Goal: Task Accomplishment & Management: Complete application form

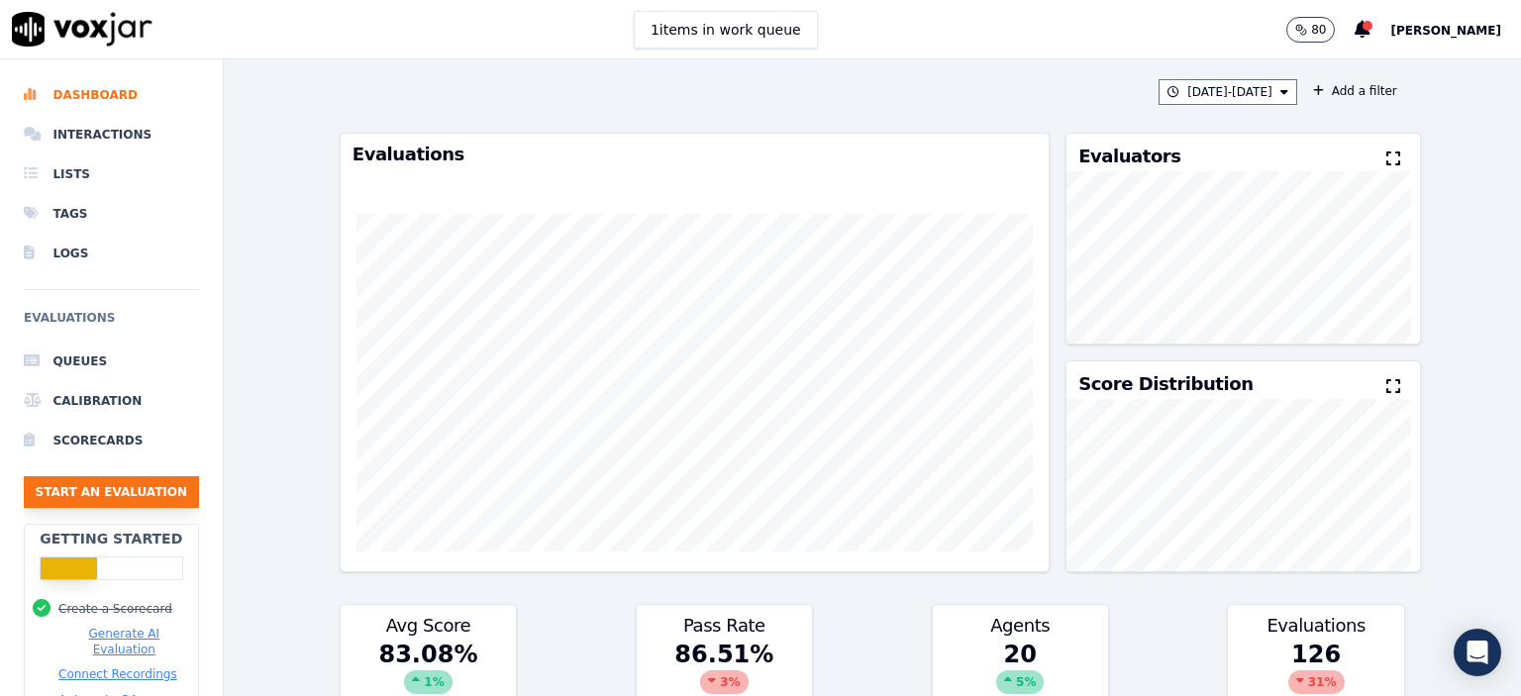
click at [88, 498] on button "Start an Evaluation" at bounding box center [111, 492] width 175 height 32
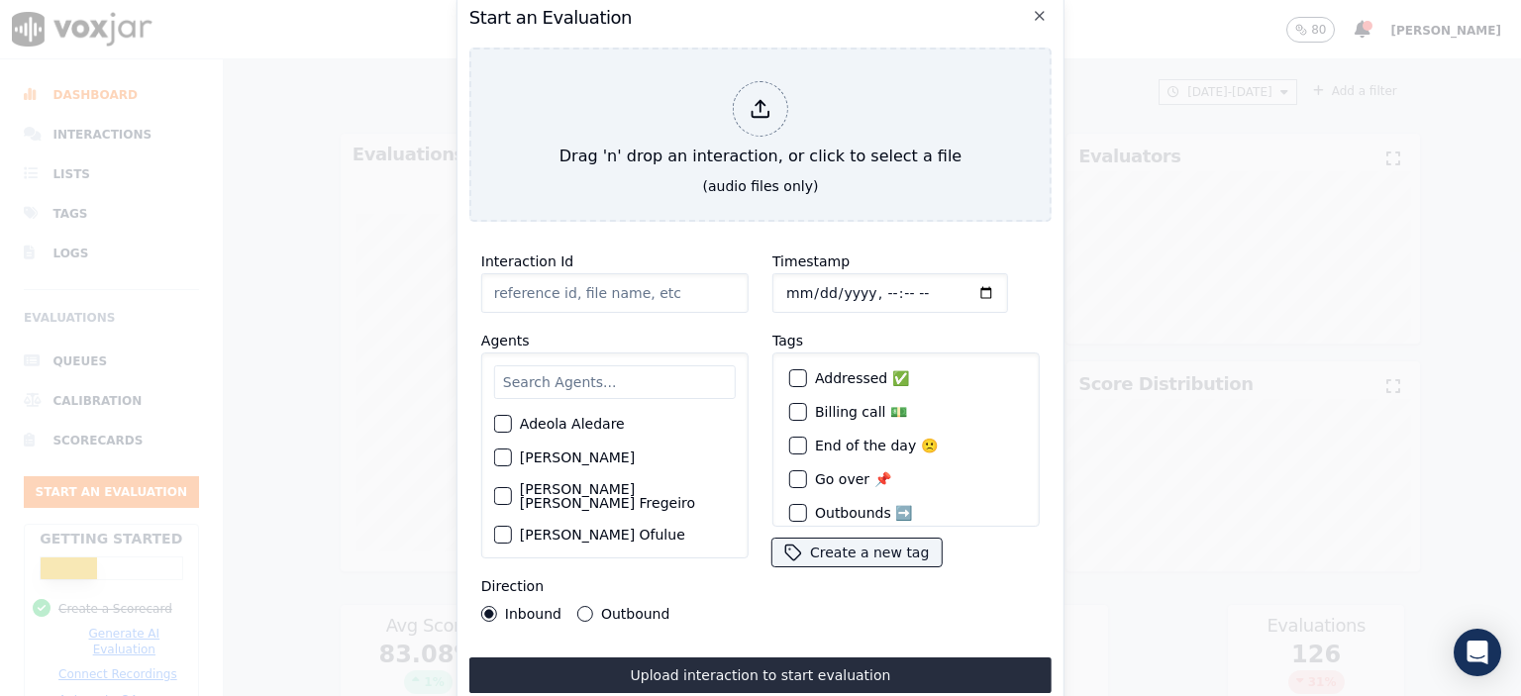
drag, startPoint x: 619, startPoint y: 291, endPoint x: 620, endPoint y: 321, distance: 29.7
click at [622, 291] on input "Interaction Id" at bounding box center [614, 293] width 267 height 40
paste input "357017652"
type input "357017652"
click at [581, 378] on input "text" at bounding box center [615, 382] width 242 height 34
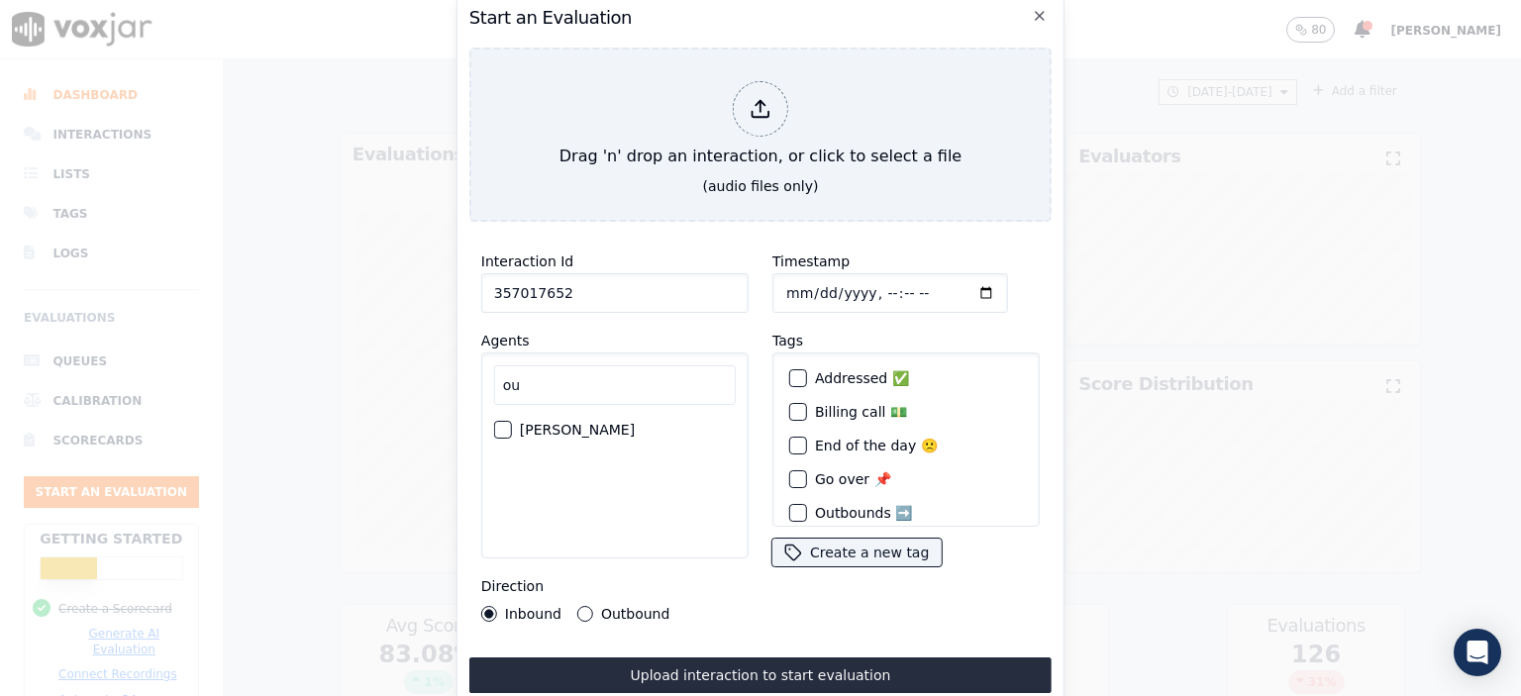
type input "ou"
click at [556, 424] on label "[PERSON_NAME]" at bounding box center [577, 430] width 115 height 14
click at [512, 424] on button "[PERSON_NAME]" at bounding box center [503, 430] width 18 height 18
click at [861, 290] on input "Timestamp" at bounding box center [890, 293] width 236 height 40
drag, startPoint x: 596, startPoint y: 285, endPoint x: 453, endPoint y: 286, distance: 143.6
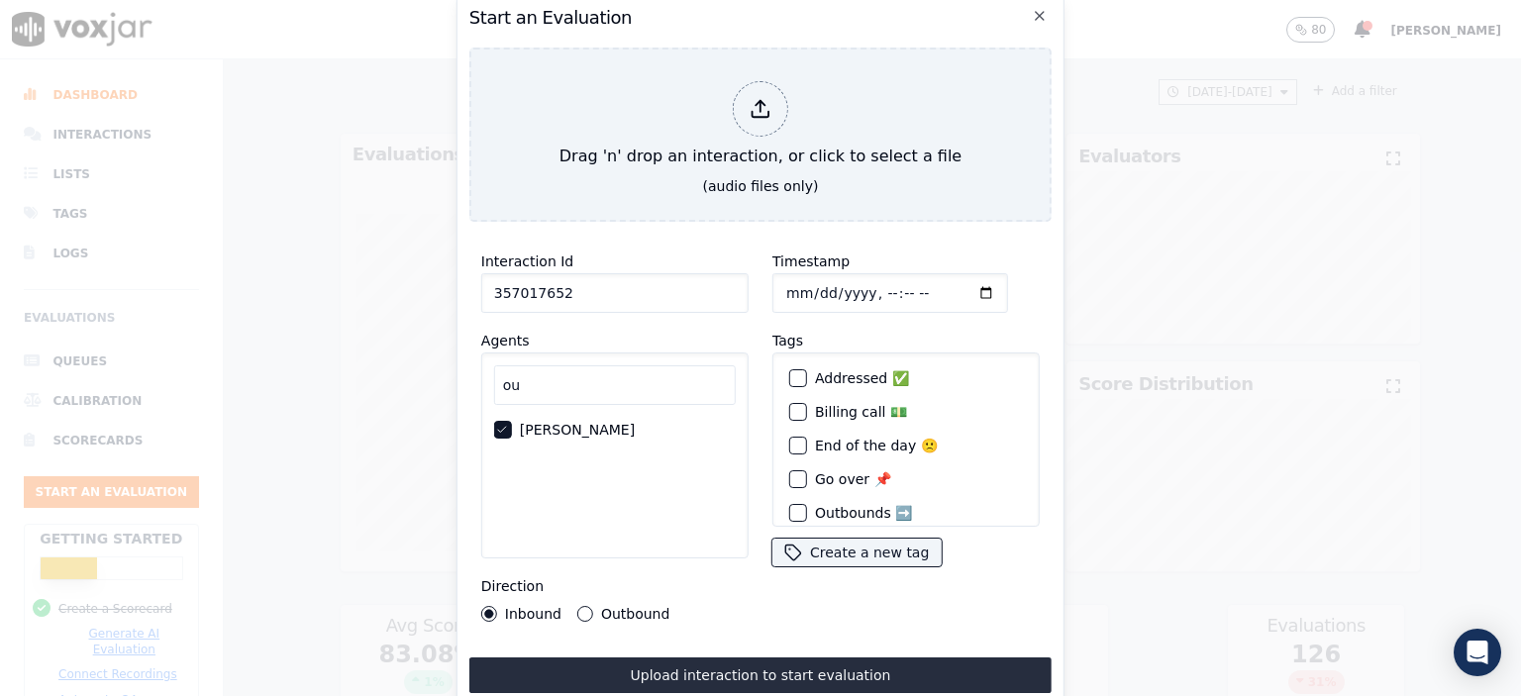
click at [453, 695] on div "Start an Evaluation Drag 'n' drop an interaction, or click to select a file (au…" at bounding box center [760, 696] width 1521 height 0
paste input "9183"
type input "357019183"
click at [867, 288] on input "Timestamp" at bounding box center [890, 293] width 236 height 40
type input "[DATE]T11:47"
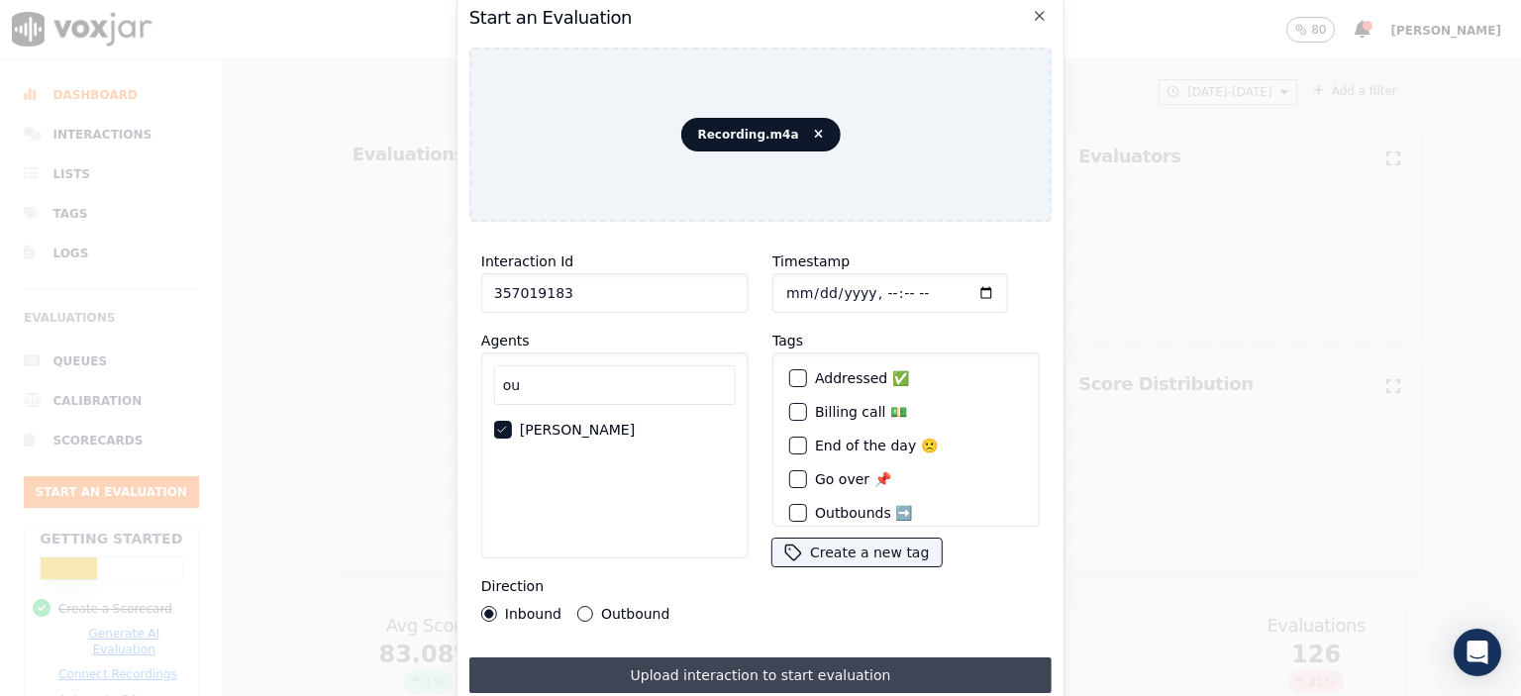
click at [753, 664] on button "Upload interaction to start evaluation" at bounding box center [760, 675] width 582 height 36
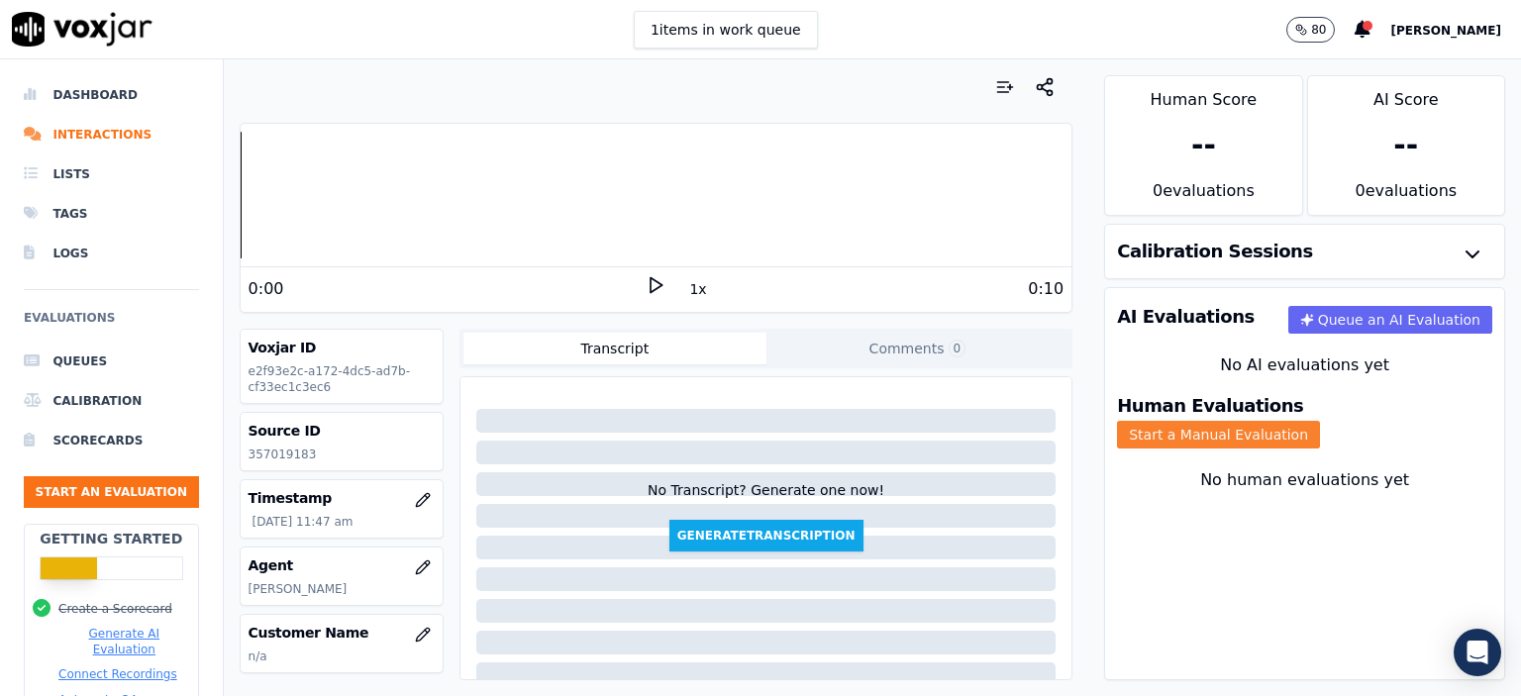
click at [1320, 421] on button "Start a Manual Evaluation" at bounding box center [1218, 435] width 203 height 28
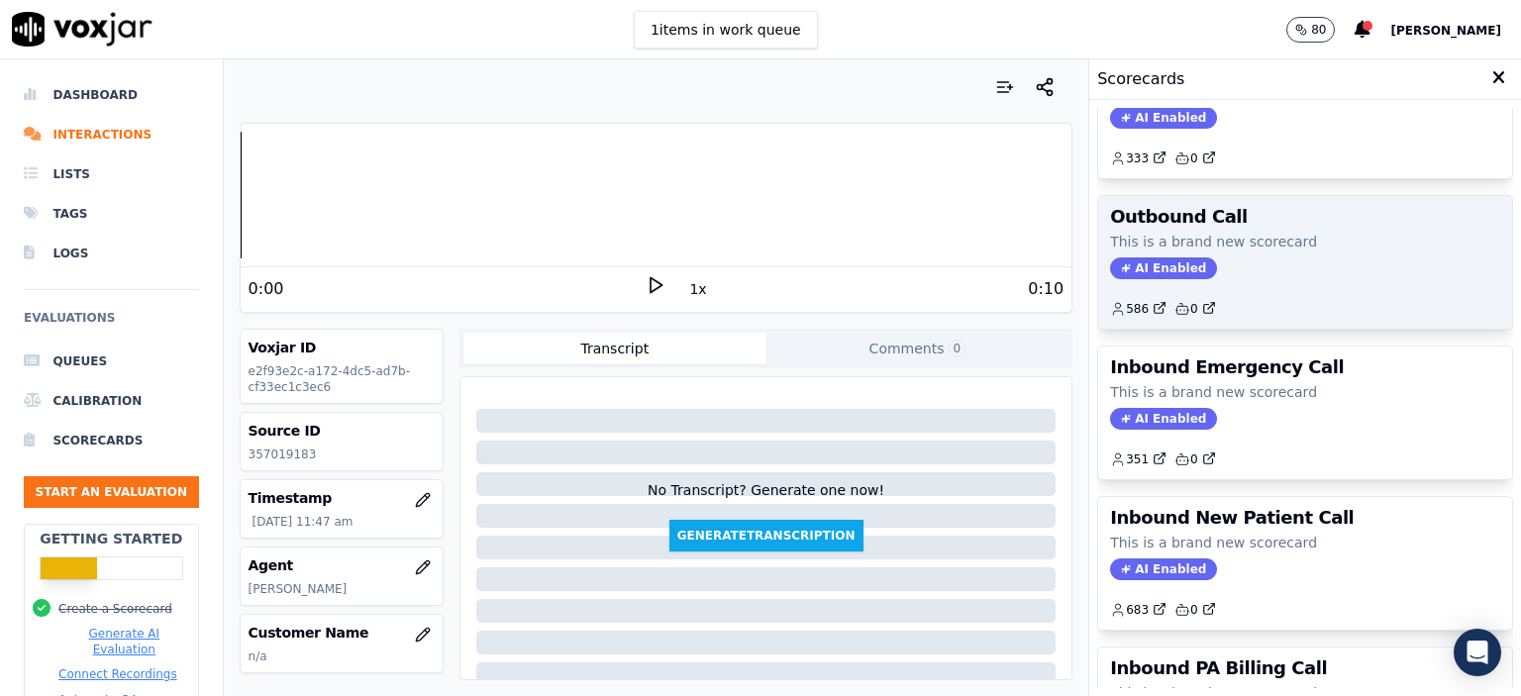
scroll to position [297, 0]
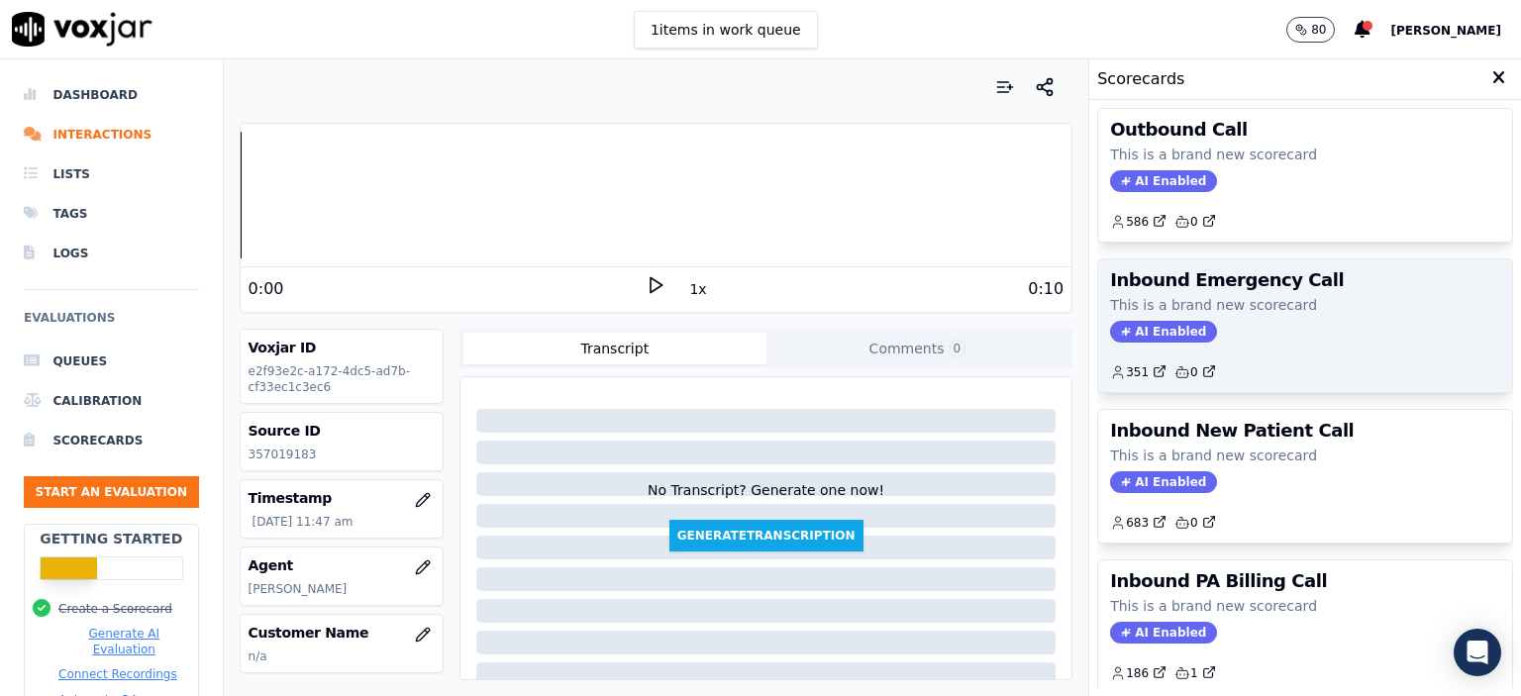
click at [1206, 324] on div "AI Enabled" at bounding box center [1305, 332] width 390 height 22
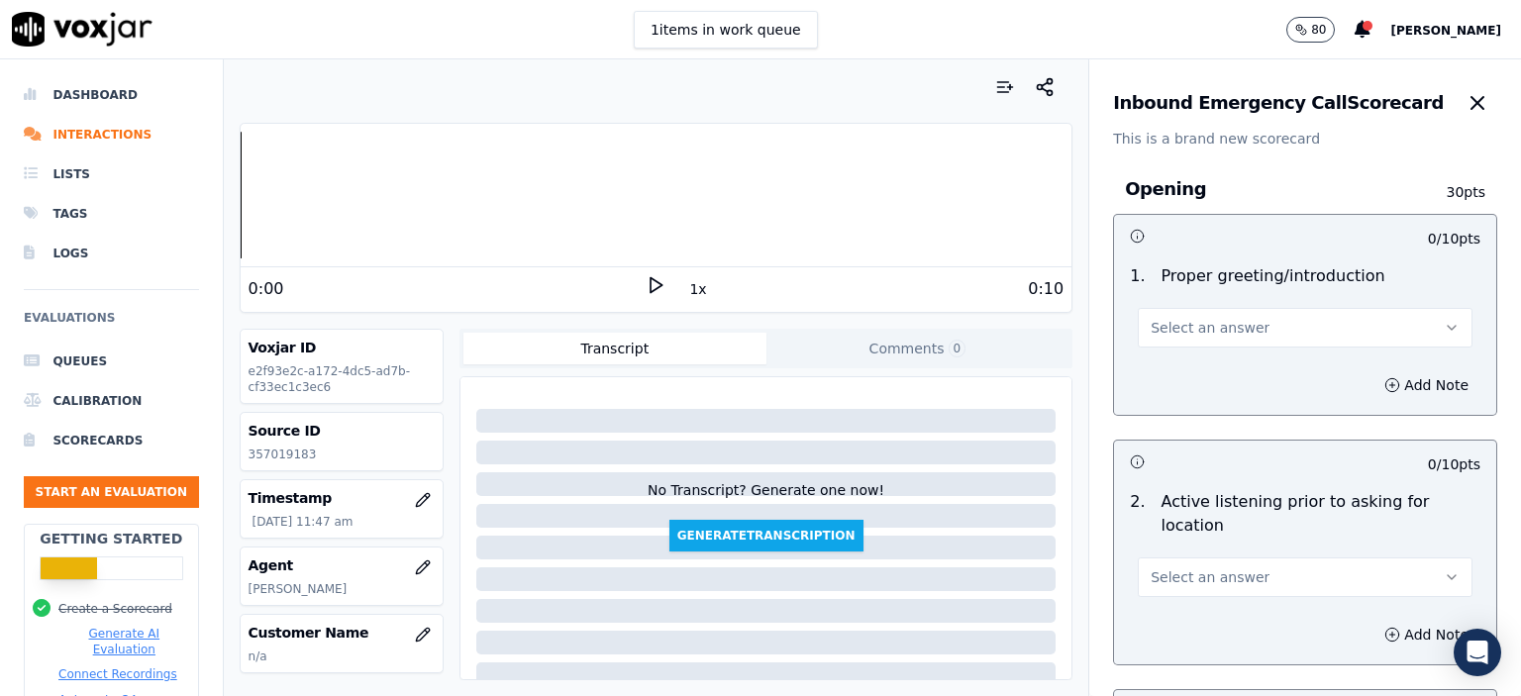
click at [1206, 332] on span "Select an answer" at bounding box center [1210, 328] width 119 height 20
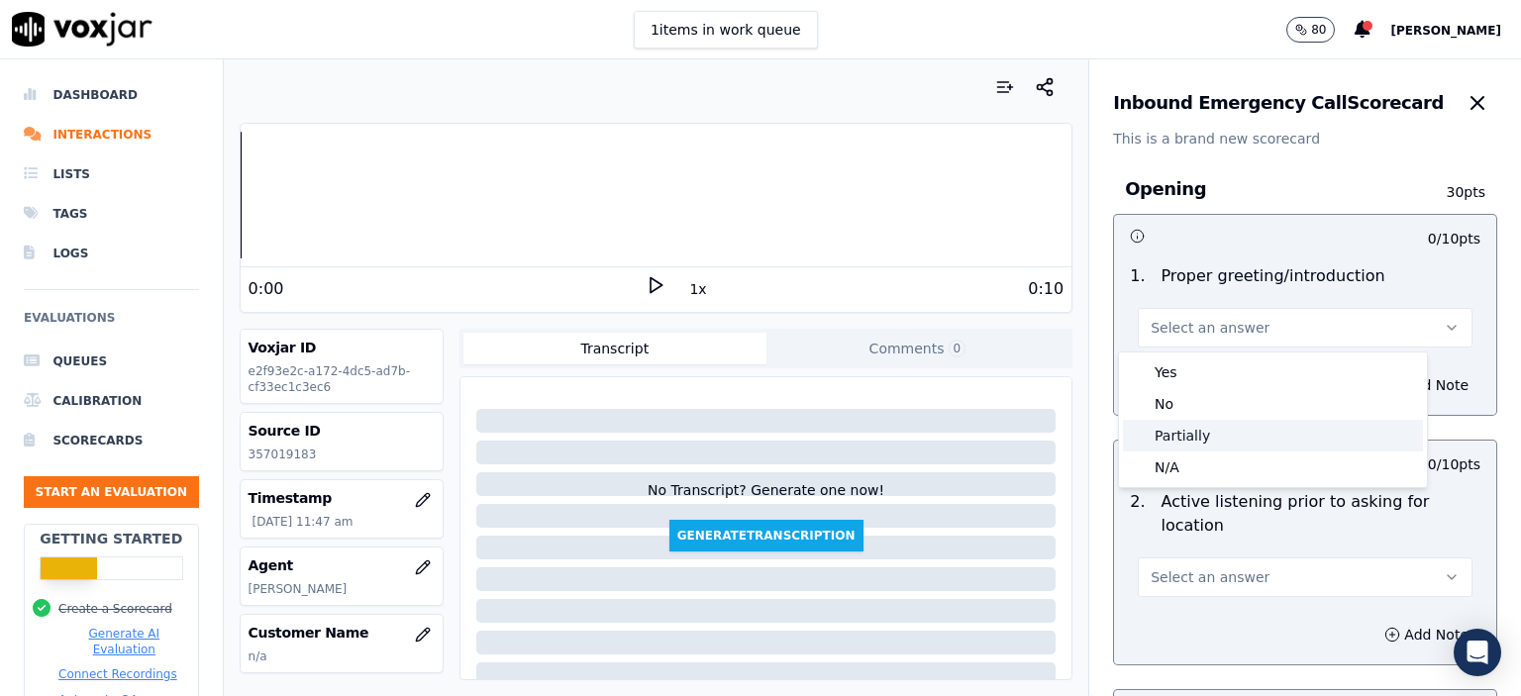
click at [1220, 426] on div "Partially" at bounding box center [1273, 436] width 300 height 32
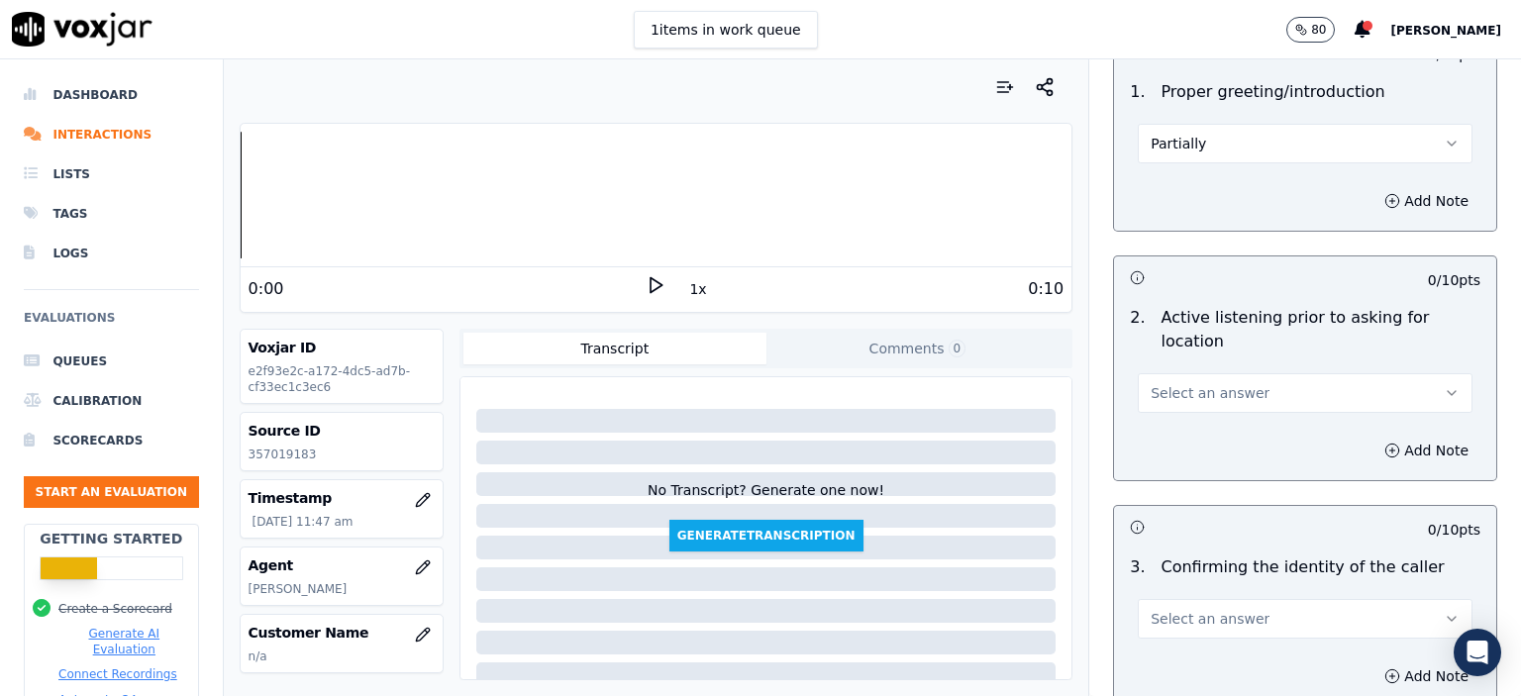
scroll to position [198, 0]
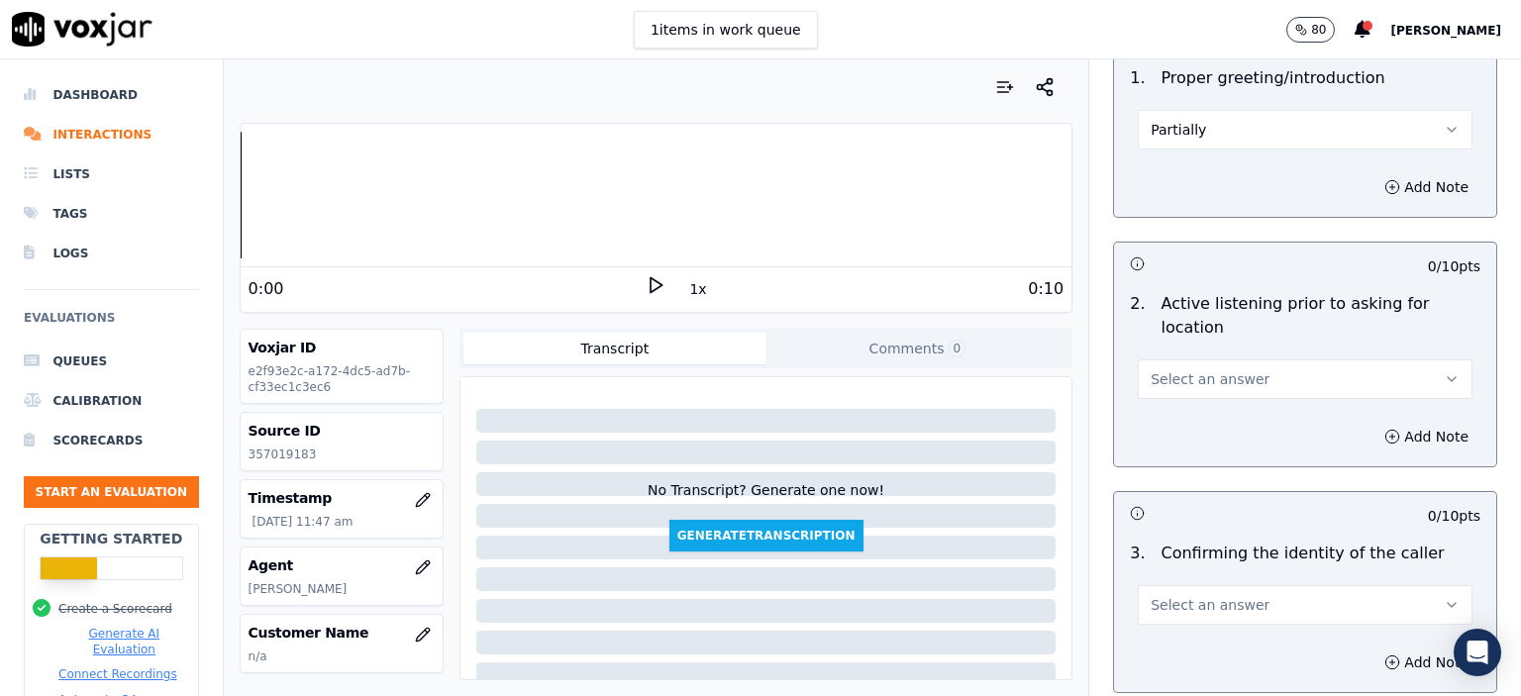
click at [1240, 359] on button "Select an answer" at bounding box center [1305, 379] width 335 height 40
click at [1226, 427] on div "No" at bounding box center [1273, 431] width 300 height 32
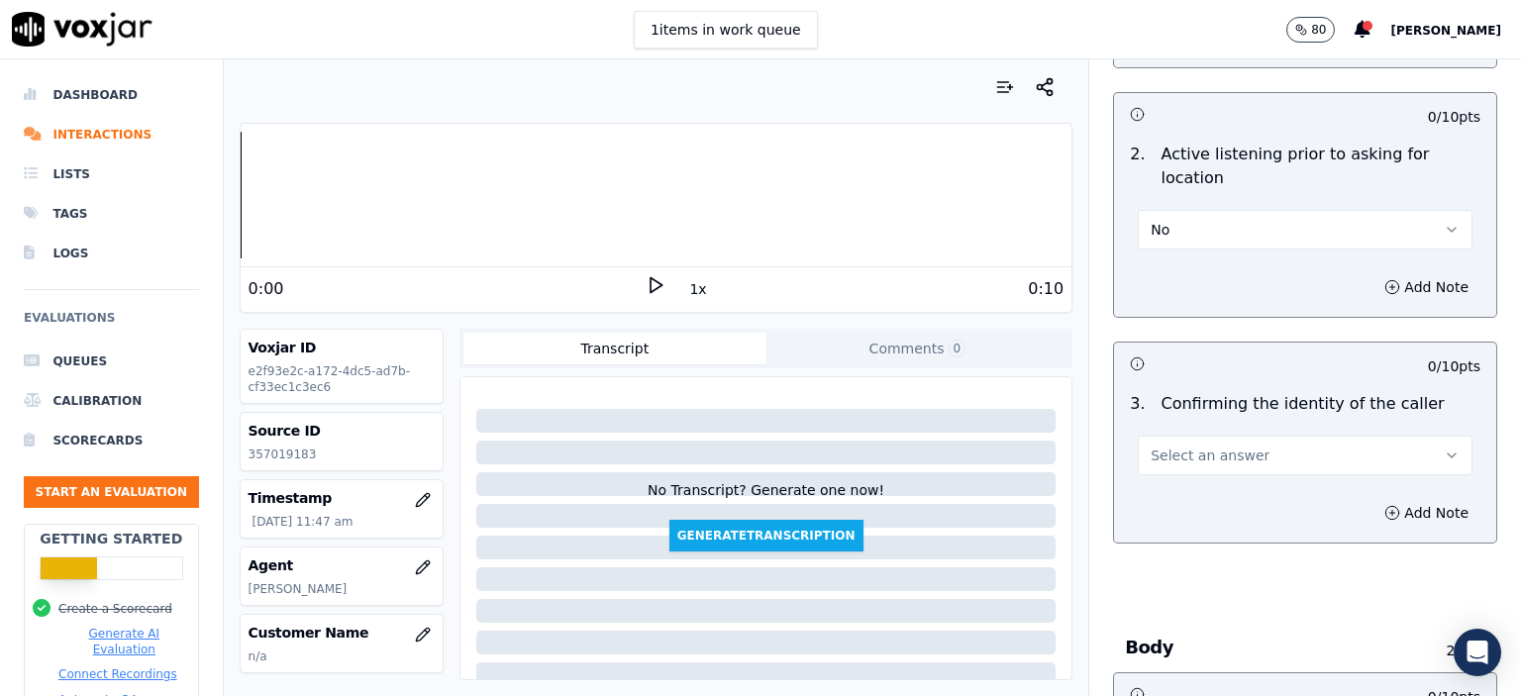
scroll to position [396, 0]
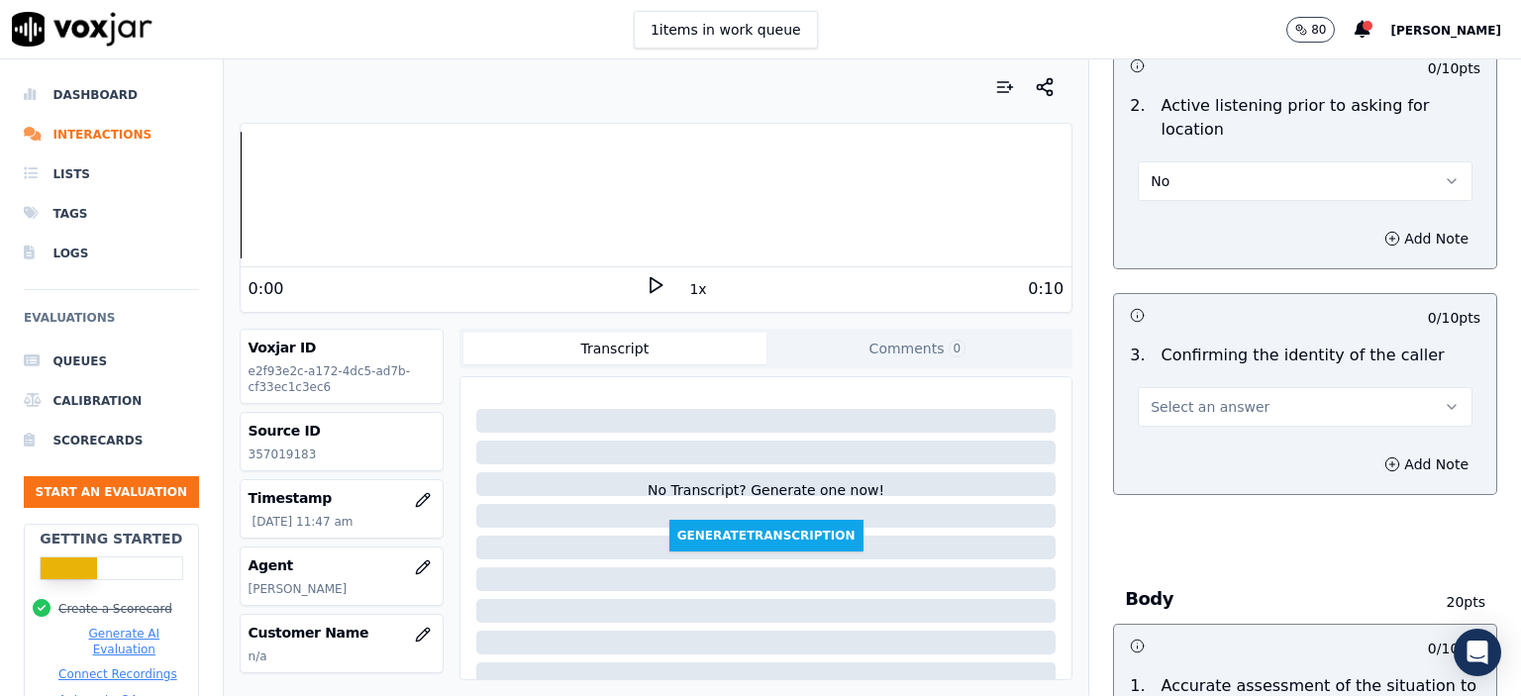
drag, startPoint x: 1268, startPoint y: 377, endPoint x: 1265, endPoint y: 399, distance: 22.0
click at [1267, 387] on button "Select an answer" at bounding box center [1305, 407] width 335 height 40
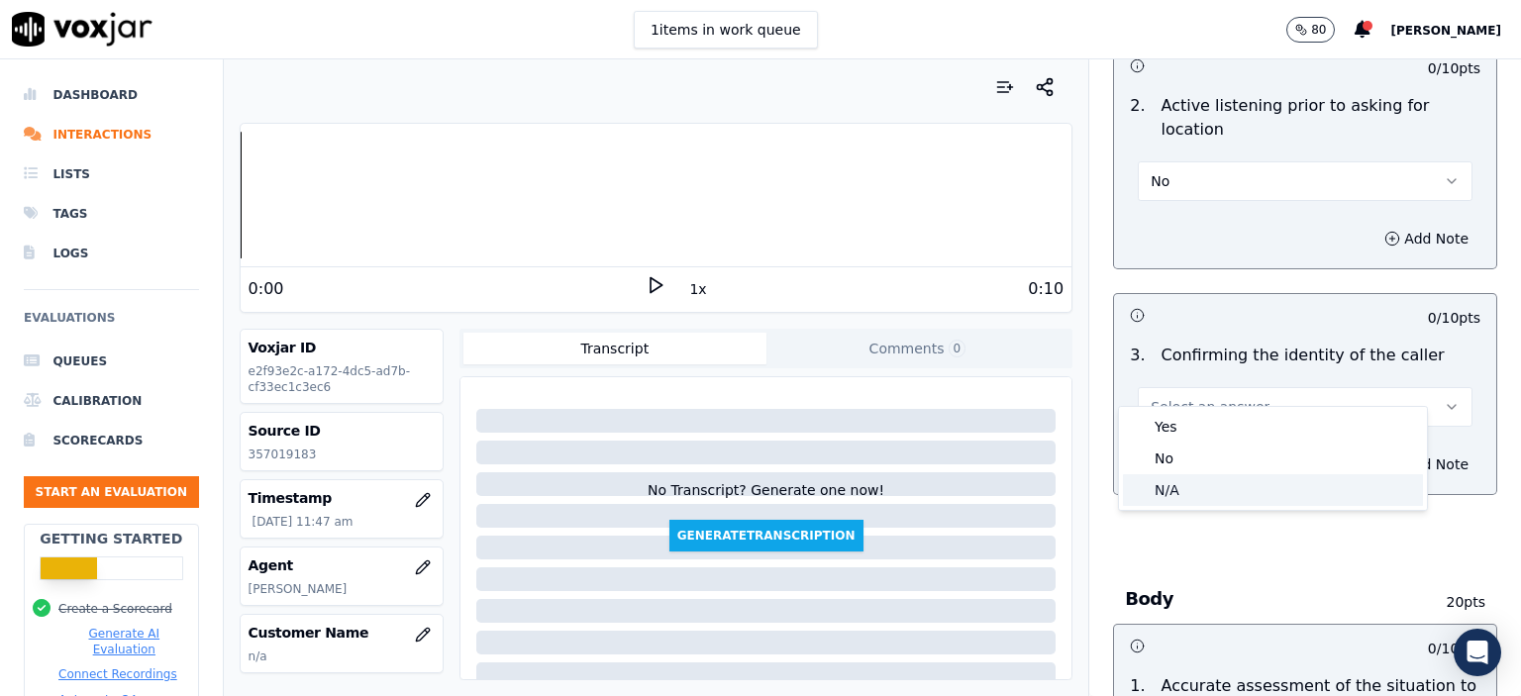
click at [1251, 479] on div "N/A" at bounding box center [1273, 490] width 300 height 32
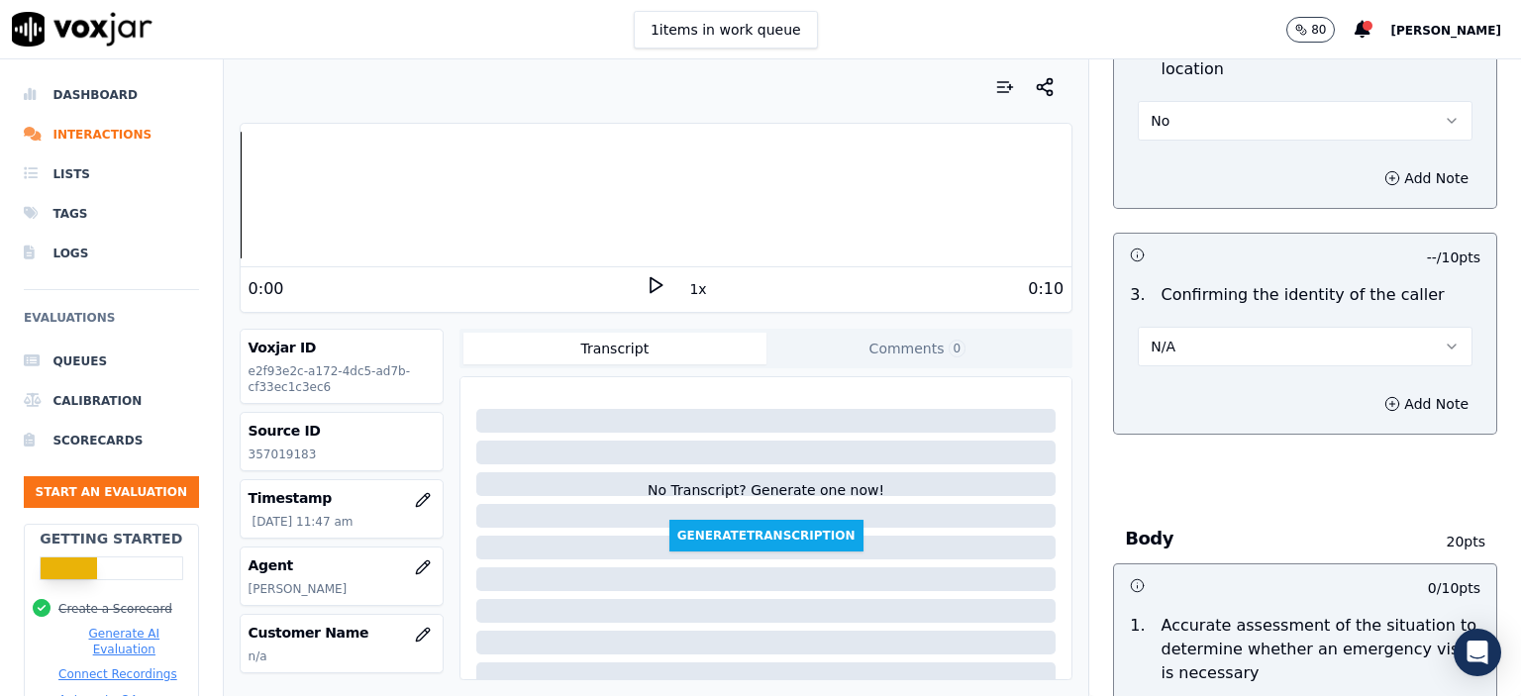
scroll to position [792, 0]
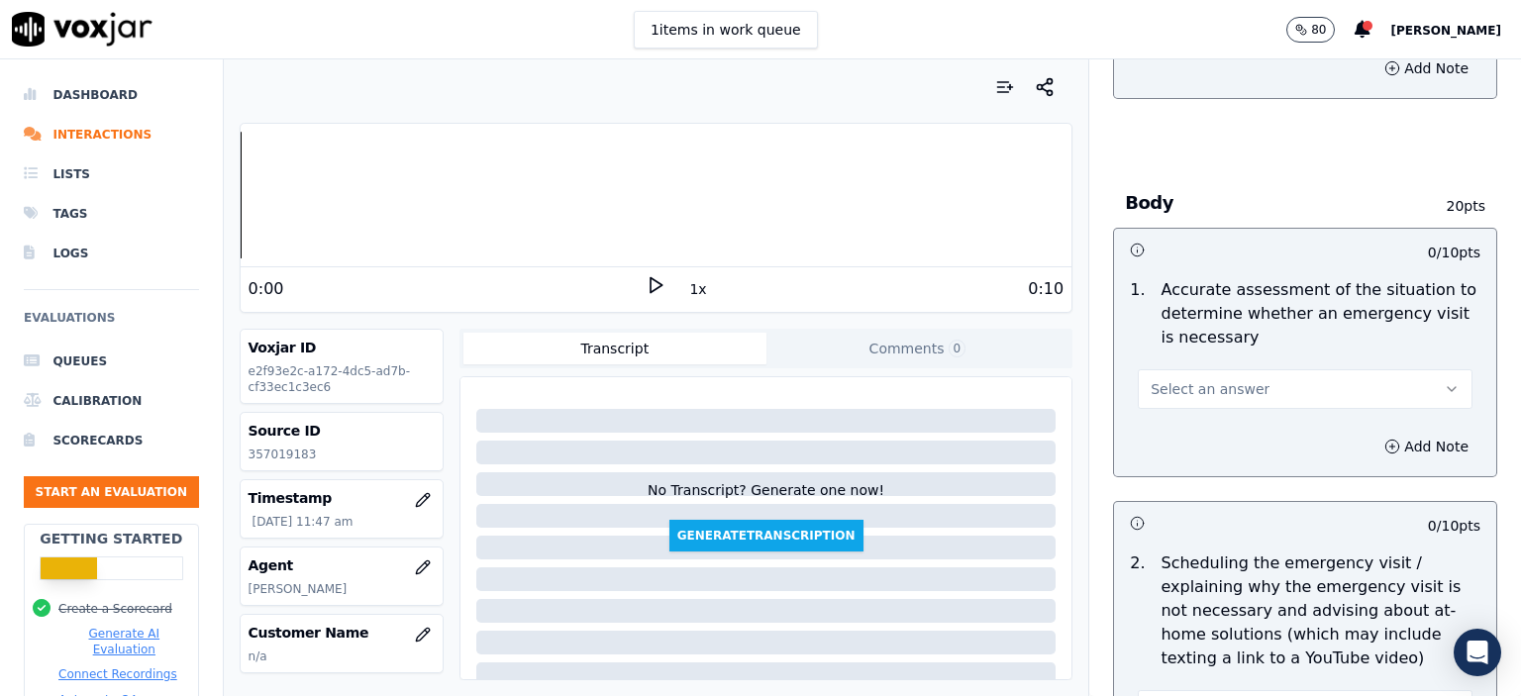
click at [1203, 379] on span "Select an answer" at bounding box center [1210, 389] width 119 height 20
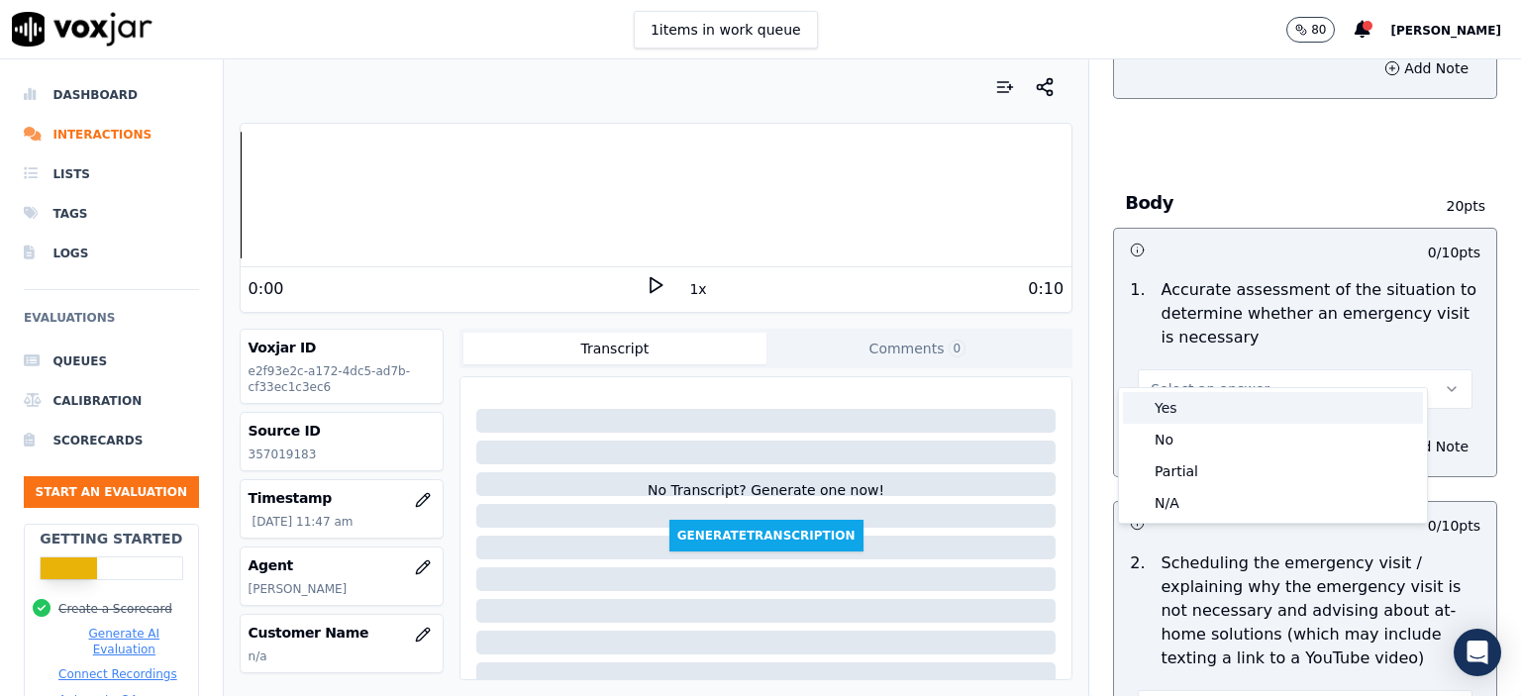
click at [1225, 421] on div "Yes" at bounding box center [1273, 408] width 300 height 32
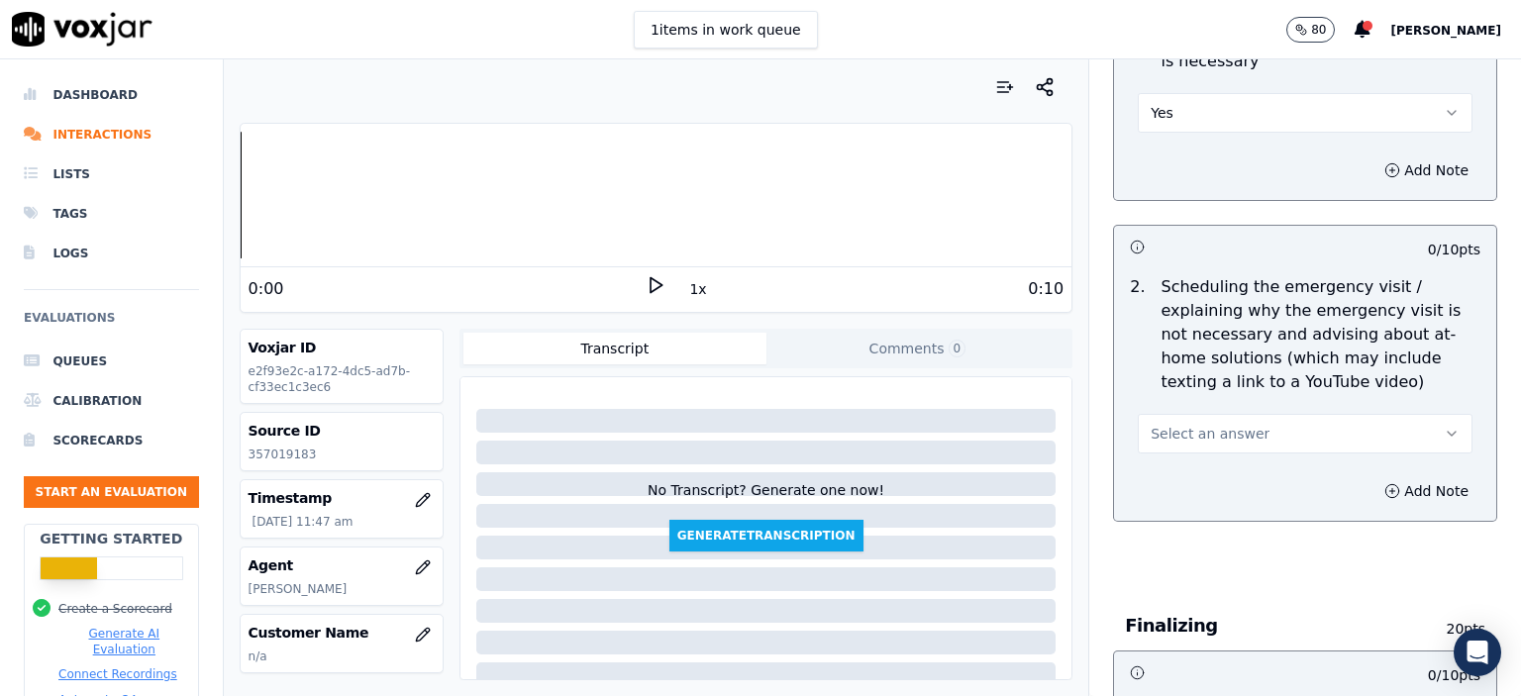
scroll to position [1089, 0]
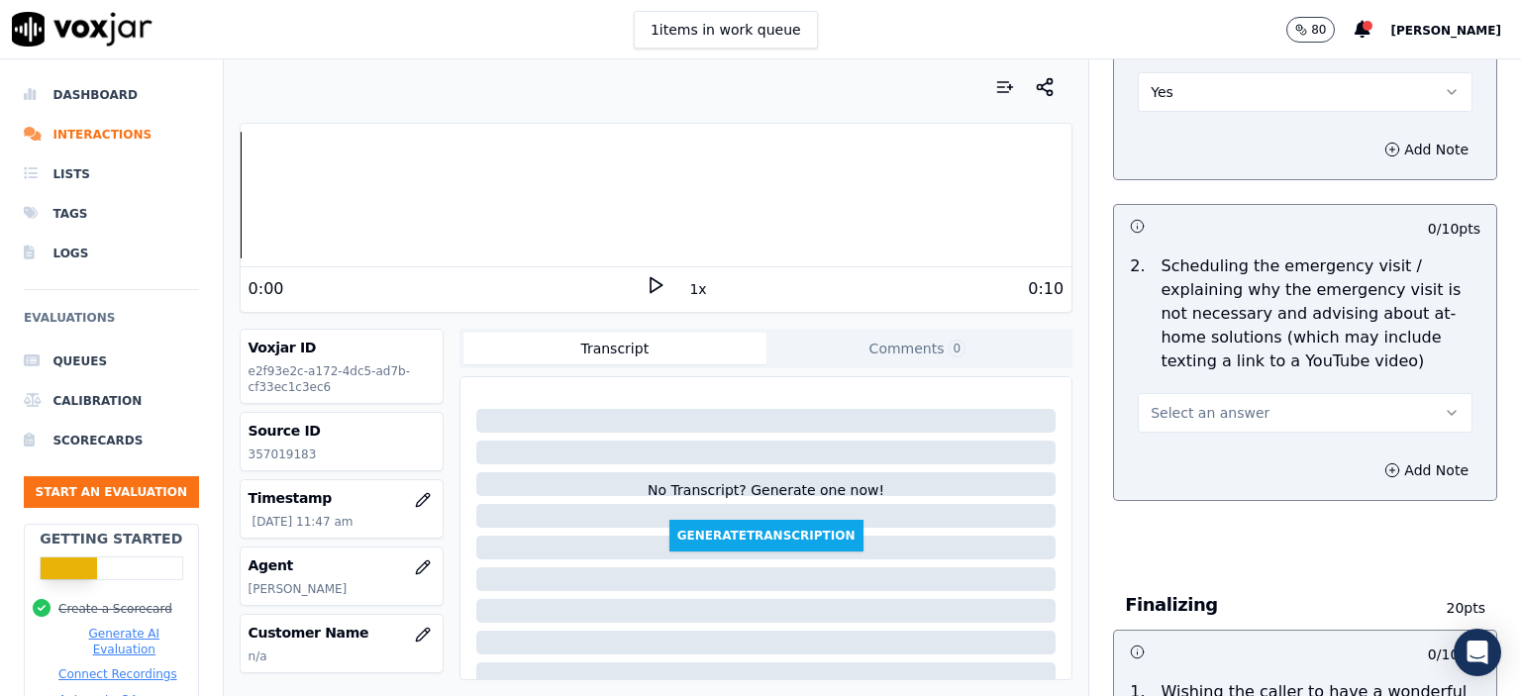
click at [1265, 393] on button "Select an answer" at bounding box center [1305, 413] width 335 height 40
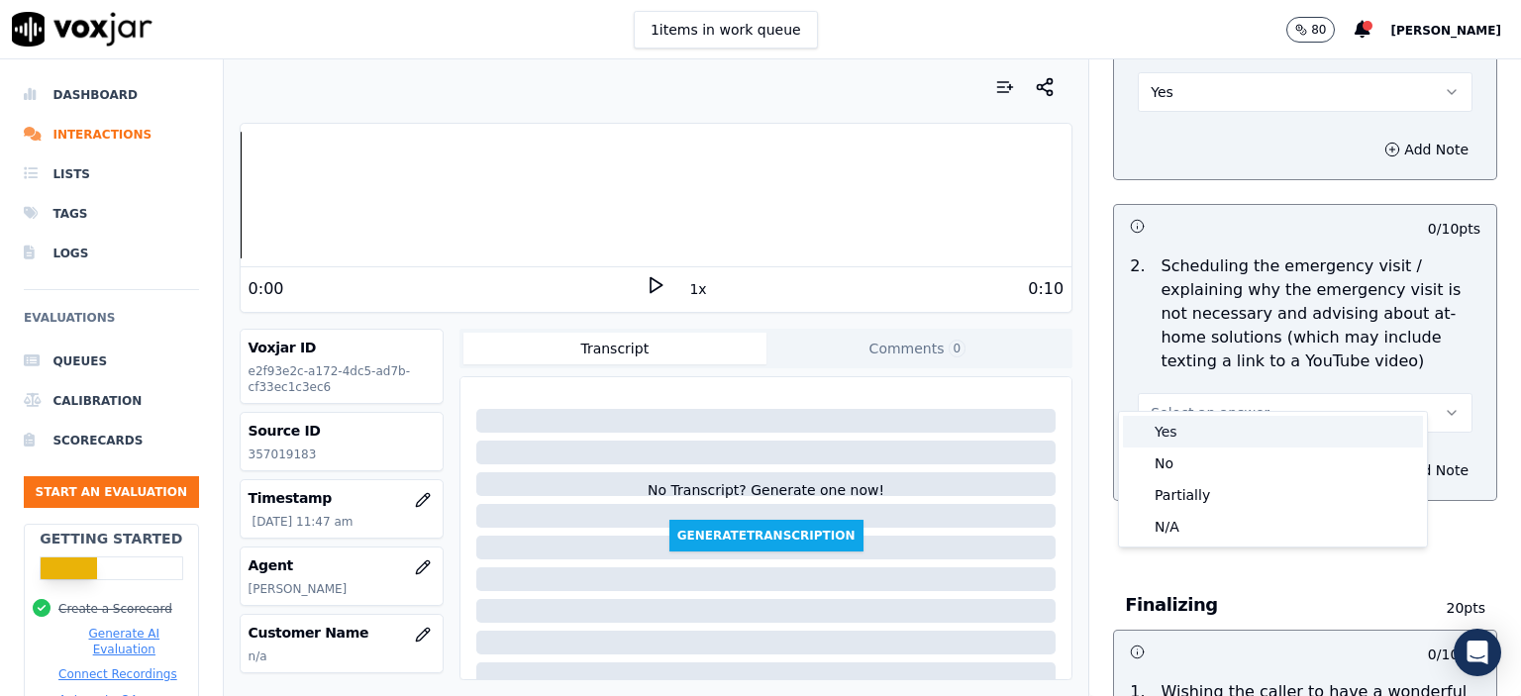
click at [1247, 433] on div "Yes" at bounding box center [1273, 432] width 300 height 32
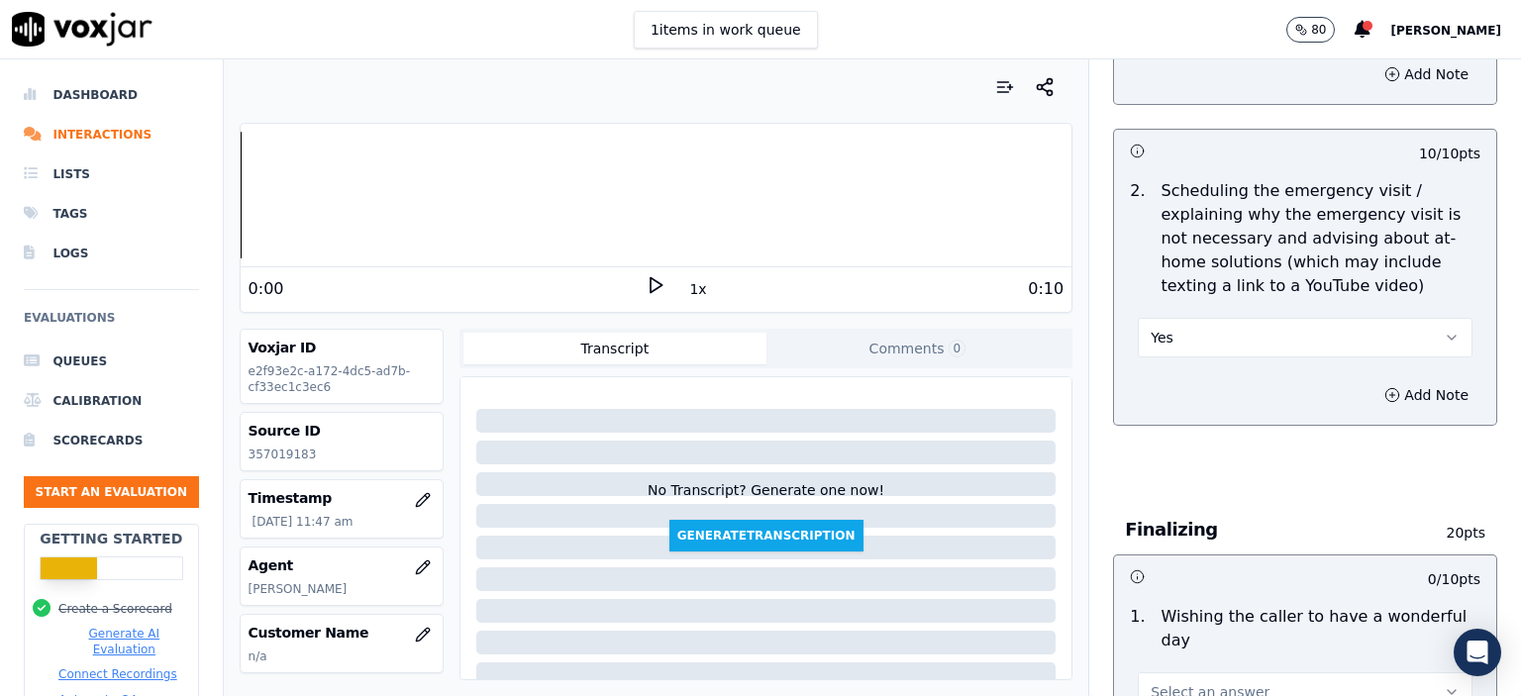
scroll to position [1386, 0]
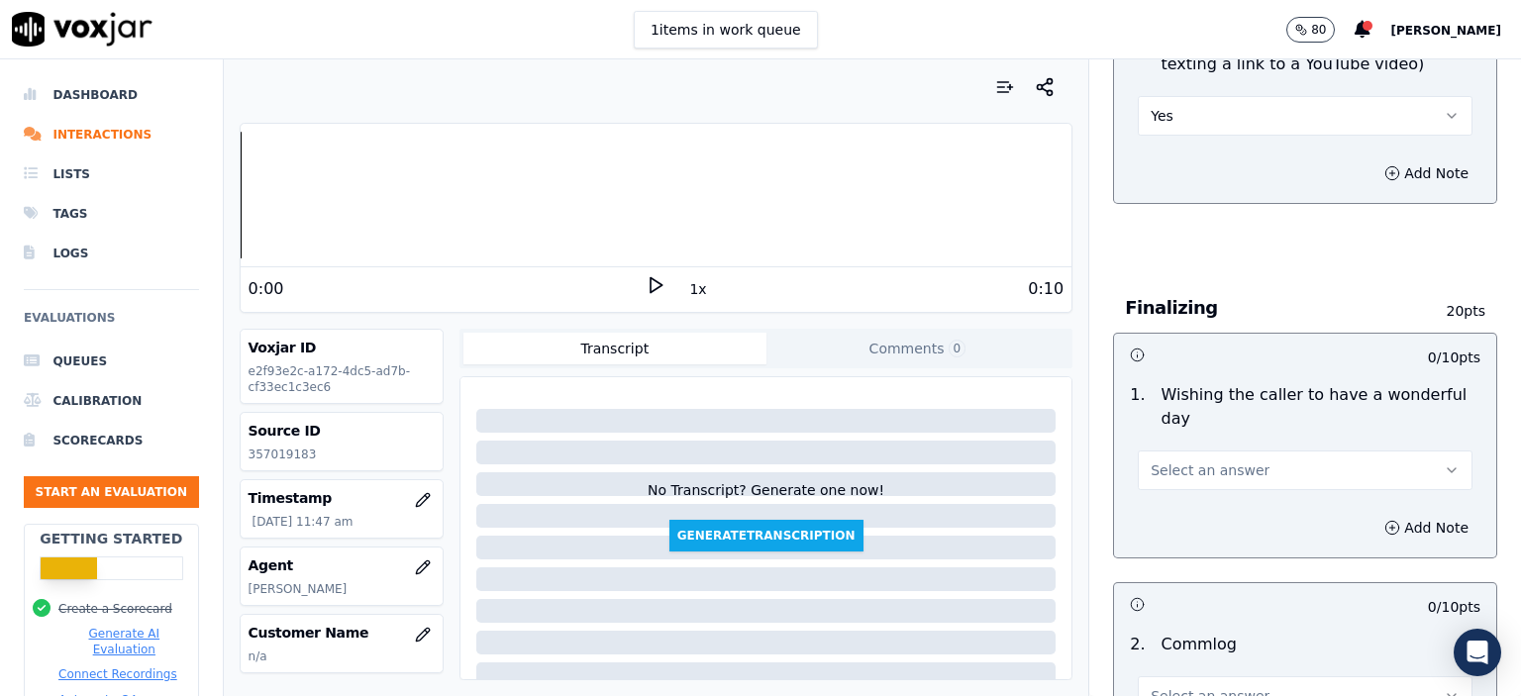
click at [1254, 451] on button "Select an answer" at bounding box center [1305, 471] width 335 height 40
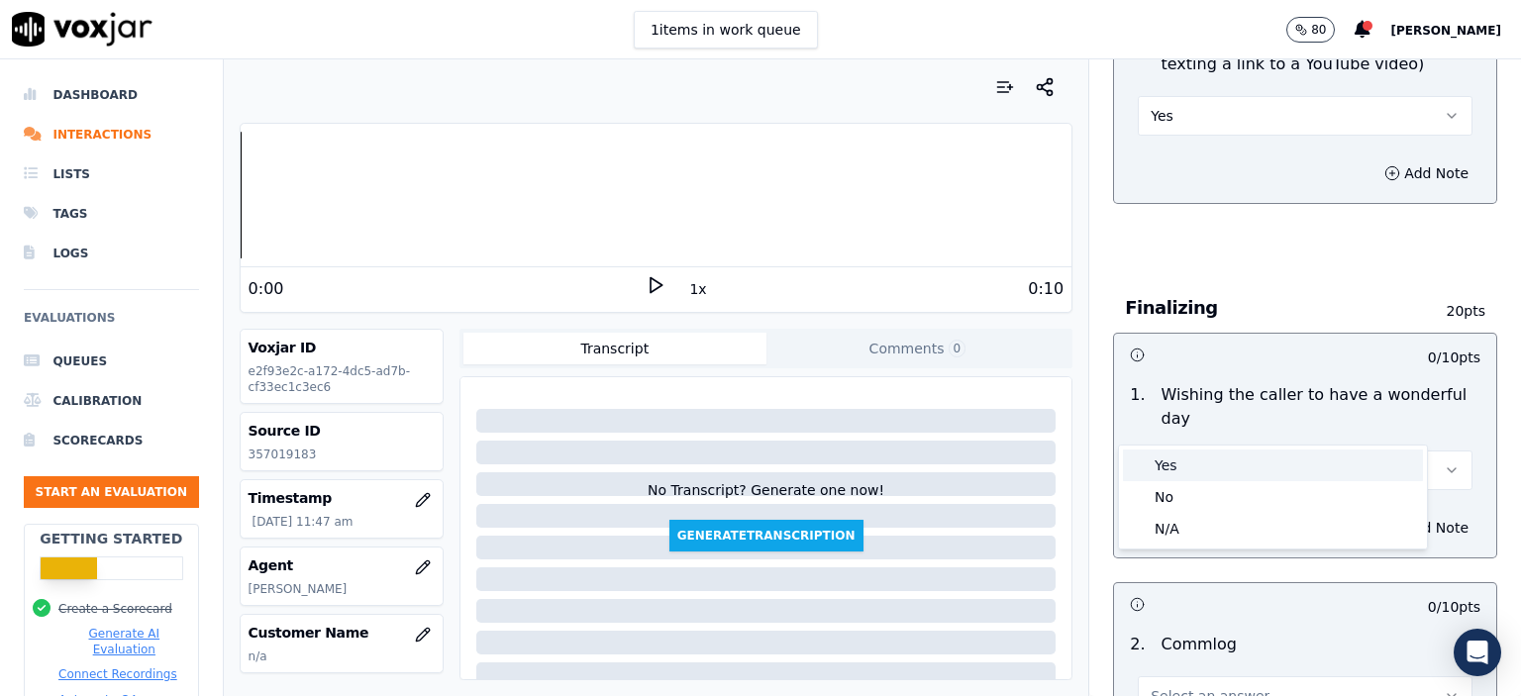
click at [1244, 466] on div "Yes" at bounding box center [1273, 466] width 300 height 32
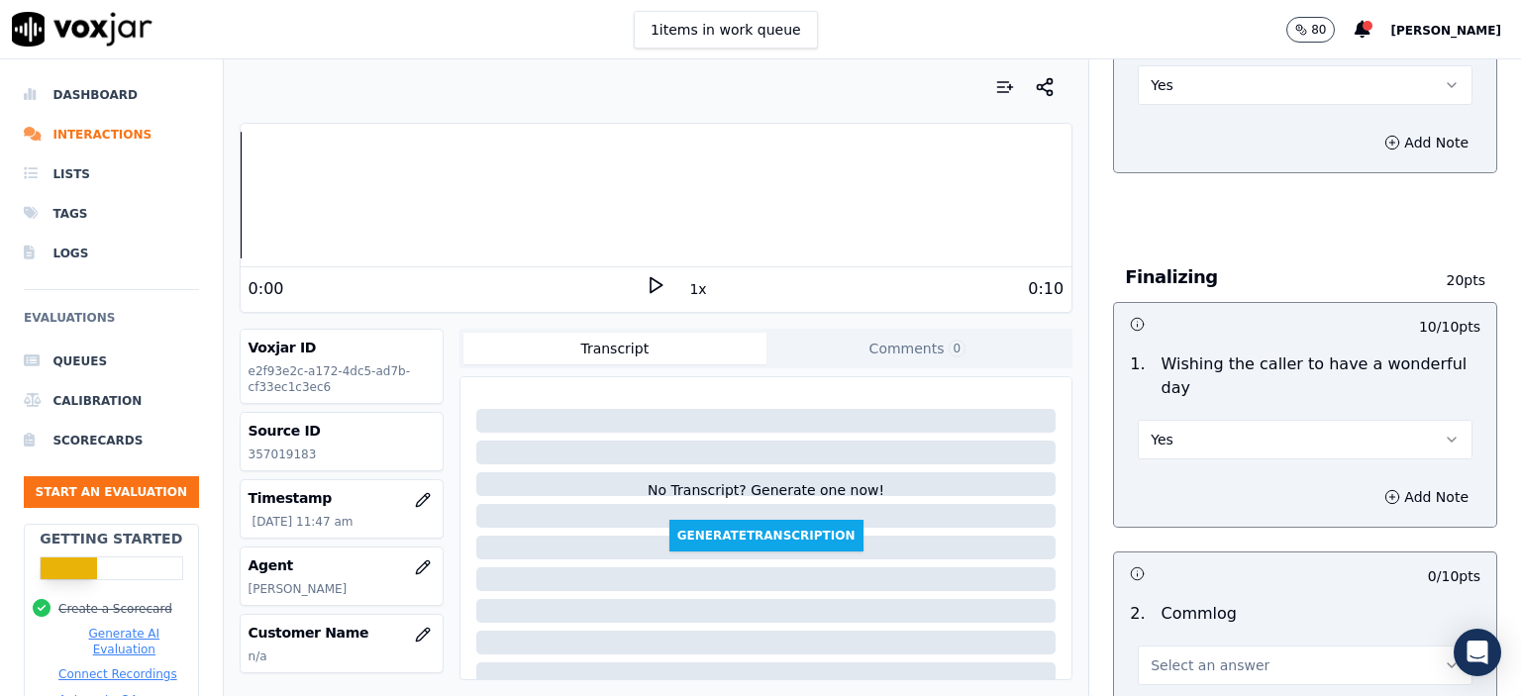
scroll to position [1683, 0]
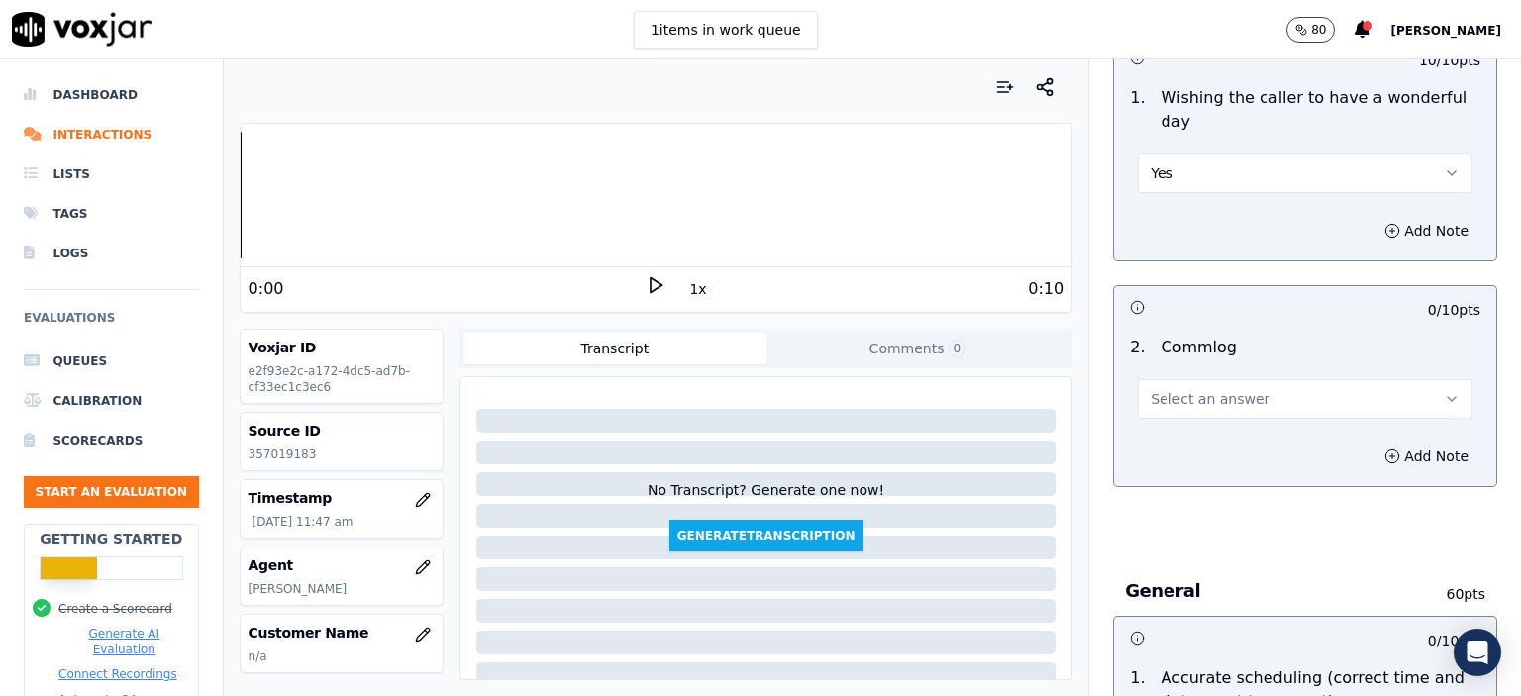
click at [1255, 379] on button "Select an answer" at bounding box center [1305, 399] width 335 height 40
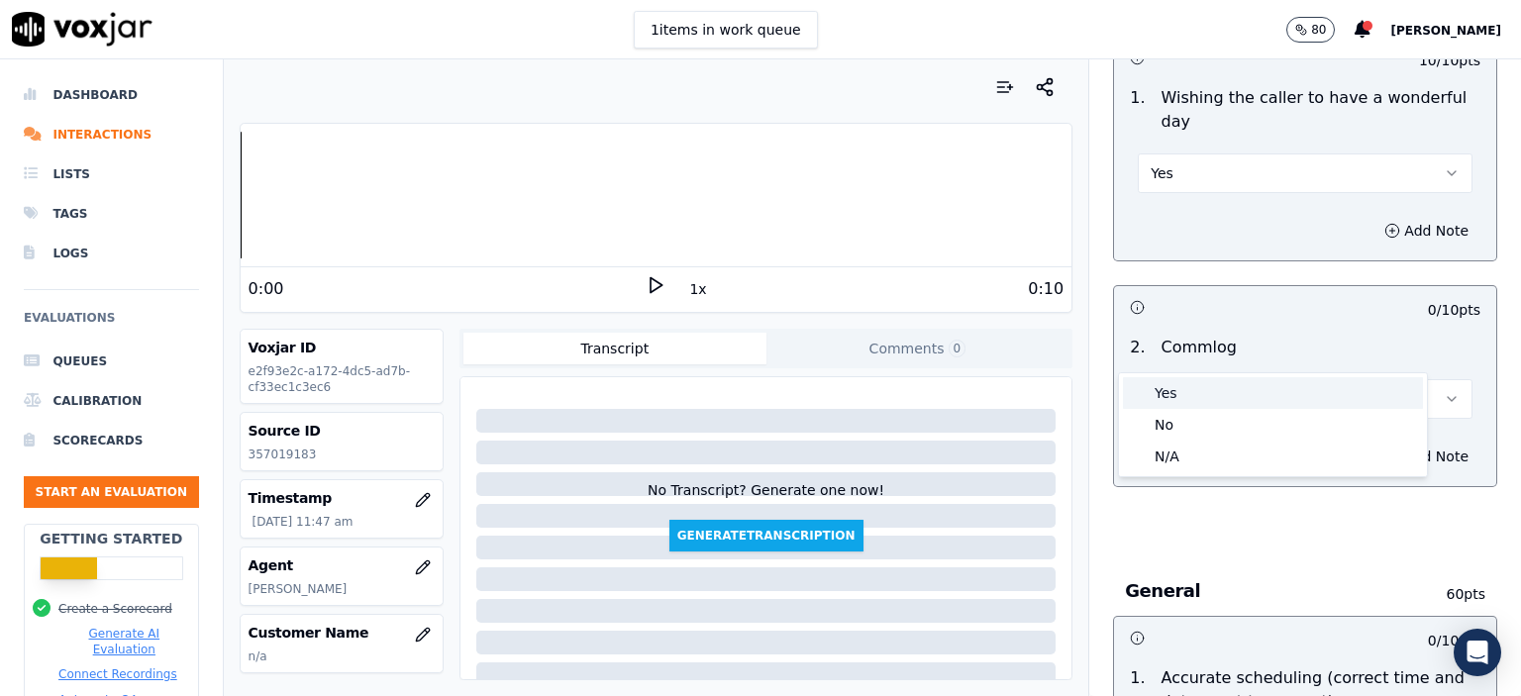
click at [1248, 388] on div "Yes" at bounding box center [1273, 393] width 300 height 32
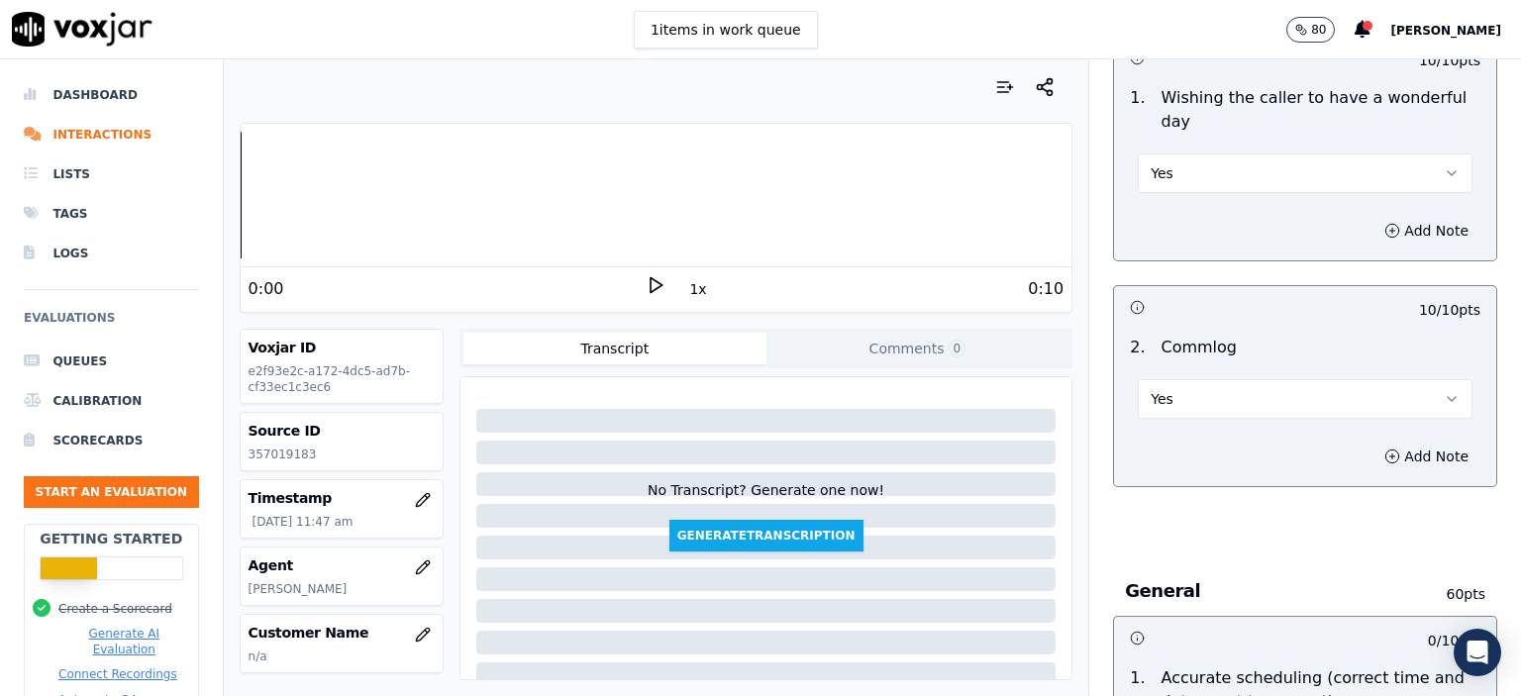
click at [1162, 379] on button "Yes" at bounding box center [1305, 399] width 335 height 40
click at [1172, 419] on div "No" at bounding box center [1273, 425] width 300 height 32
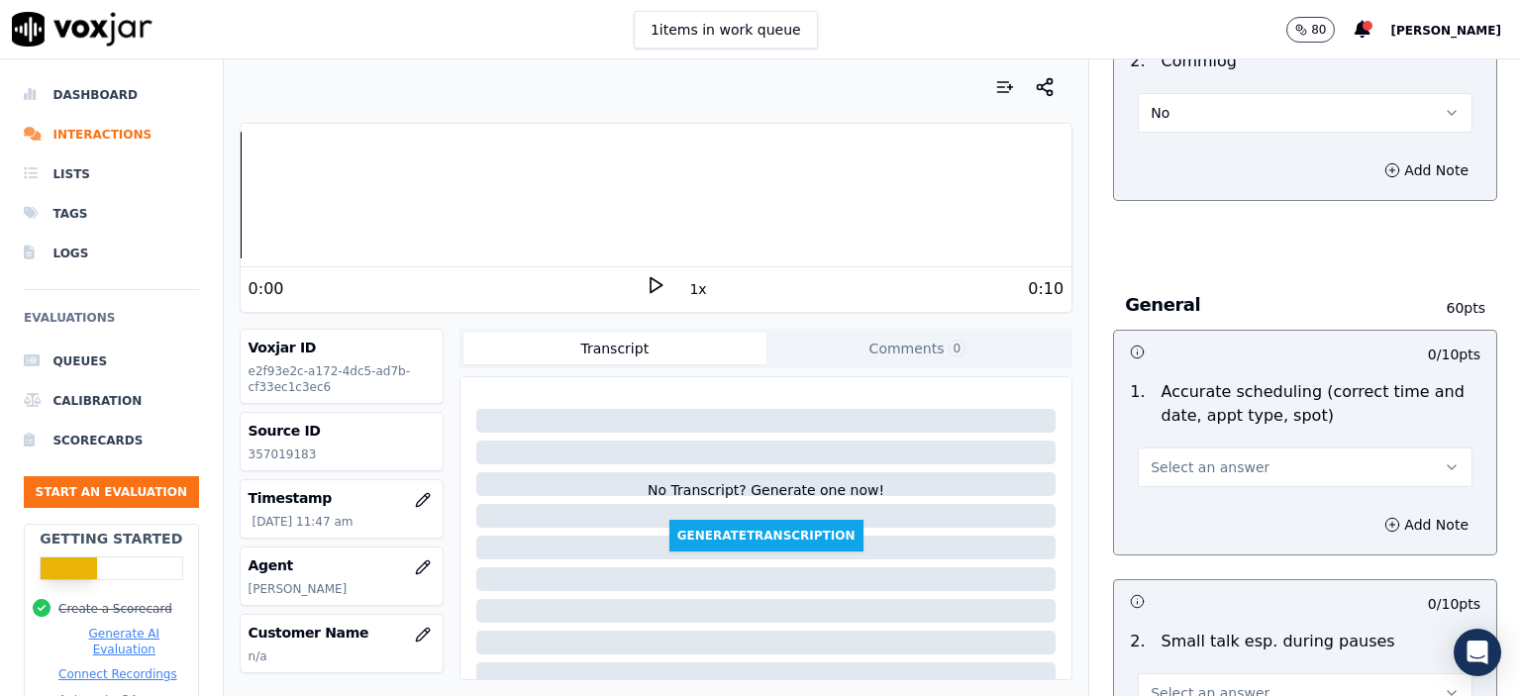
scroll to position [1980, 0]
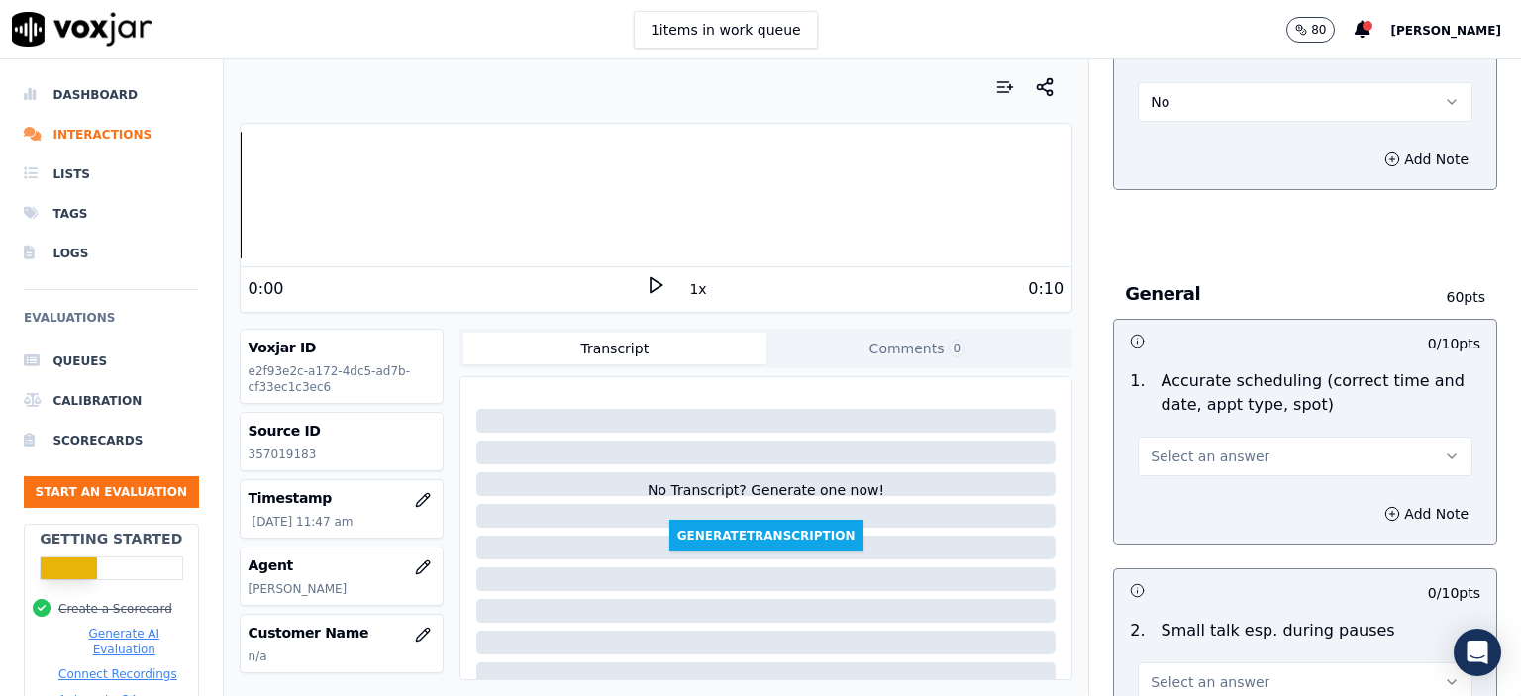
click at [1251, 437] on button "Select an answer" at bounding box center [1305, 457] width 335 height 40
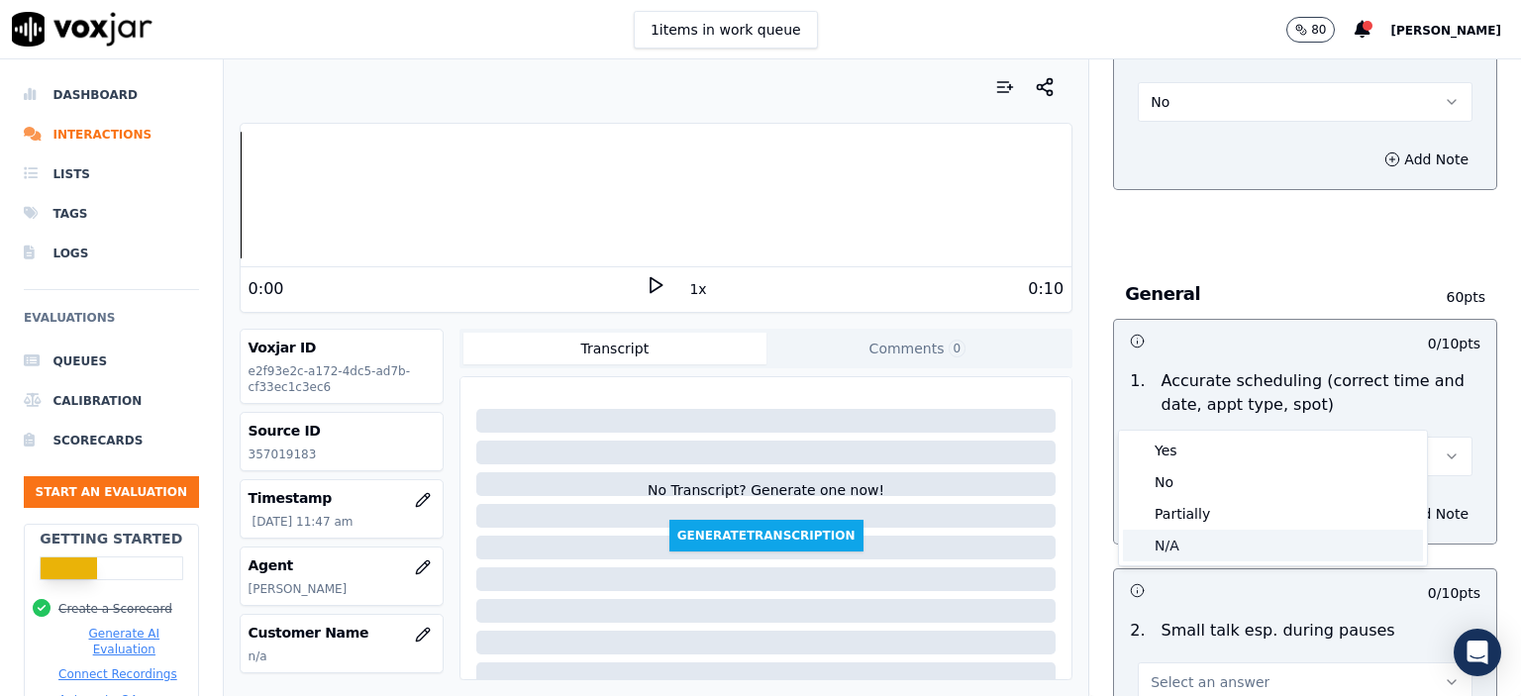
click at [1211, 530] on div "N/A" at bounding box center [1273, 546] width 300 height 32
click at [1211, 577] on h3 at bounding box center [1217, 590] width 175 height 26
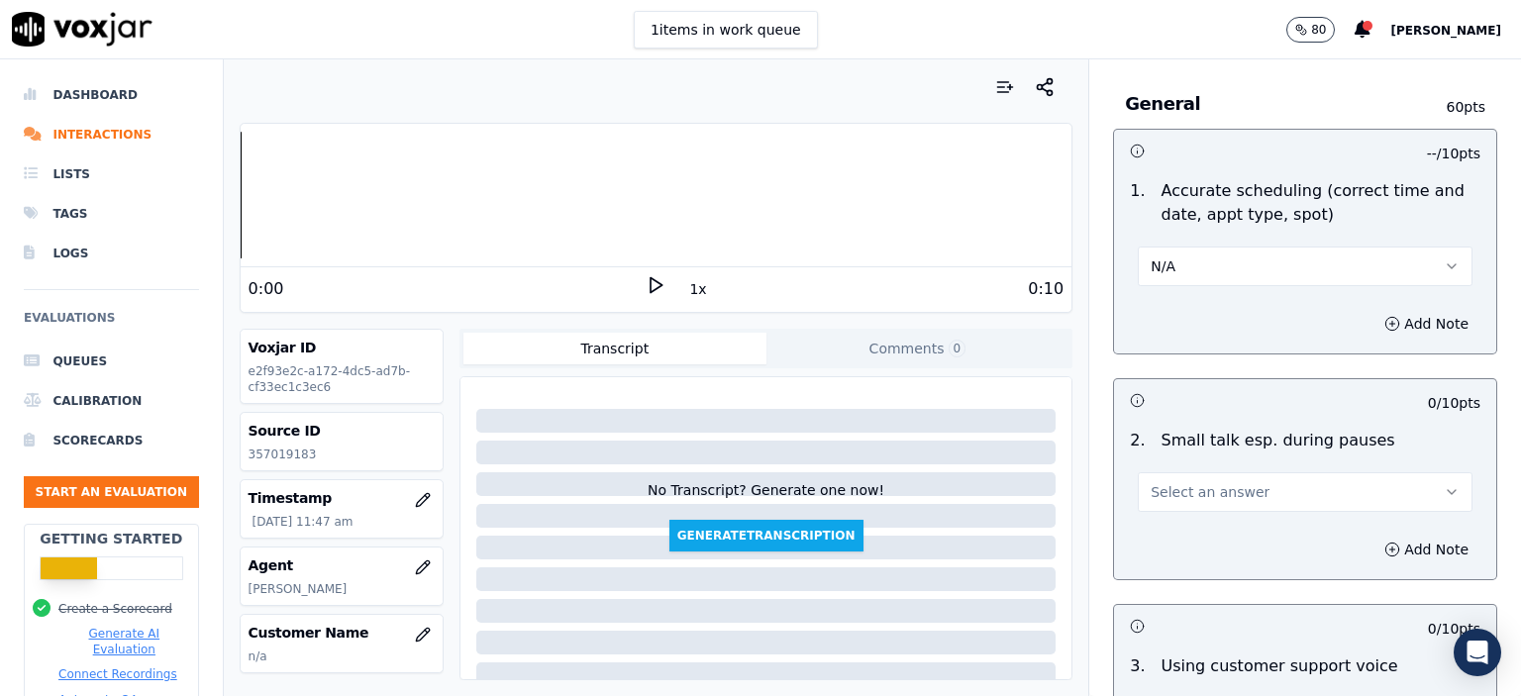
scroll to position [2178, 0]
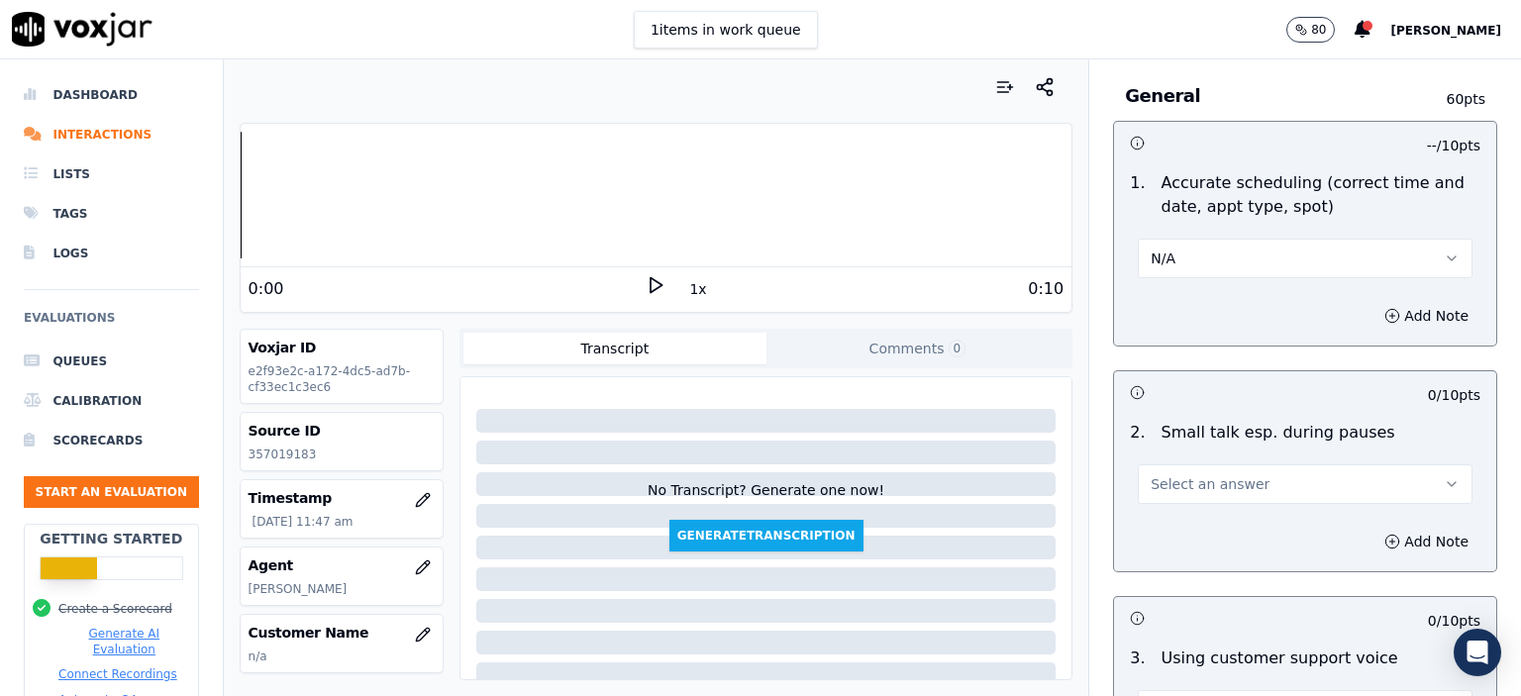
click at [1215, 474] on span "Select an answer" at bounding box center [1210, 484] width 119 height 20
click at [1207, 534] on div "N/A" at bounding box center [1273, 541] width 300 height 32
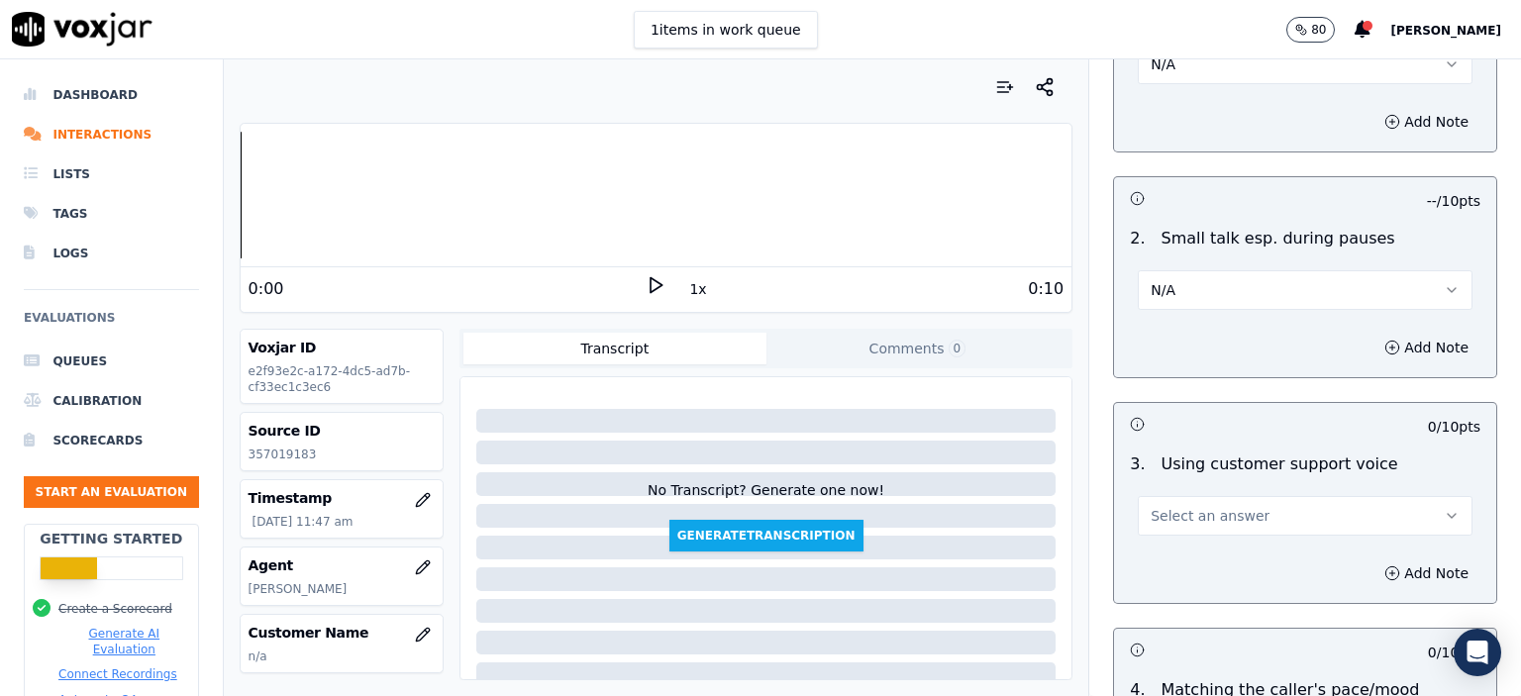
scroll to position [2376, 0]
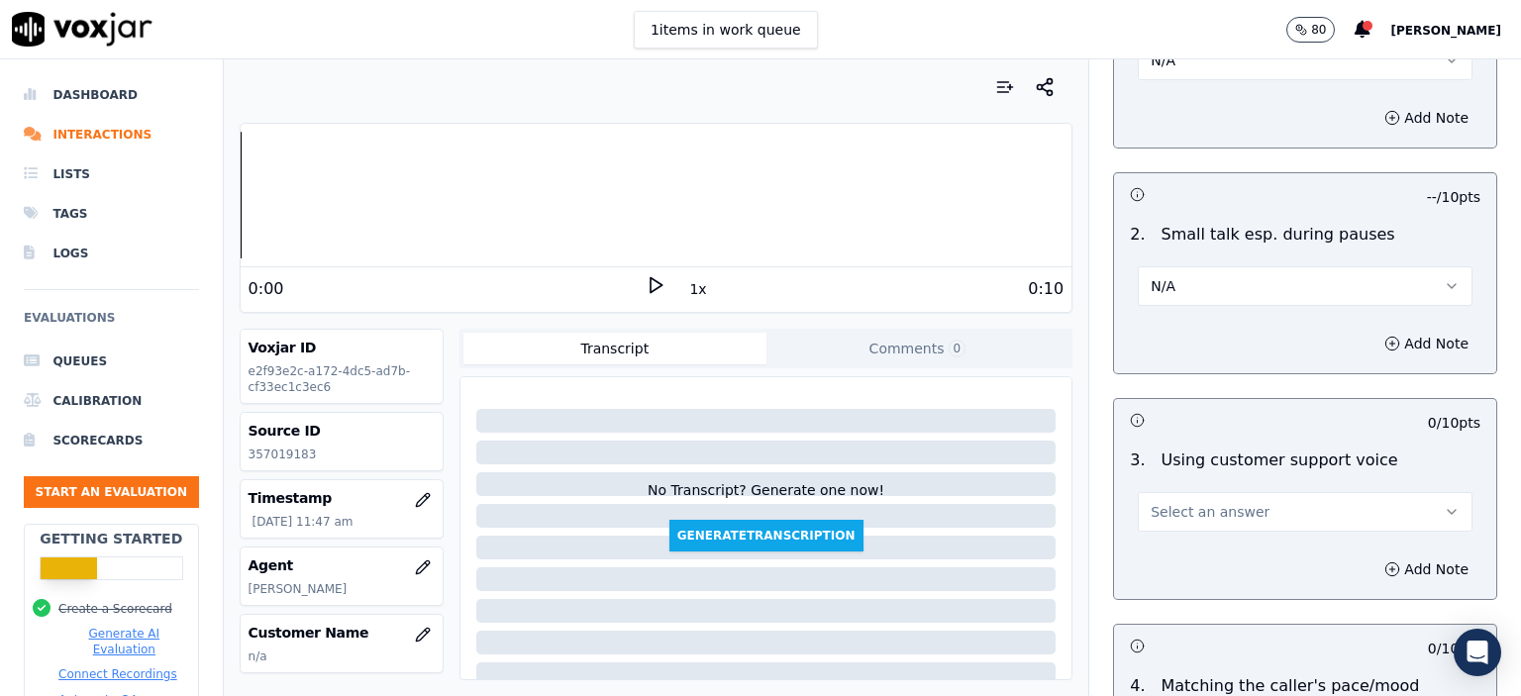
click at [1218, 492] on button "Select an answer" at bounding box center [1305, 512] width 335 height 40
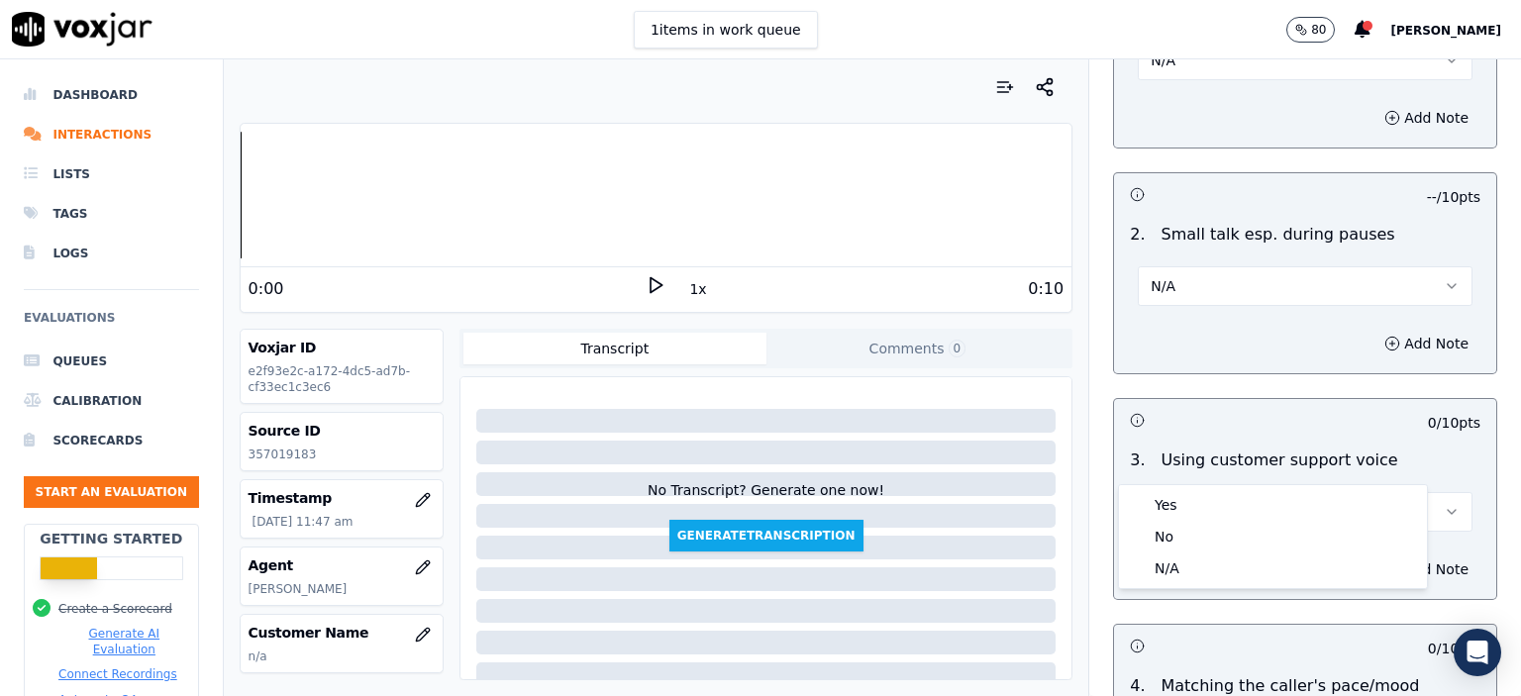
click at [1222, 487] on div "Yes No N/A" at bounding box center [1273, 536] width 308 height 103
click at [1221, 500] on div "Yes" at bounding box center [1273, 505] width 300 height 32
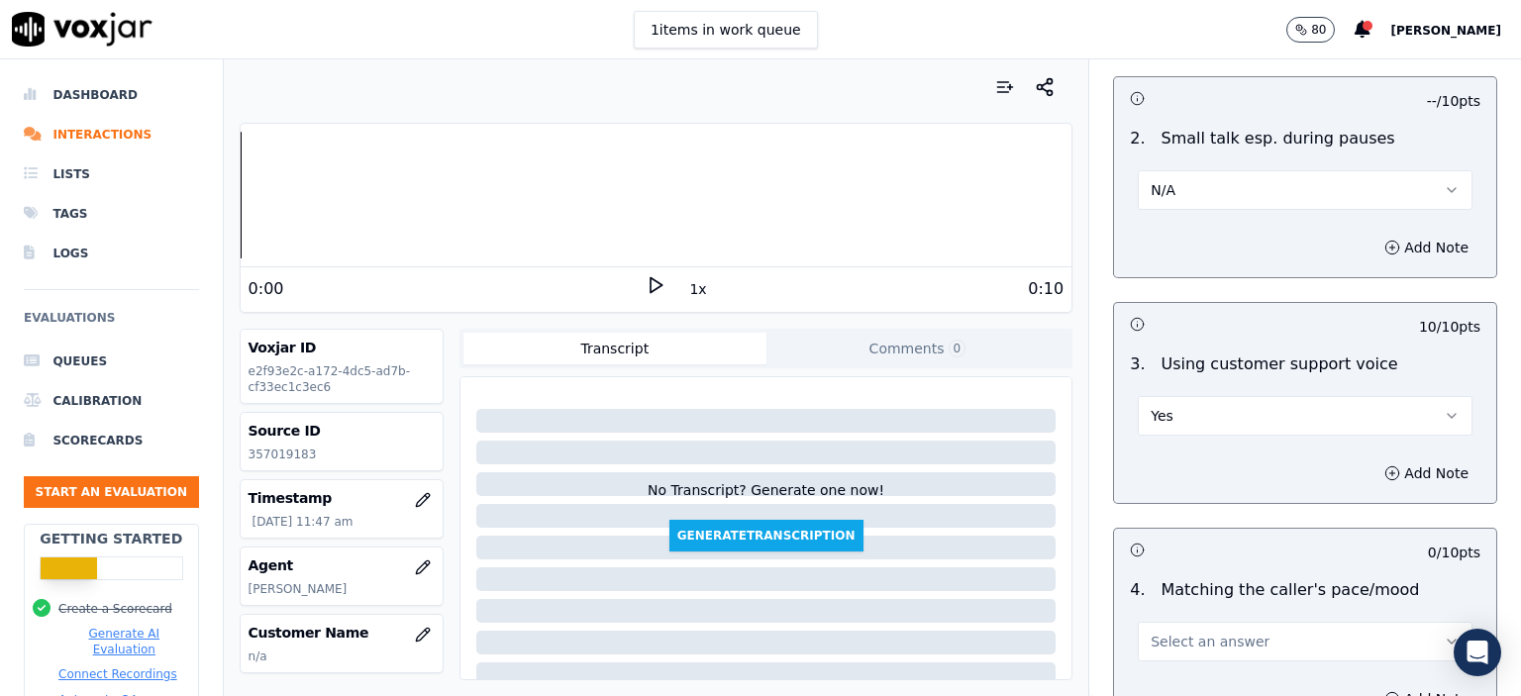
scroll to position [2475, 0]
click at [1194, 629] on span "Select an answer" at bounding box center [1210, 639] width 119 height 20
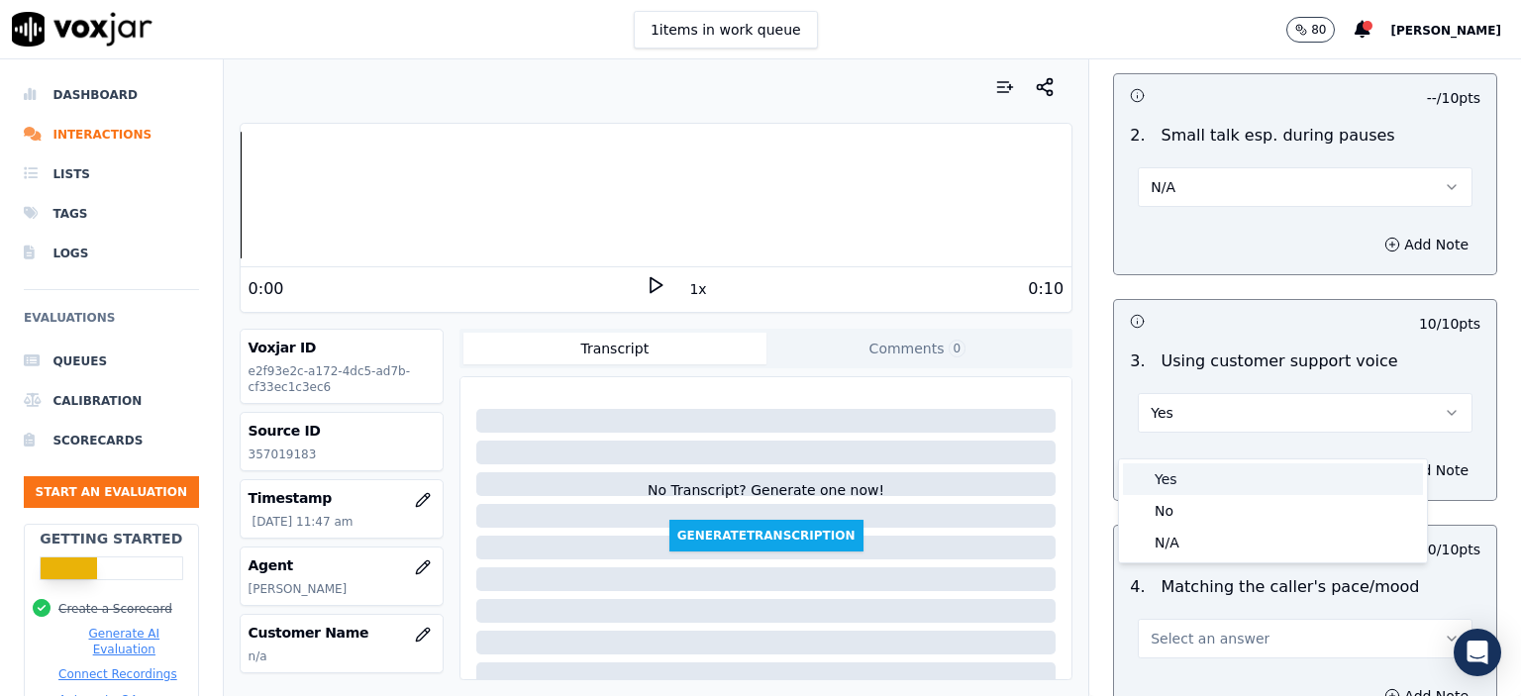
click at [1210, 486] on div "Yes" at bounding box center [1273, 479] width 300 height 32
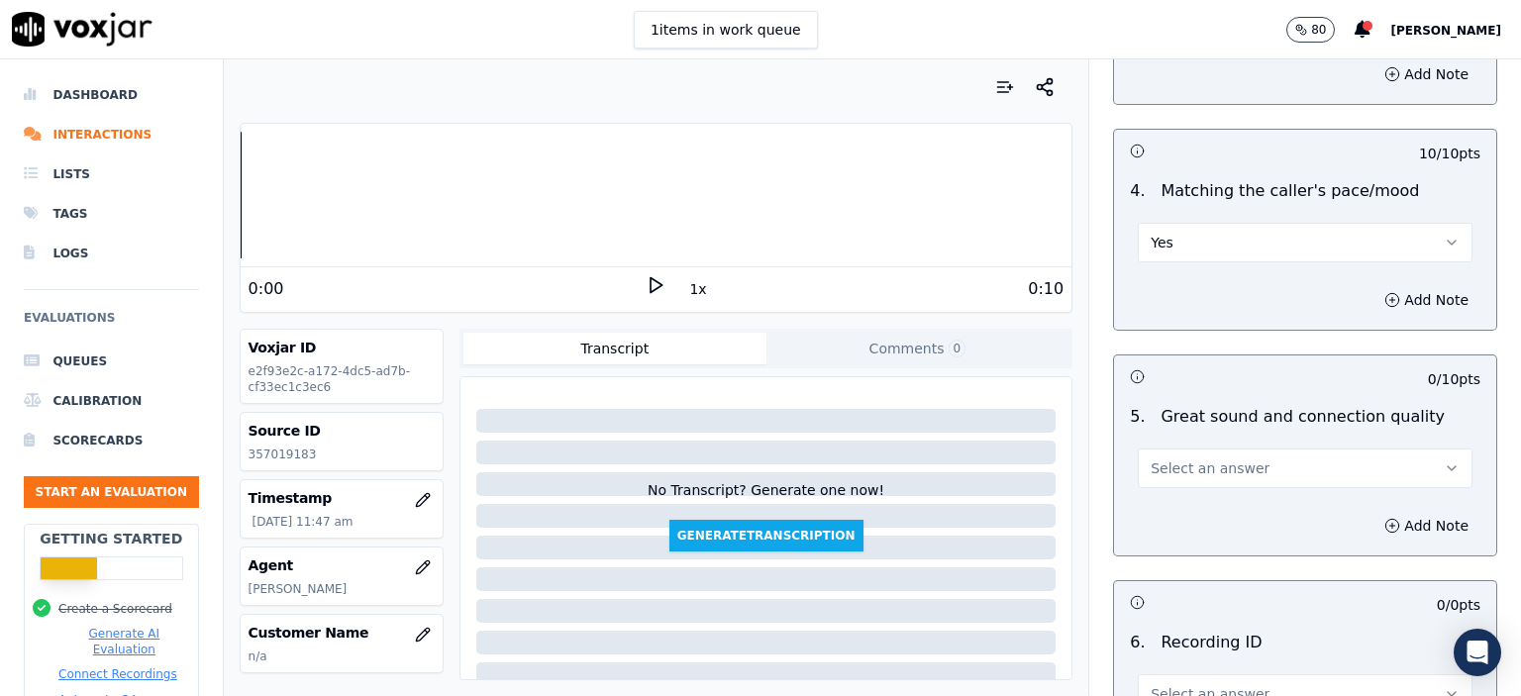
click at [1230, 458] on span "Select an answer" at bounding box center [1210, 468] width 119 height 20
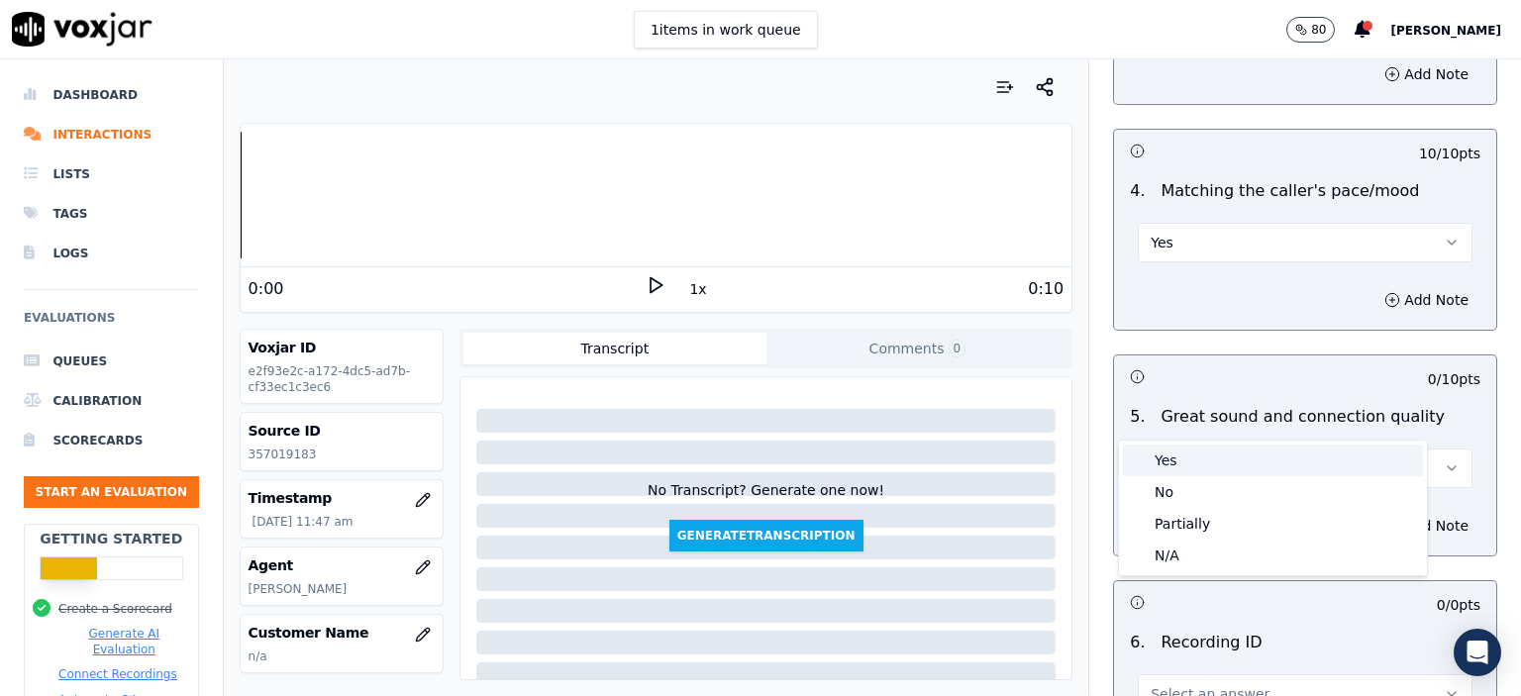
click at [1240, 451] on div "Yes" at bounding box center [1273, 461] width 300 height 32
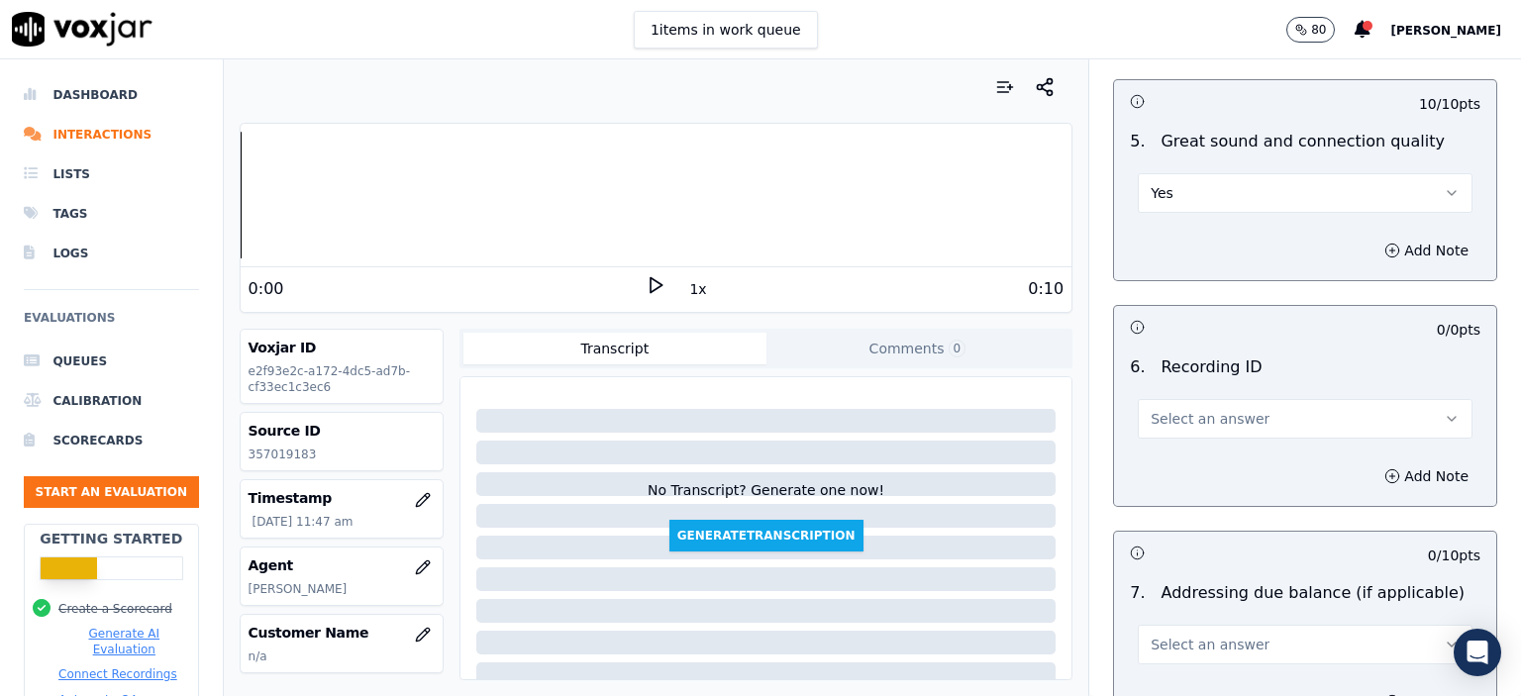
scroll to position [3169, 0]
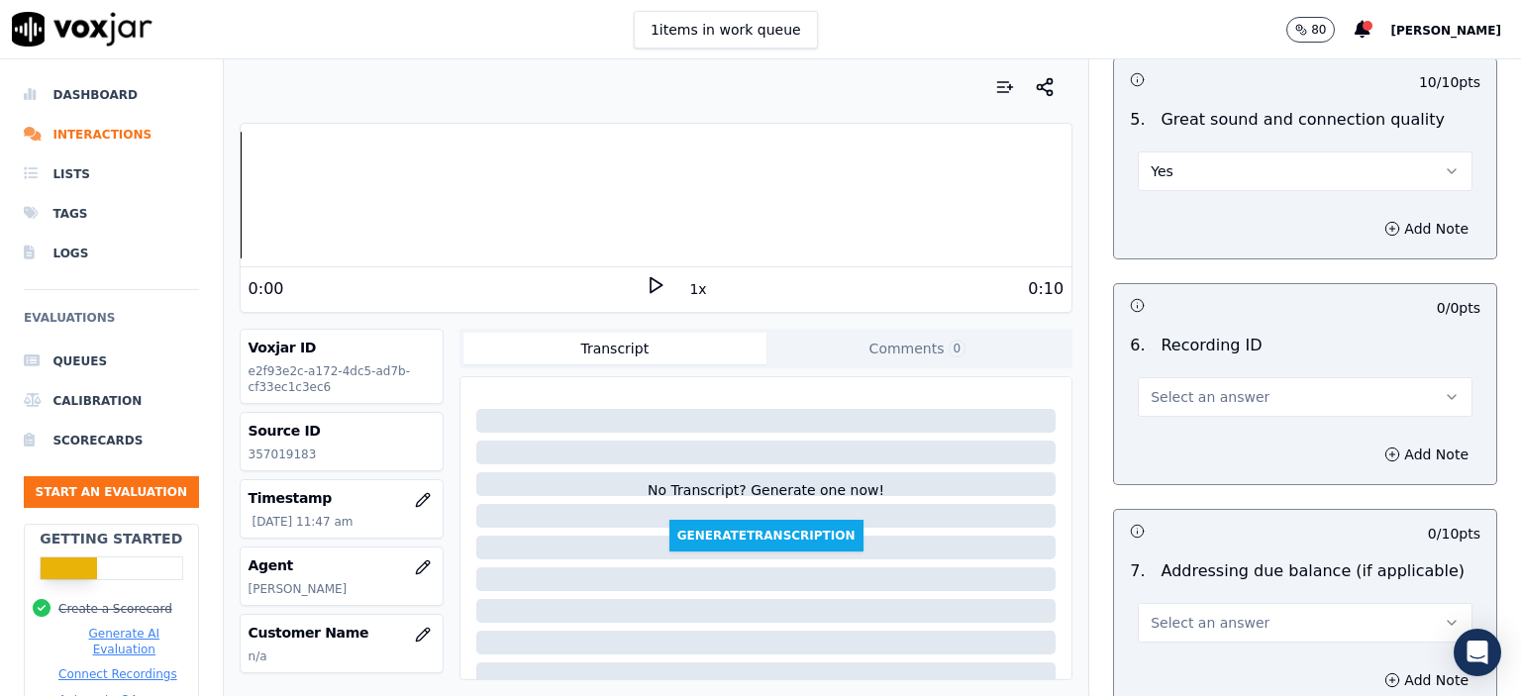
click at [1224, 387] on span "Select an answer" at bounding box center [1210, 397] width 119 height 20
click at [1216, 407] on div "N/A" at bounding box center [1273, 401] width 300 height 32
click at [1394, 441] on button "Add Note" at bounding box center [1426, 455] width 108 height 28
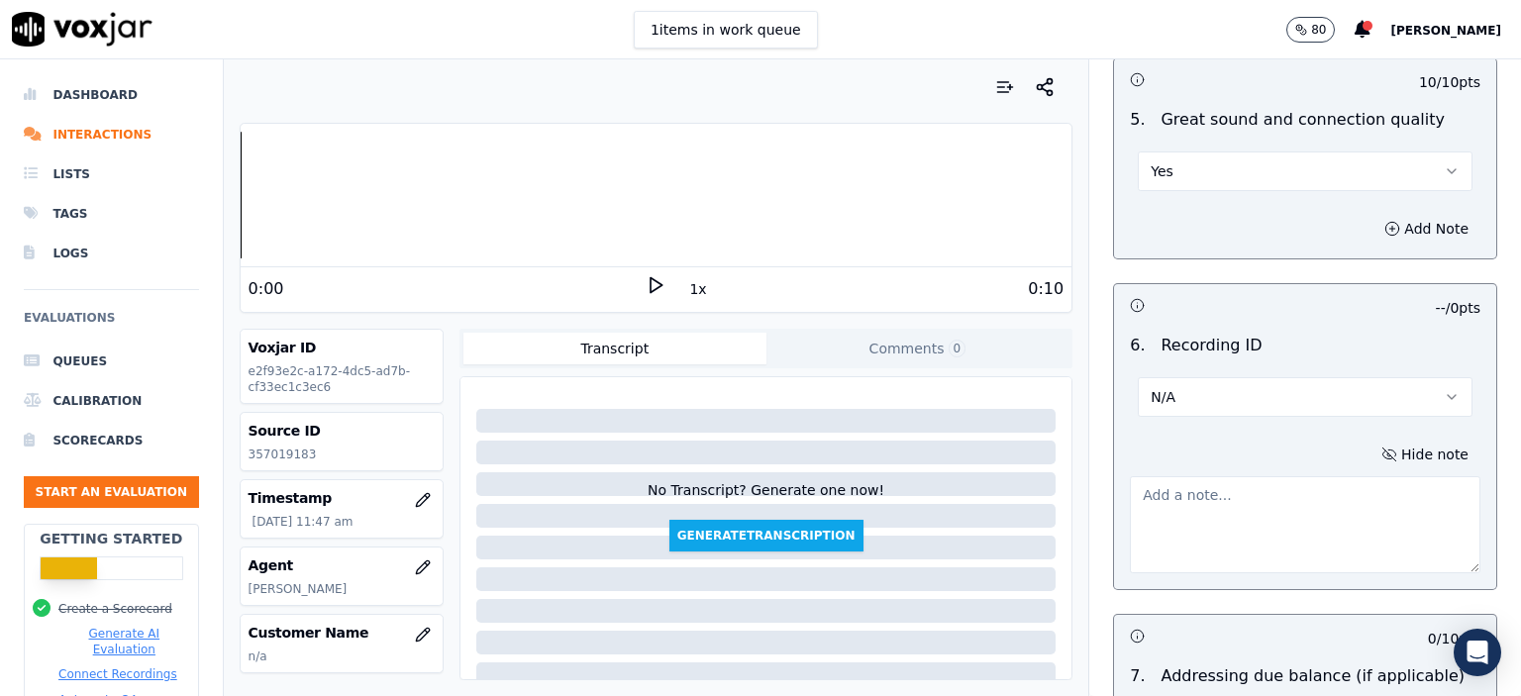
click at [307, 458] on p "357019183" at bounding box center [342, 455] width 186 height 16
click at [312, 451] on p "357019183" at bounding box center [342, 455] width 186 height 16
click at [313, 452] on p "357019183" at bounding box center [342, 455] width 186 height 16
click at [271, 454] on p "357019183" at bounding box center [342, 455] width 186 height 16
click at [269, 456] on p "357019183" at bounding box center [342, 455] width 186 height 16
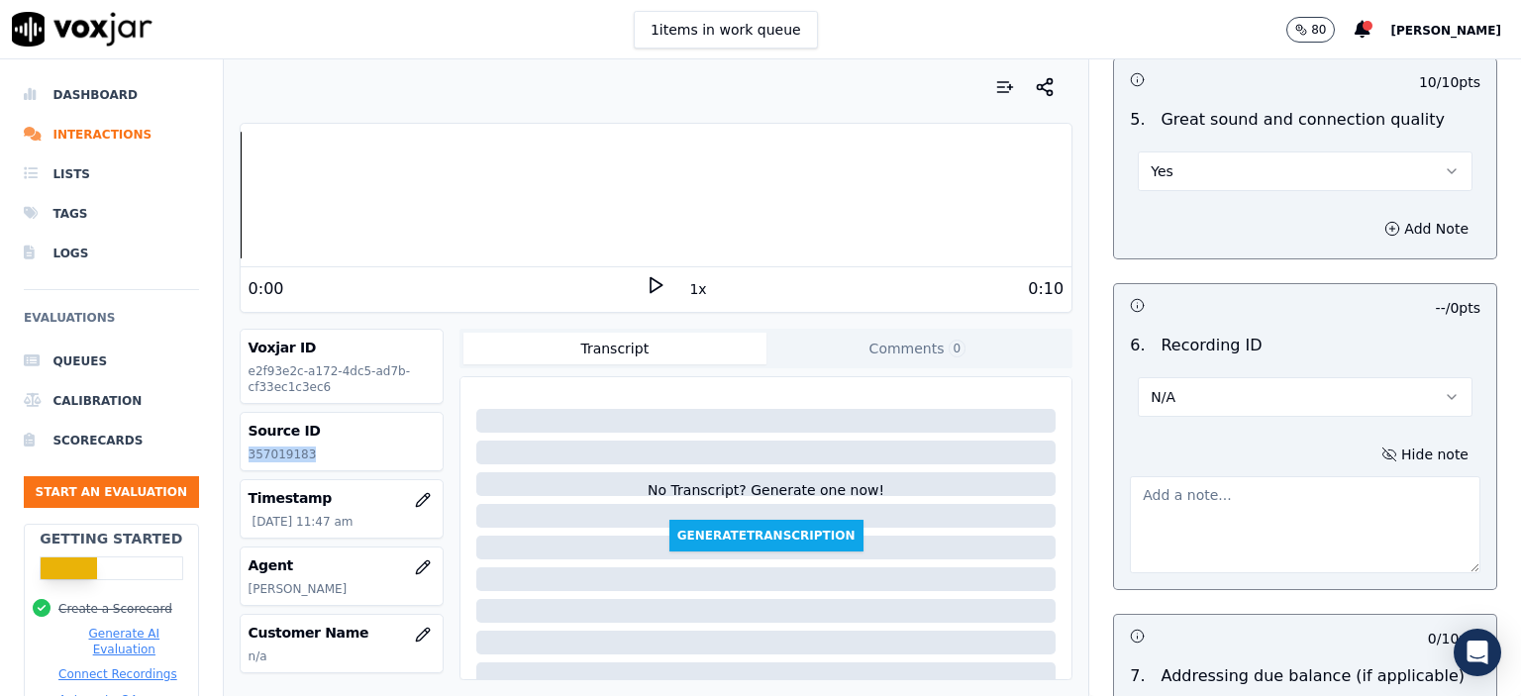
copy p "357019183"
click at [1303, 481] on textarea at bounding box center [1305, 524] width 351 height 97
paste textarea "357019183"
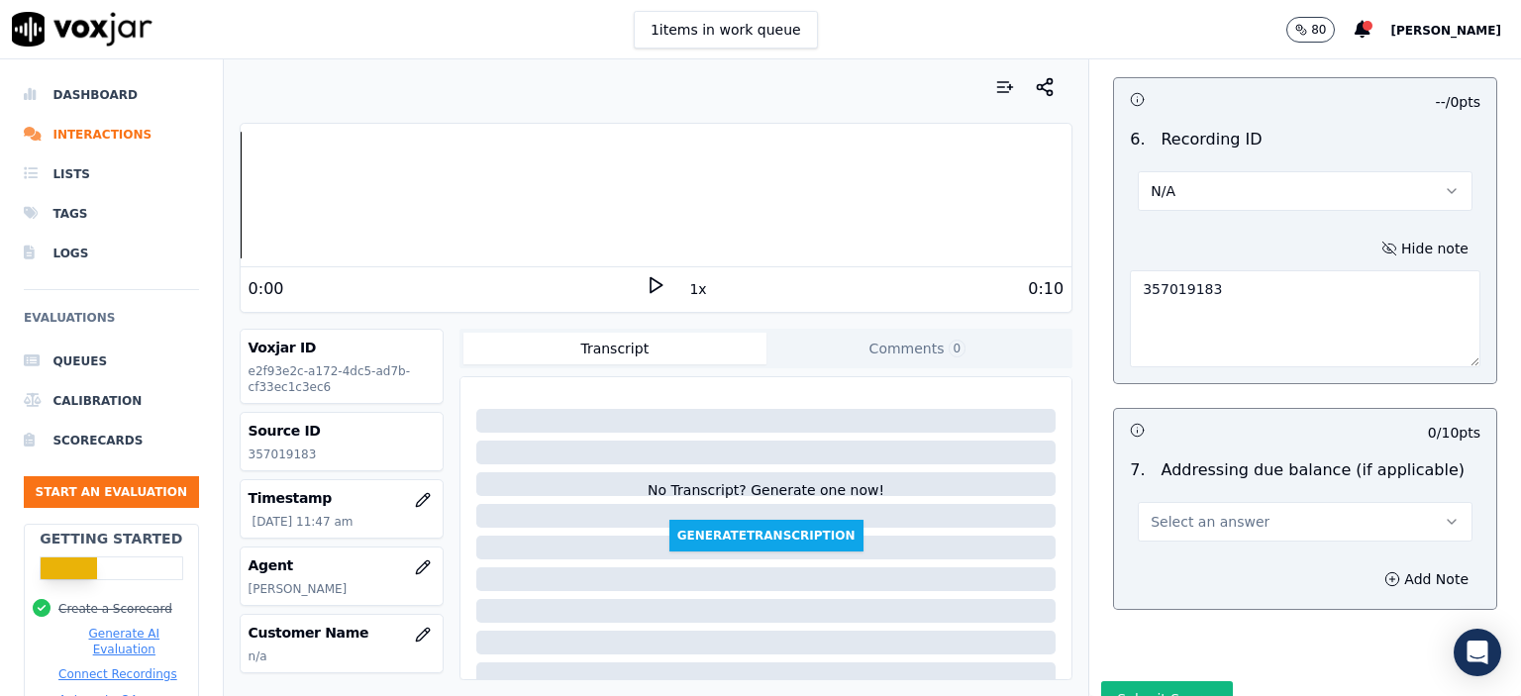
scroll to position [3398, 0]
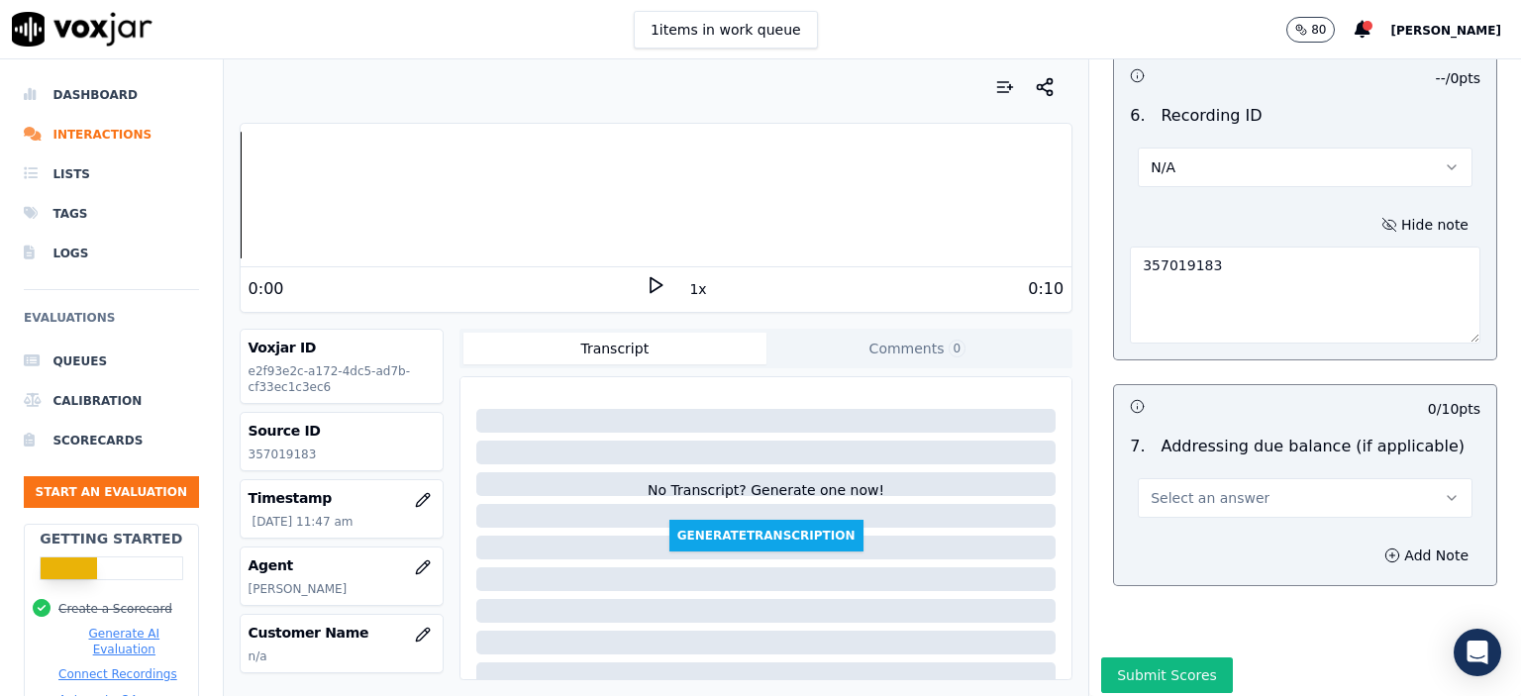
type textarea "357019183"
click at [1216, 478] on button "Select an answer" at bounding box center [1305, 498] width 335 height 40
click at [1200, 548] on div "N/A" at bounding box center [1273, 553] width 300 height 32
click at [1161, 657] on button "Submit Scores" at bounding box center [1167, 675] width 132 height 36
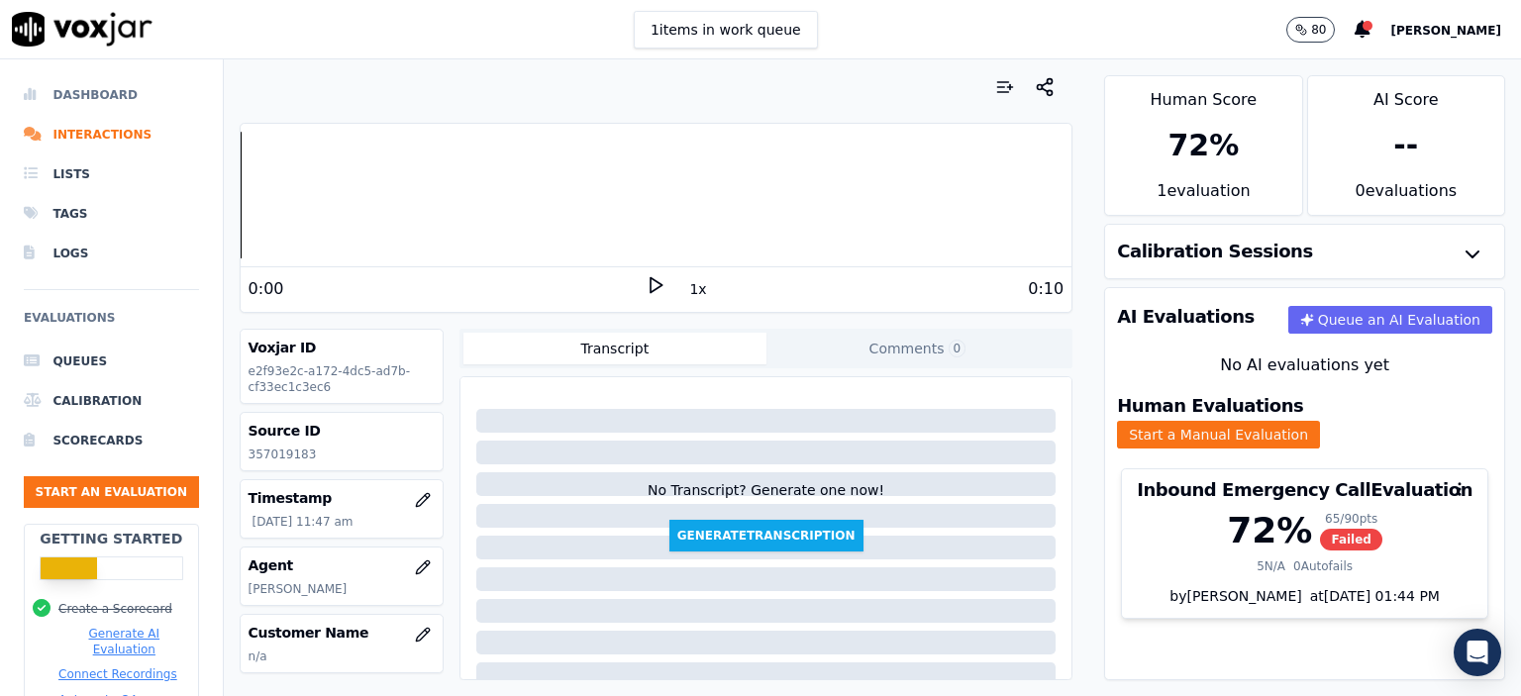
click at [85, 90] on li "Dashboard" at bounding box center [111, 95] width 175 height 40
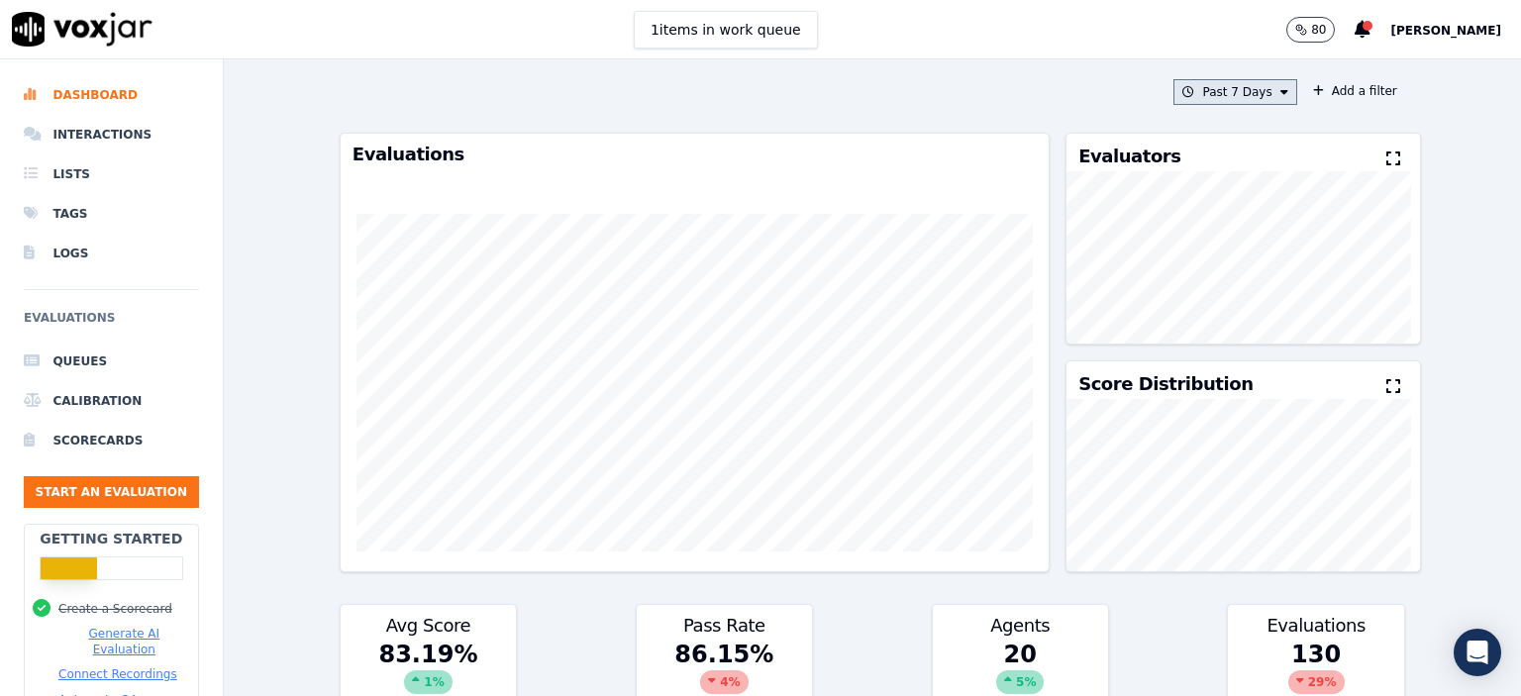
click at [1208, 84] on button "Past 7 Days" at bounding box center [1234, 92] width 123 height 26
click at [1180, 151] on label "[DATE]" at bounding box center [1230, 153] width 106 height 24
click at [1248, 336] on button "Add" at bounding box center [1267, 320] width 39 height 32
click at [1235, 82] on button "[DATE]" at bounding box center [1250, 92] width 94 height 26
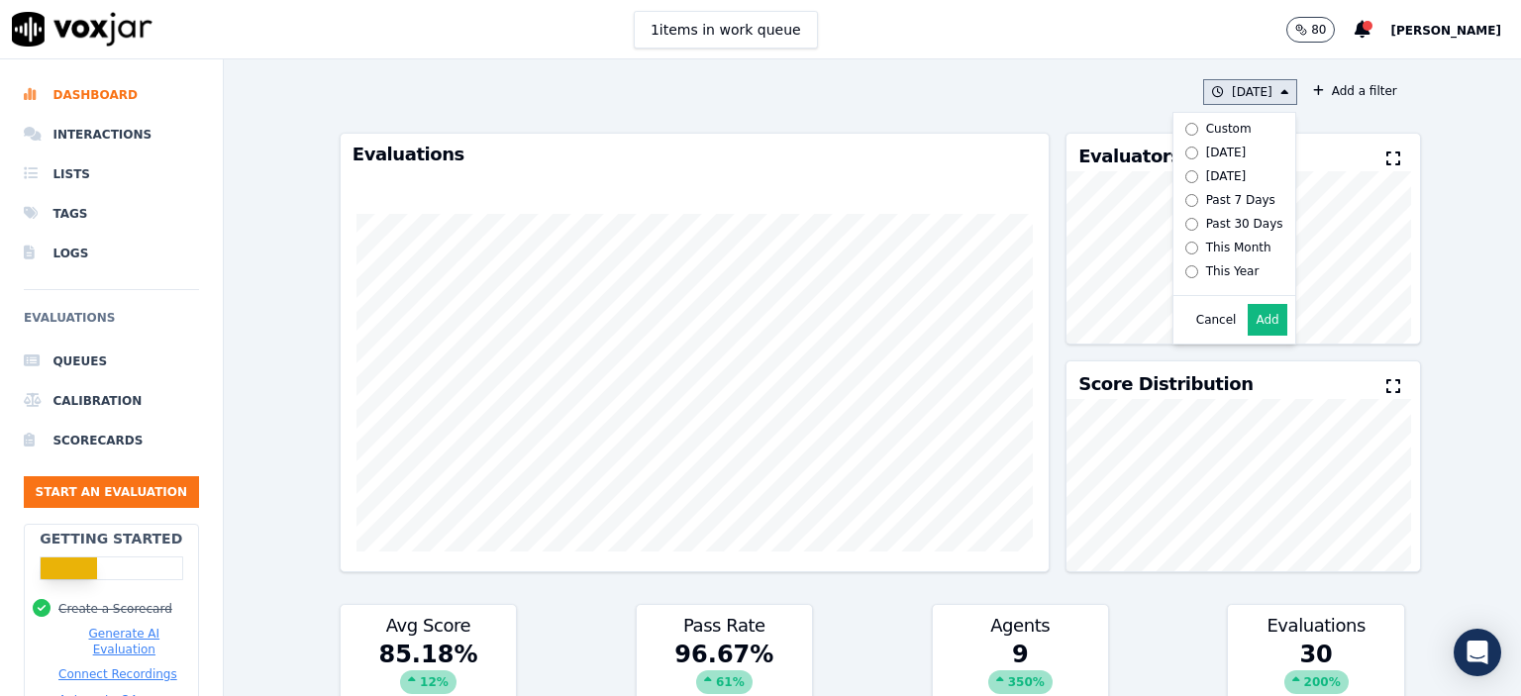
click at [1206, 197] on div "Past 7 Days" at bounding box center [1240, 200] width 69 height 16
click at [1179, 130] on label "Custom" at bounding box center [1230, 129] width 106 height 24
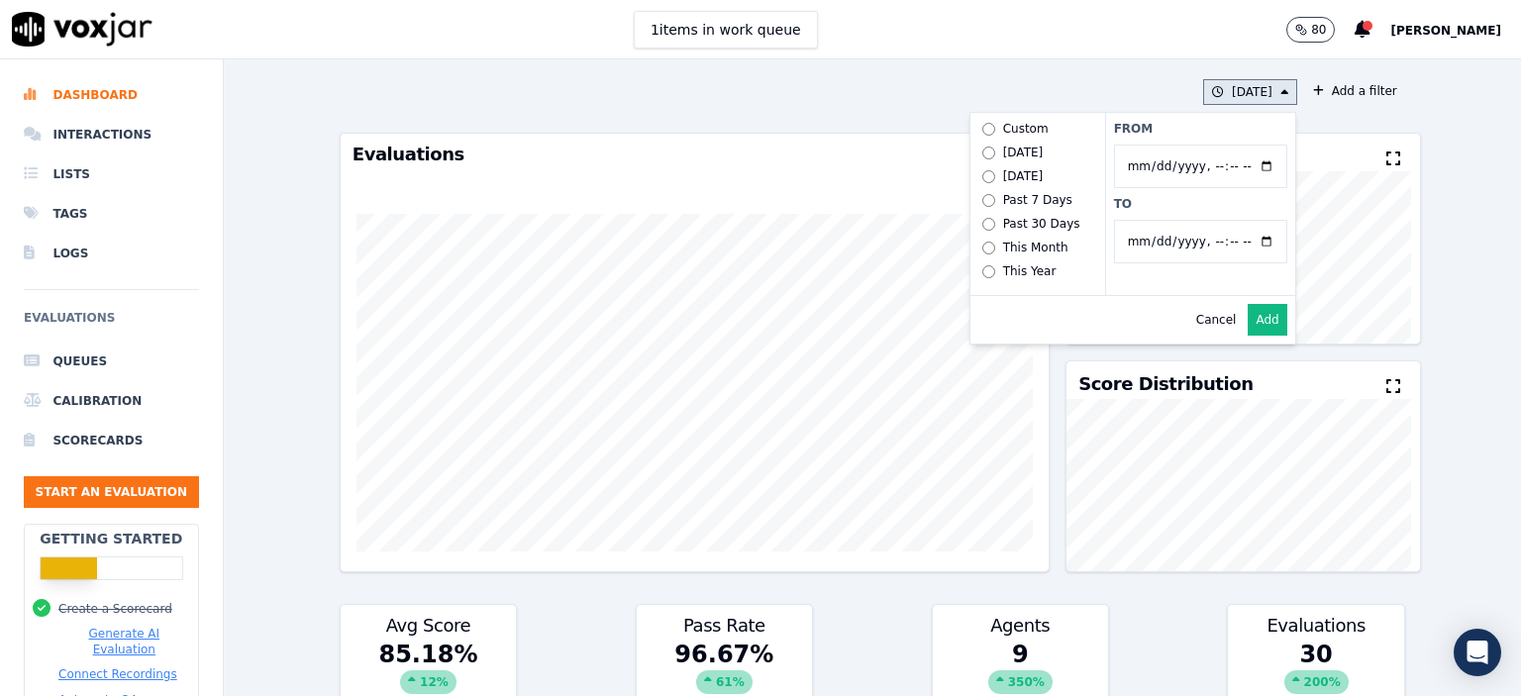
click at [1242, 165] on input "From" at bounding box center [1200, 167] width 173 height 44
type input "[DATE]T00:00"
click at [1213, 124] on label "From" at bounding box center [1200, 129] width 173 height 16
click at [1213, 145] on input "From" at bounding box center [1200, 167] width 173 height 44
click at [1248, 234] on input "To" at bounding box center [1200, 242] width 173 height 44
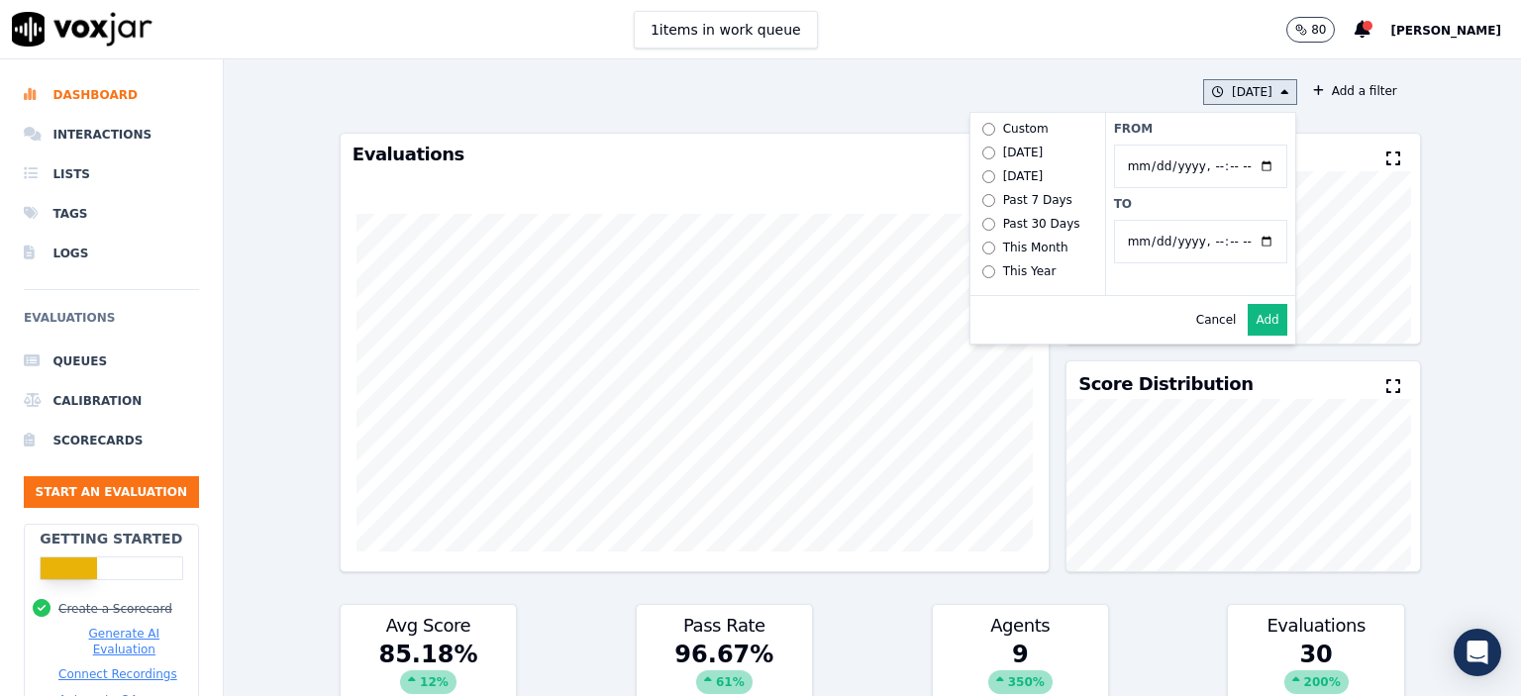
type input "[DATE]T23:59"
click at [1211, 193] on div "From To" at bounding box center [1200, 204] width 190 height 182
click at [1248, 332] on button "Add" at bounding box center [1267, 320] width 39 height 32
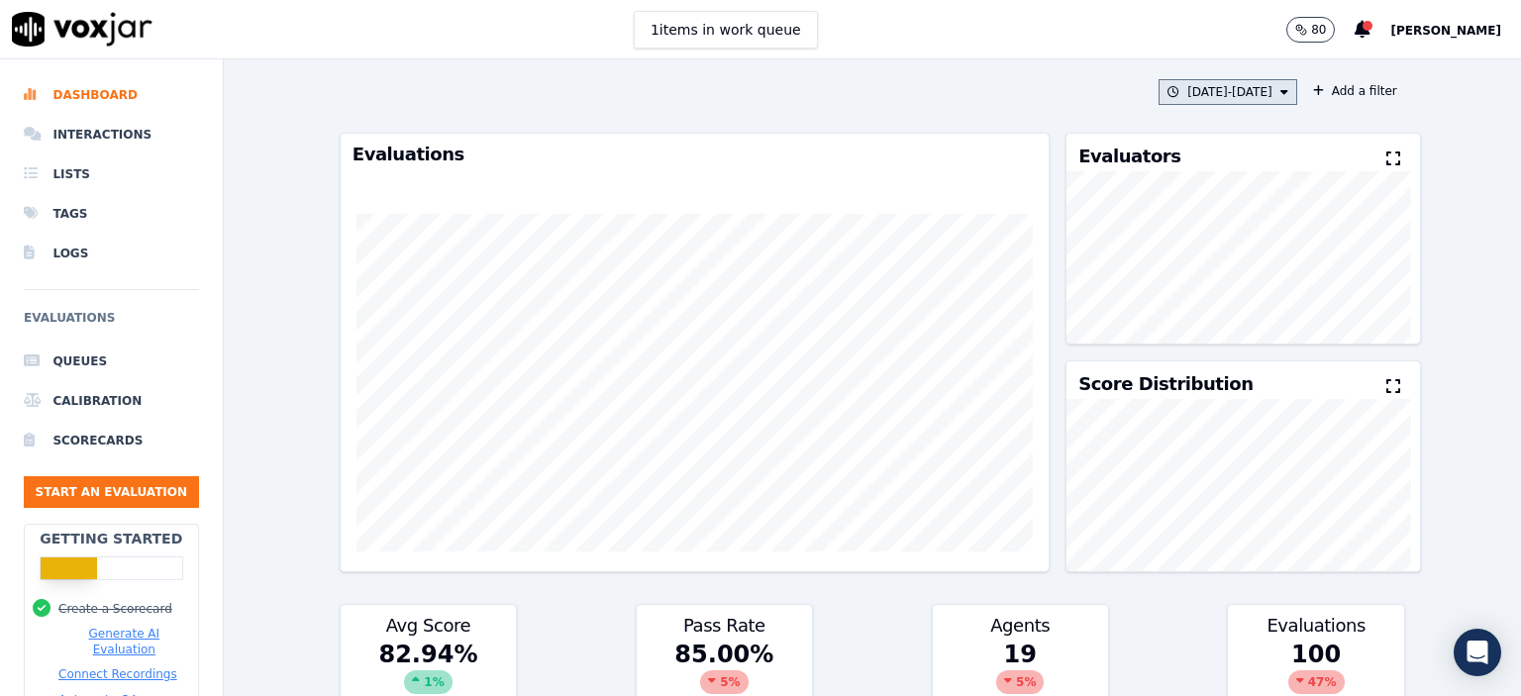
click at [1242, 94] on button "[DATE] - [DATE]" at bounding box center [1228, 92] width 139 height 26
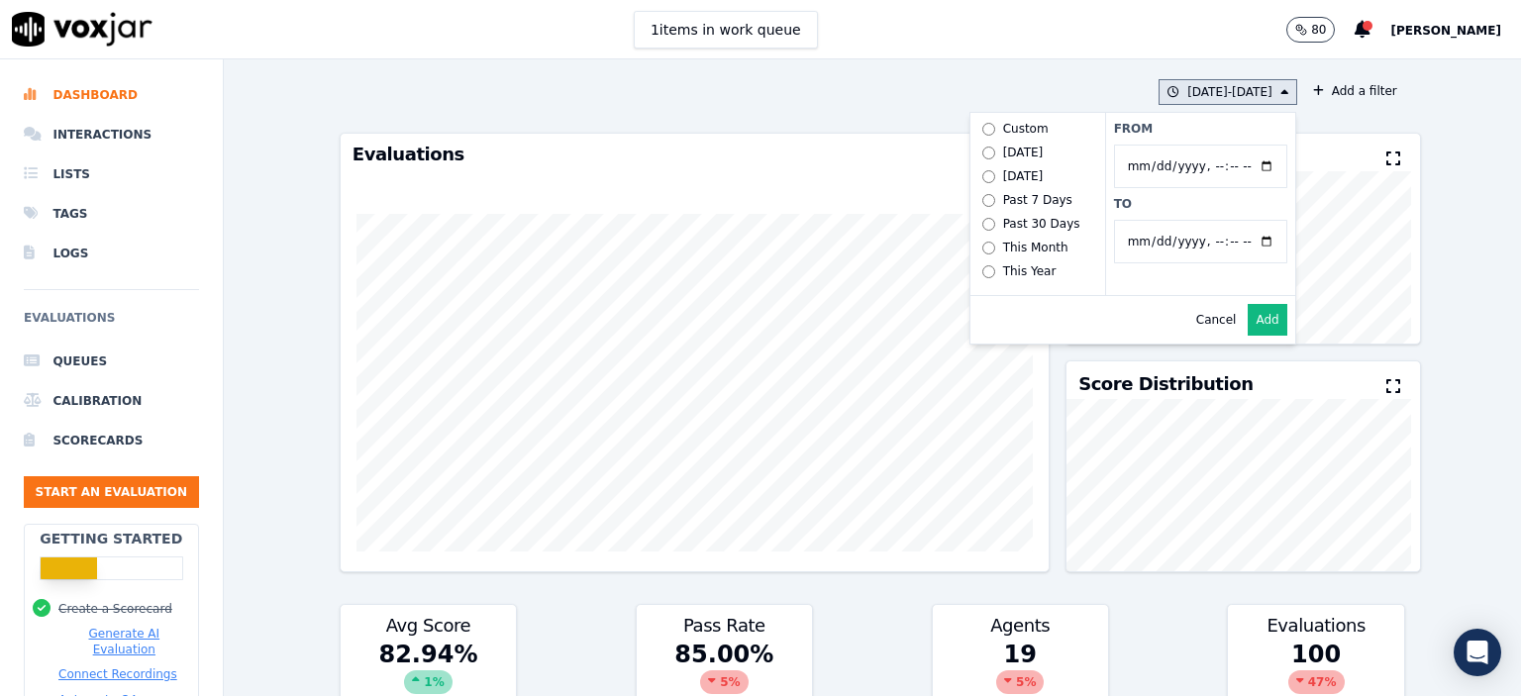
click at [1003, 274] on div "This Year" at bounding box center [1029, 271] width 53 height 16
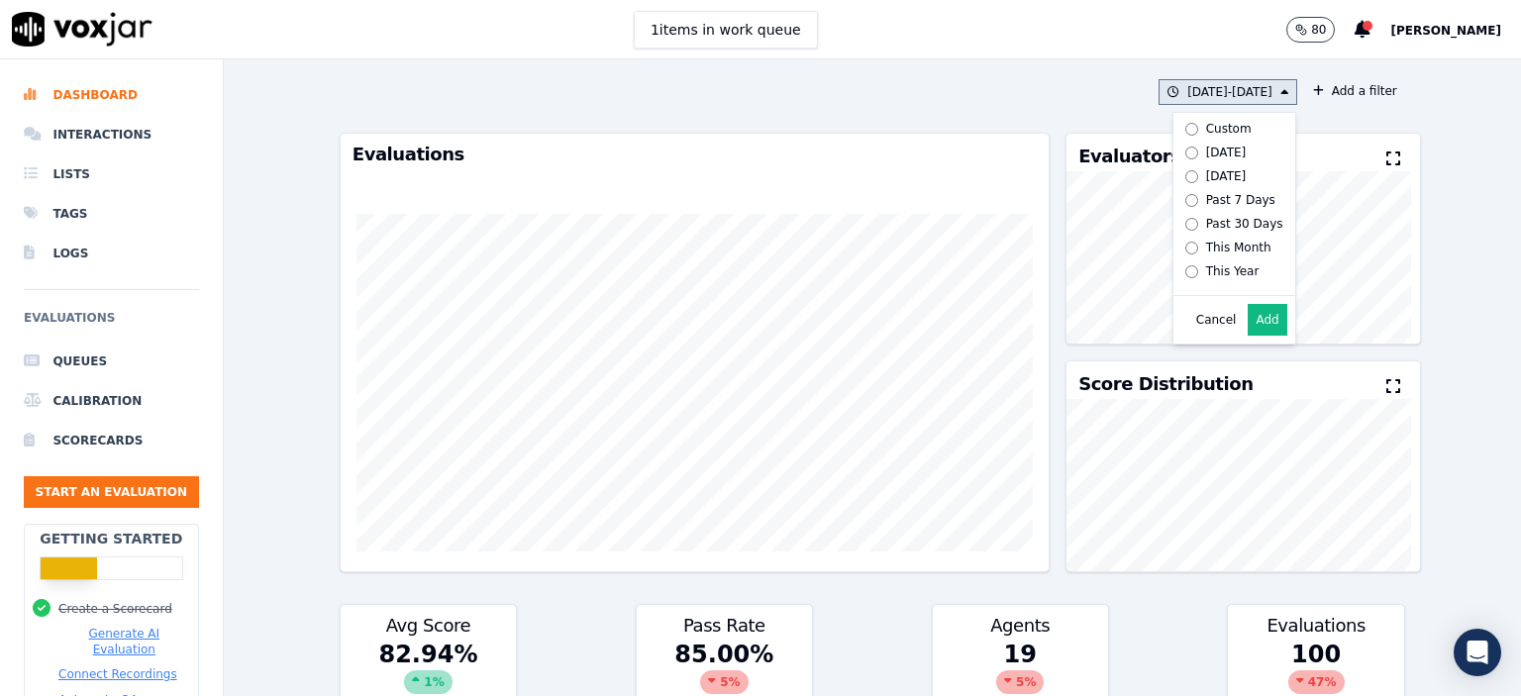
click at [1252, 329] on button "Add" at bounding box center [1267, 320] width 39 height 32
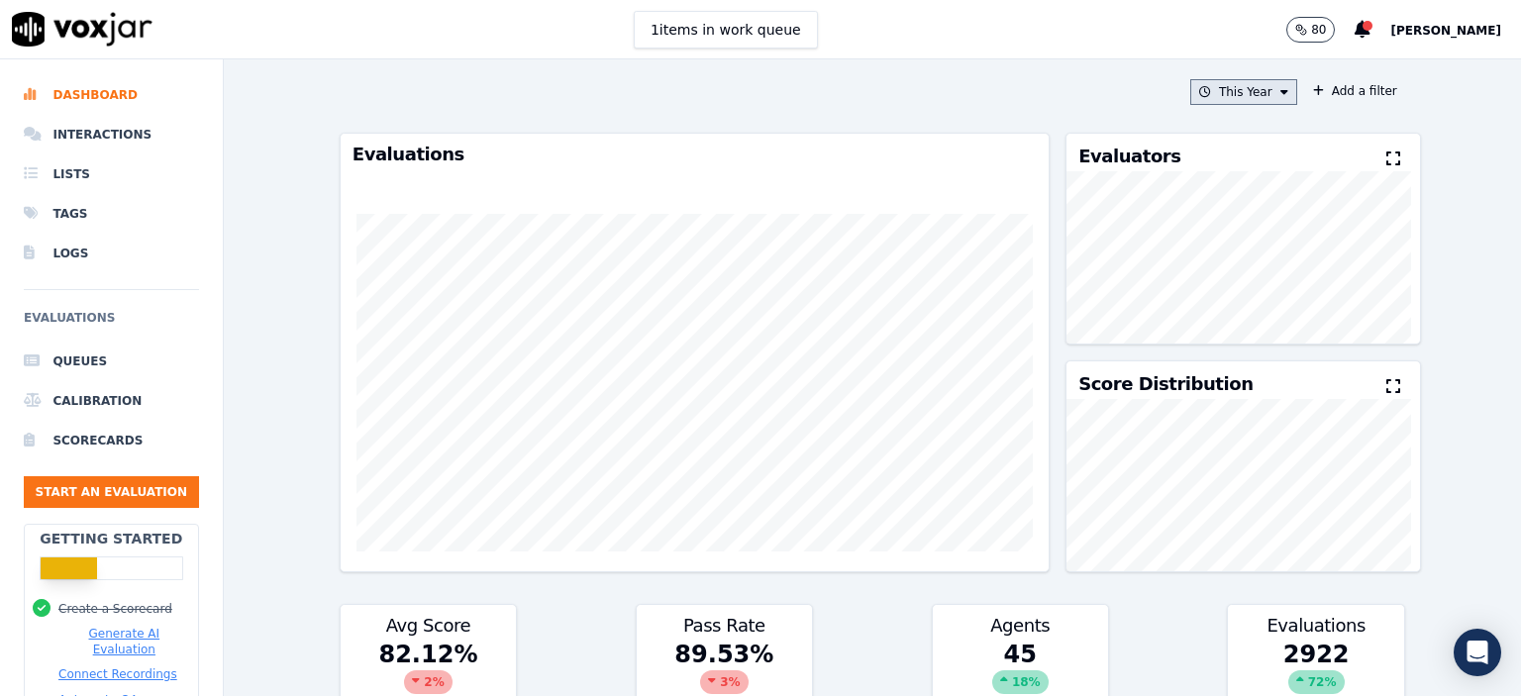
click at [1244, 86] on button "This Year" at bounding box center [1243, 92] width 107 height 26
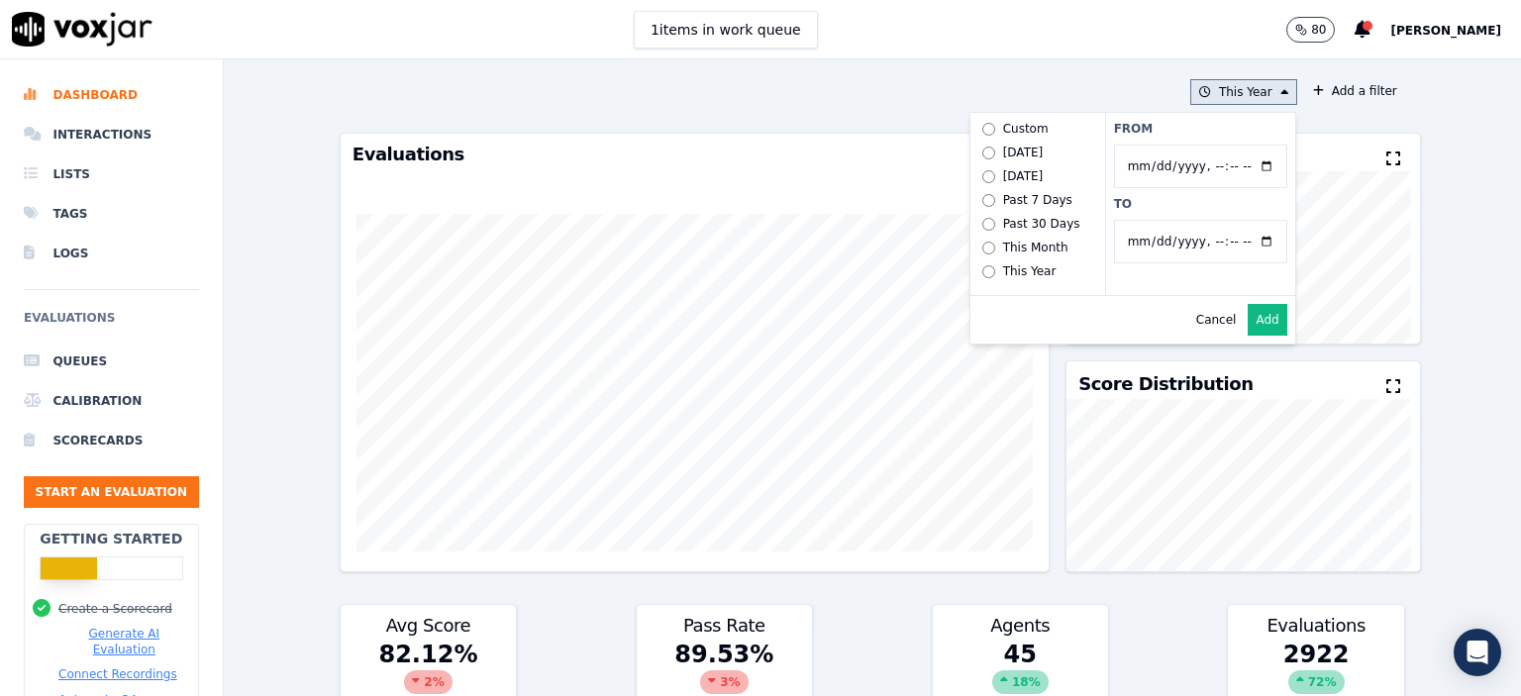
click at [1252, 165] on input "From" at bounding box center [1200, 167] width 173 height 44
type input "[DATE]T00:00"
click at [1169, 127] on label "From" at bounding box center [1200, 129] width 173 height 16
click at [1169, 145] on input "From" at bounding box center [1200, 167] width 173 height 44
click at [1248, 332] on button "Add" at bounding box center [1267, 320] width 39 height 32
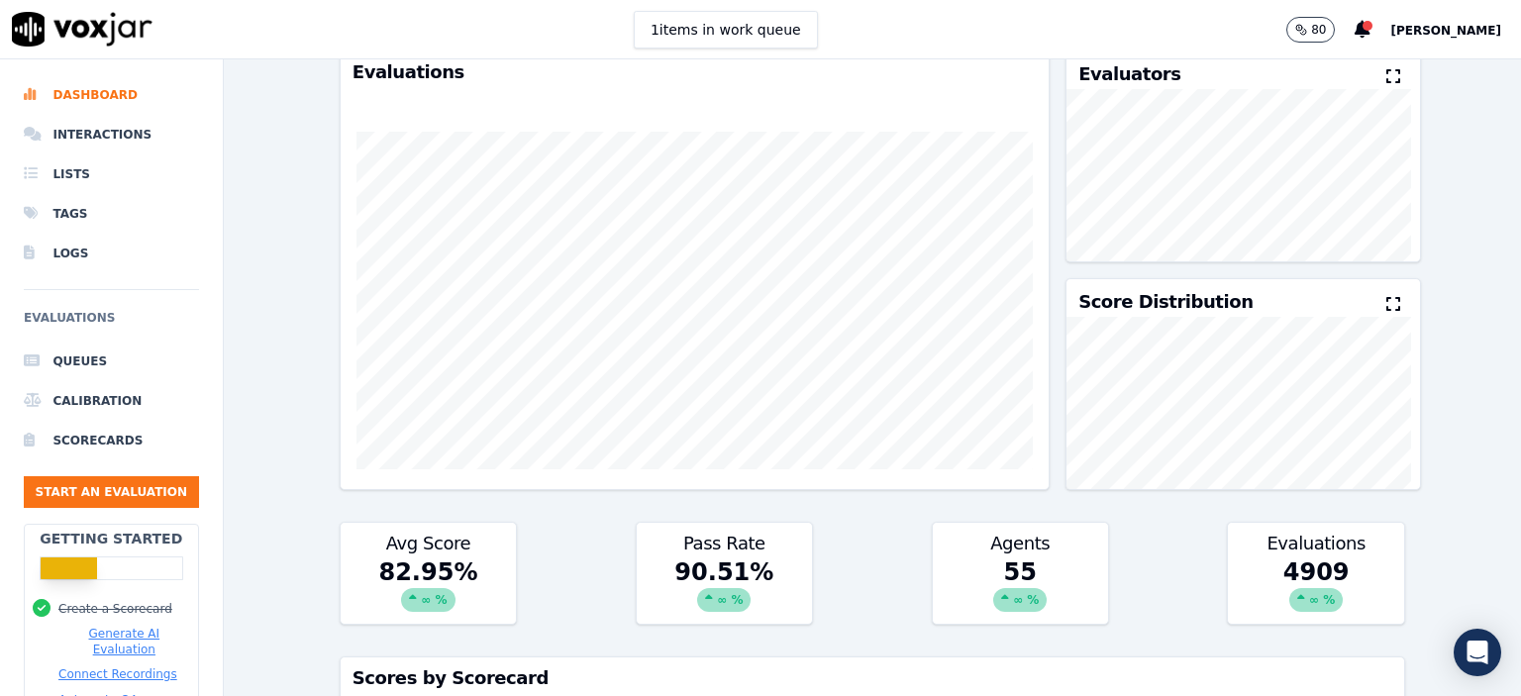
scroll to position [18, 0]
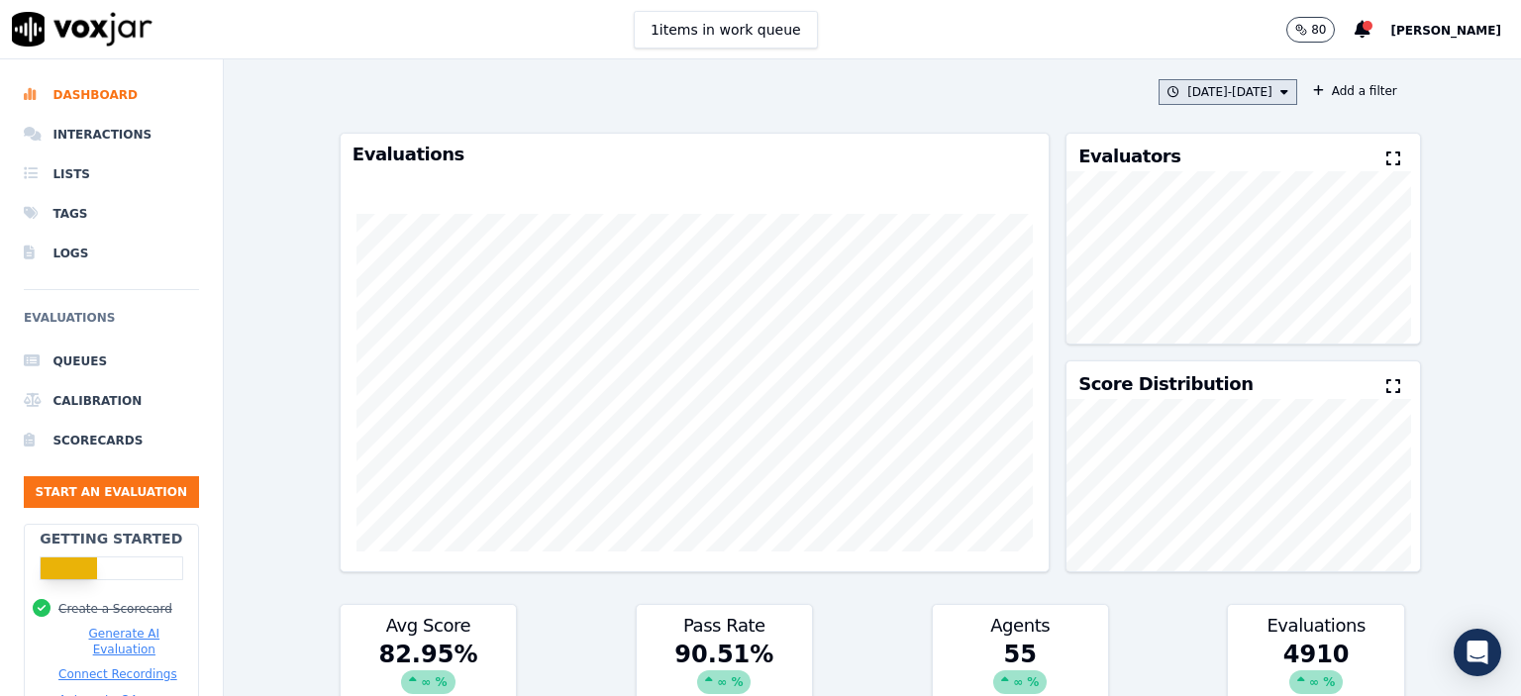
click at [1223, 79] on button "1/1/24 - 8/19/25" at bounding box center [1228, 92] width 139 height 26
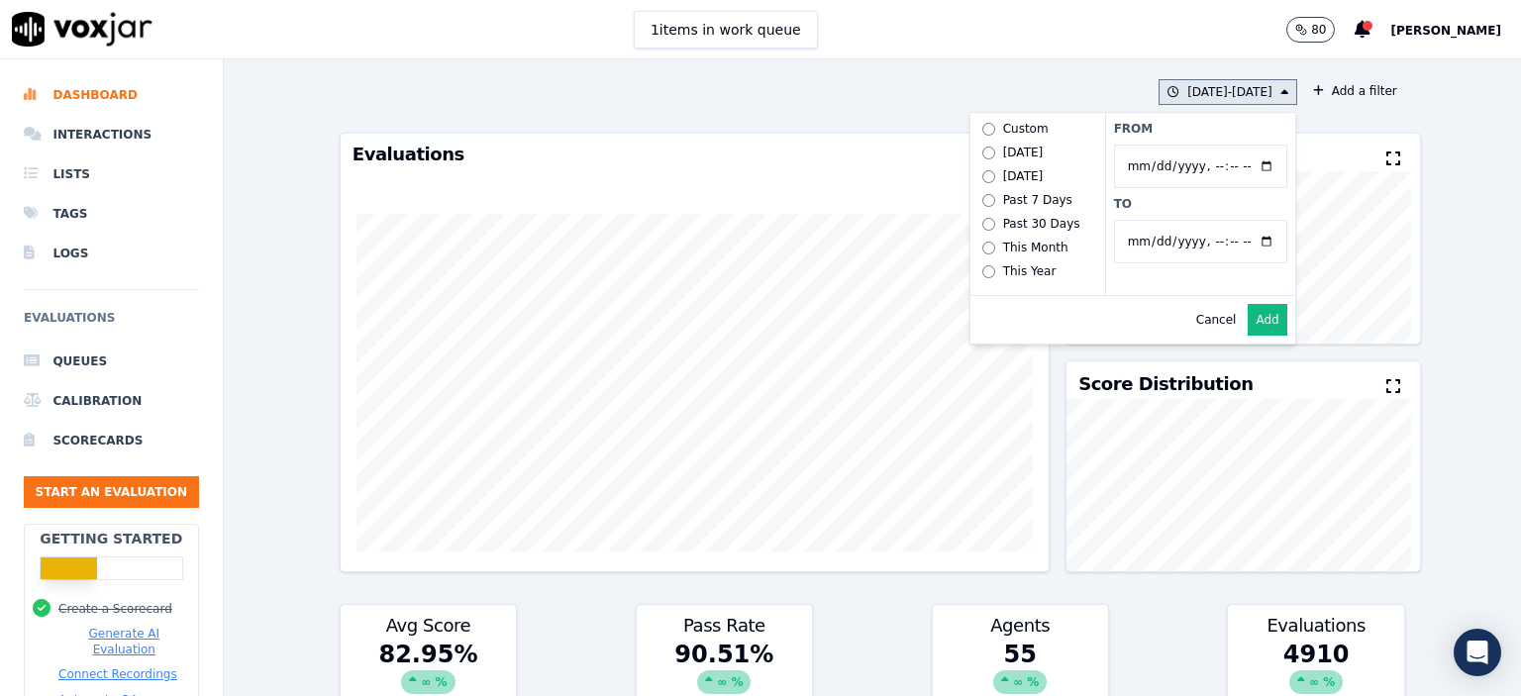
click at [1009, 198] on div "Past 7 Days" at bounding box center [1037, 200] width 69 height 16
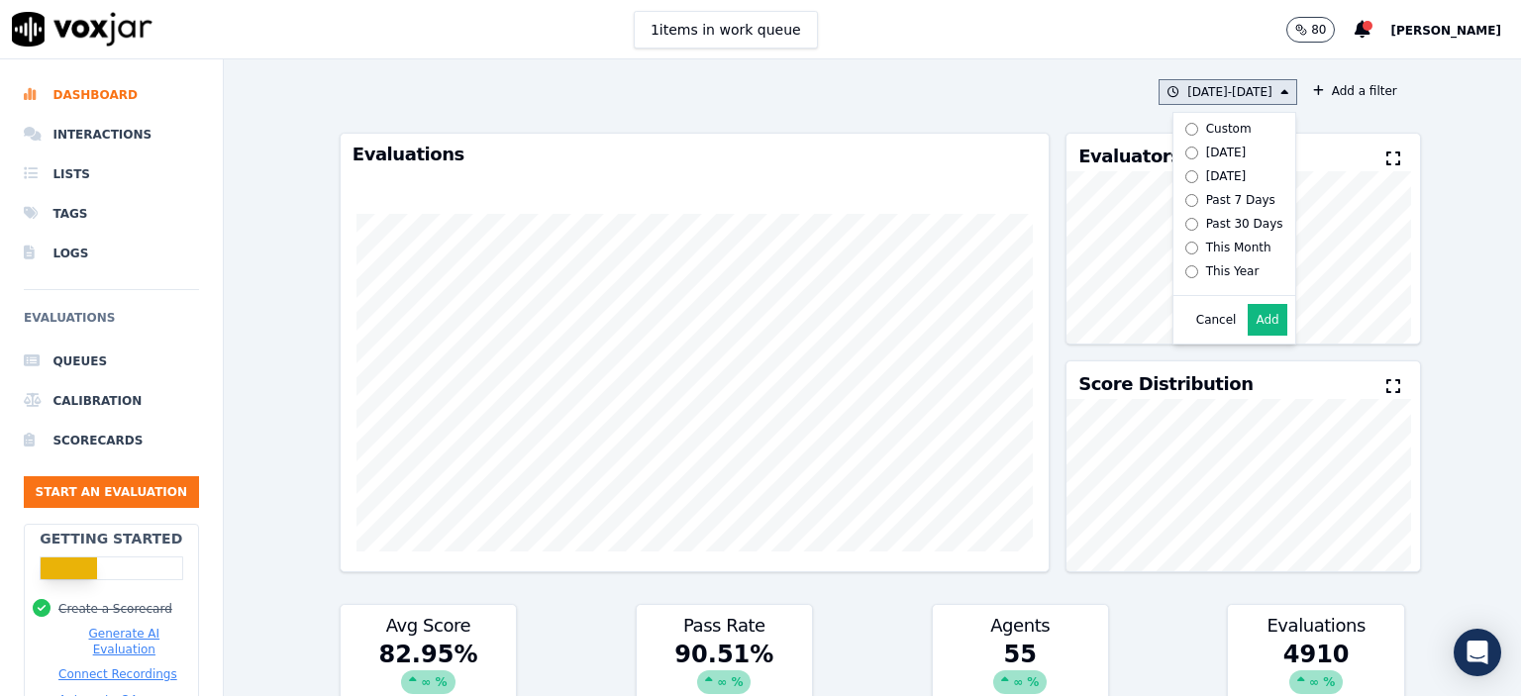
click at [1257, 335] on button "Add" at bounding box center [1267, 320] width 39 height 32
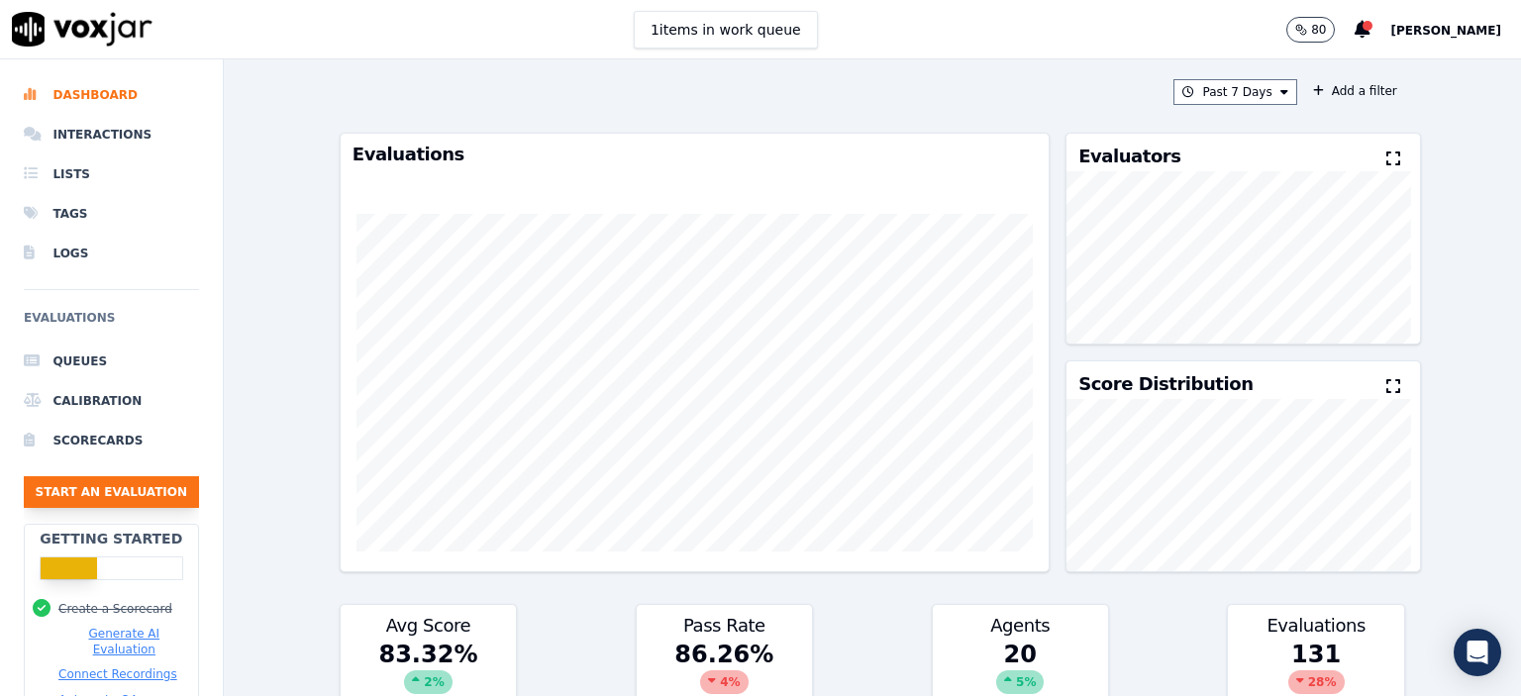
click at [127, 482] on button "Start an Evaluation" at bounding box center [111, 492] width 175 height 32
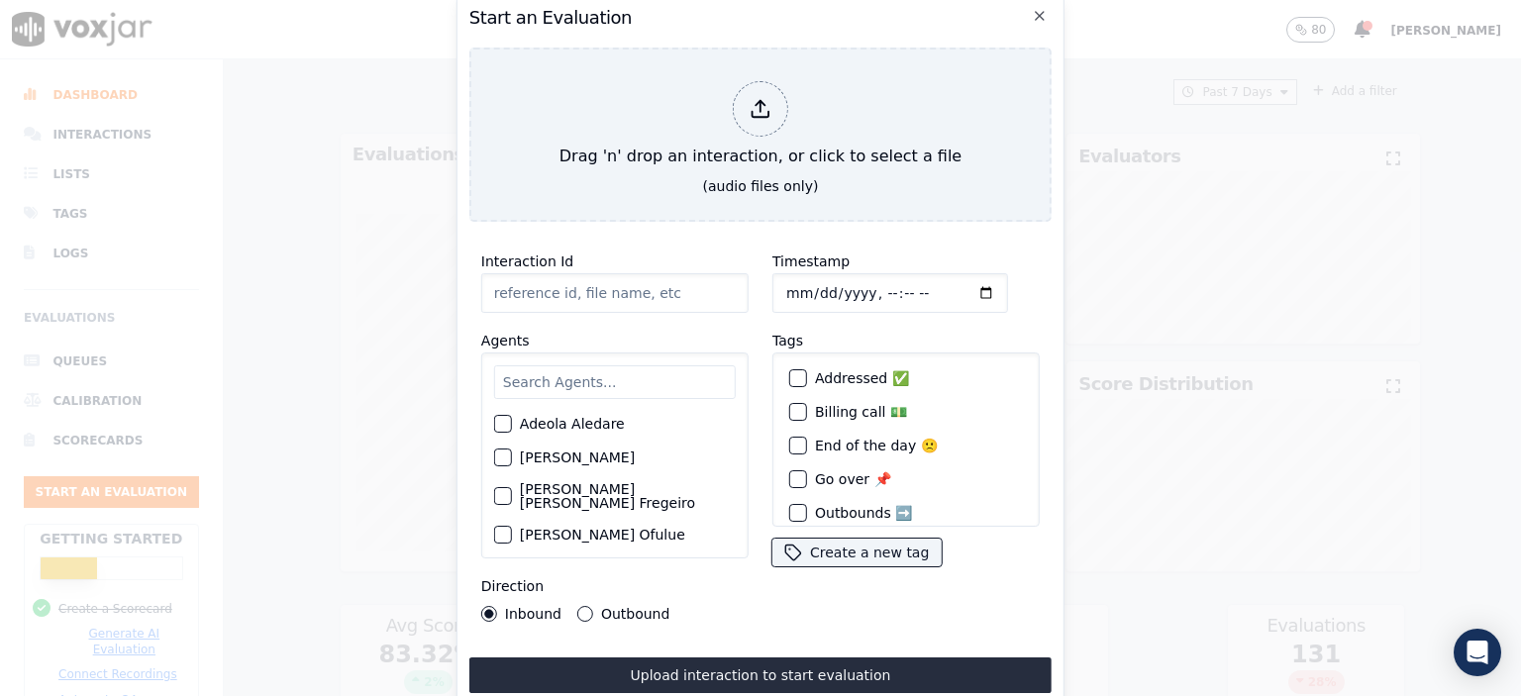
click at [526, 287] on input "Interaction Id" at bounding box center [614, 293] width 267 height 40
type input "356965704"
click at [869, 286] on input "Timestamp" at bounding box center [890, 293] width 236 height 40
click at [809, 286] on input "Timestamp" at bounding box center [890, 293] width 236 height 40
type input "2025-08-18T16:20"
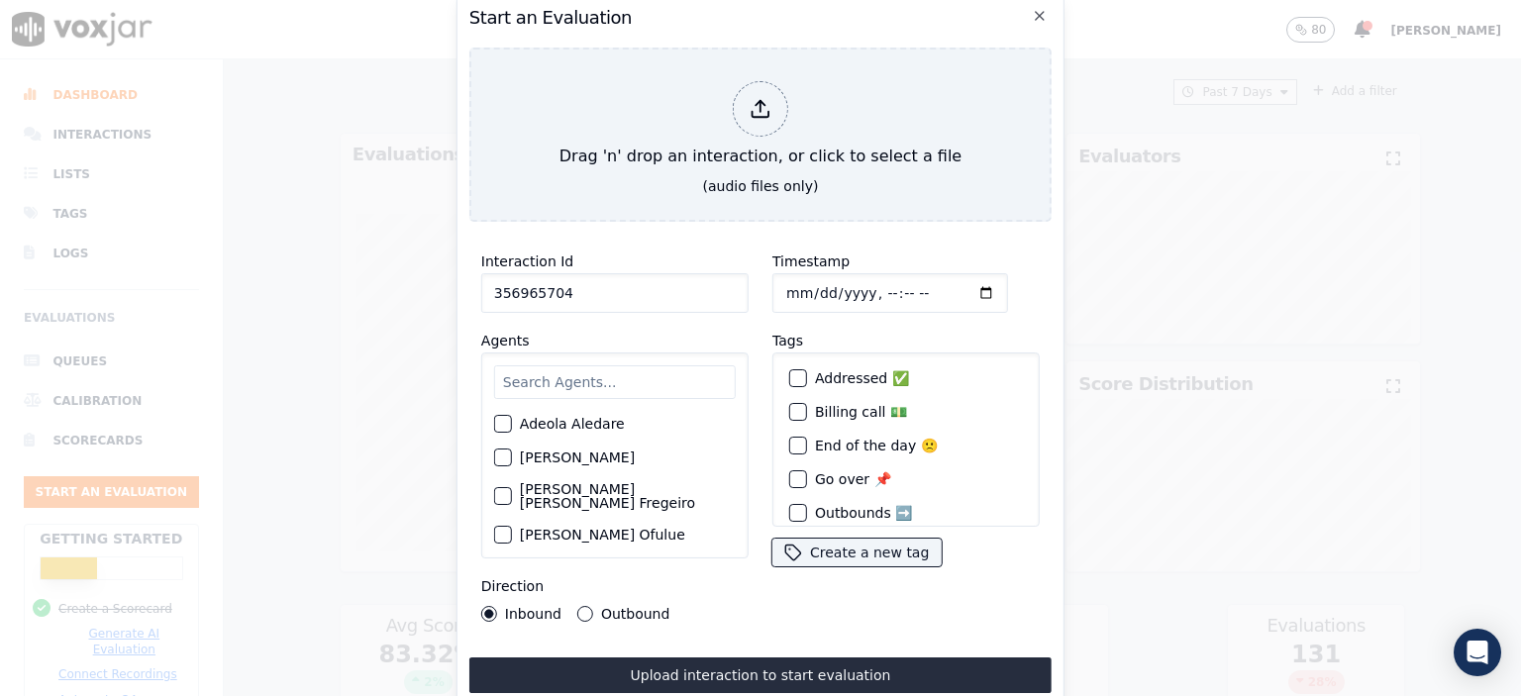
click at [586, 377] on input "text" at bounding box center [615, 382] width 242 height 34
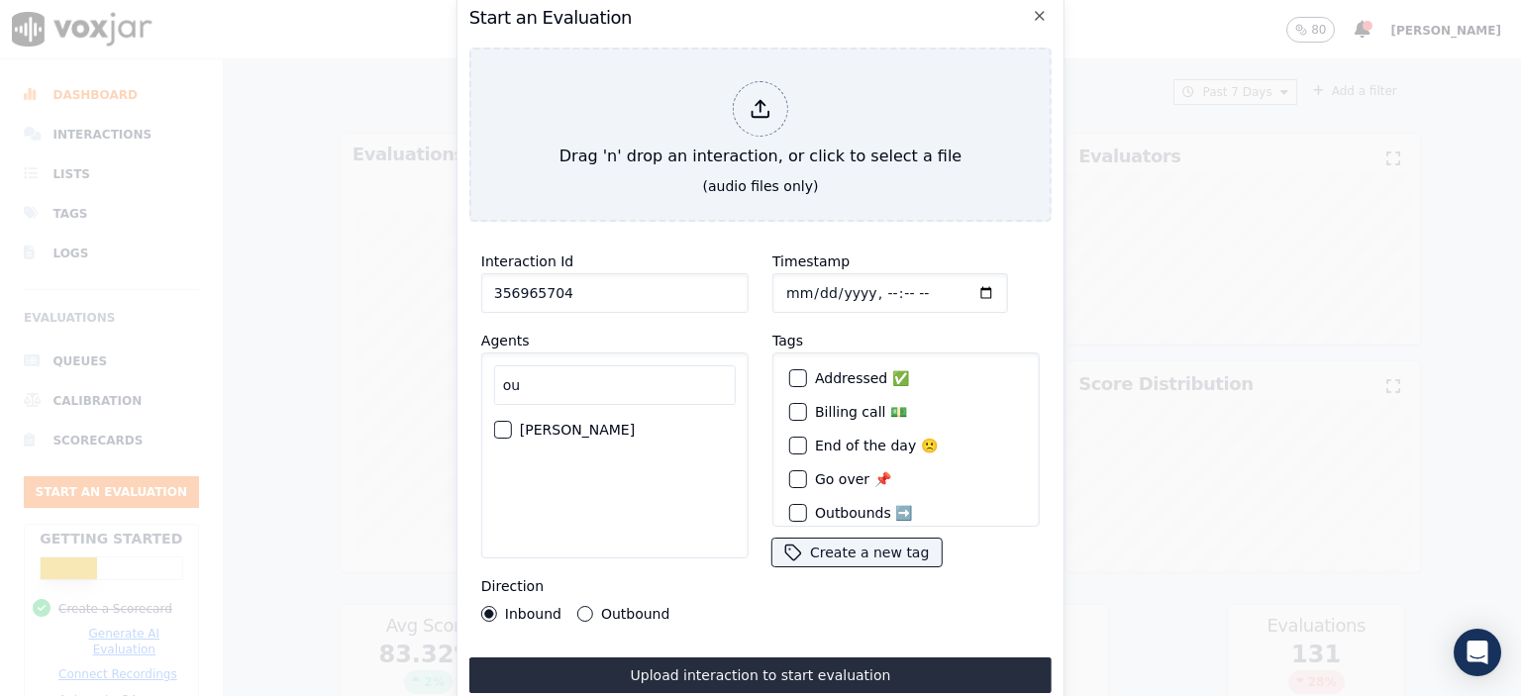
type input "ou"
click at [570, 427] on label "[PERSON_NAME]" at bounding box center [577, 430] width 115 height 14
click at [512, 427] on button "[PERSON_NAME]" at bounding box center [503, 430] width 18 height 18
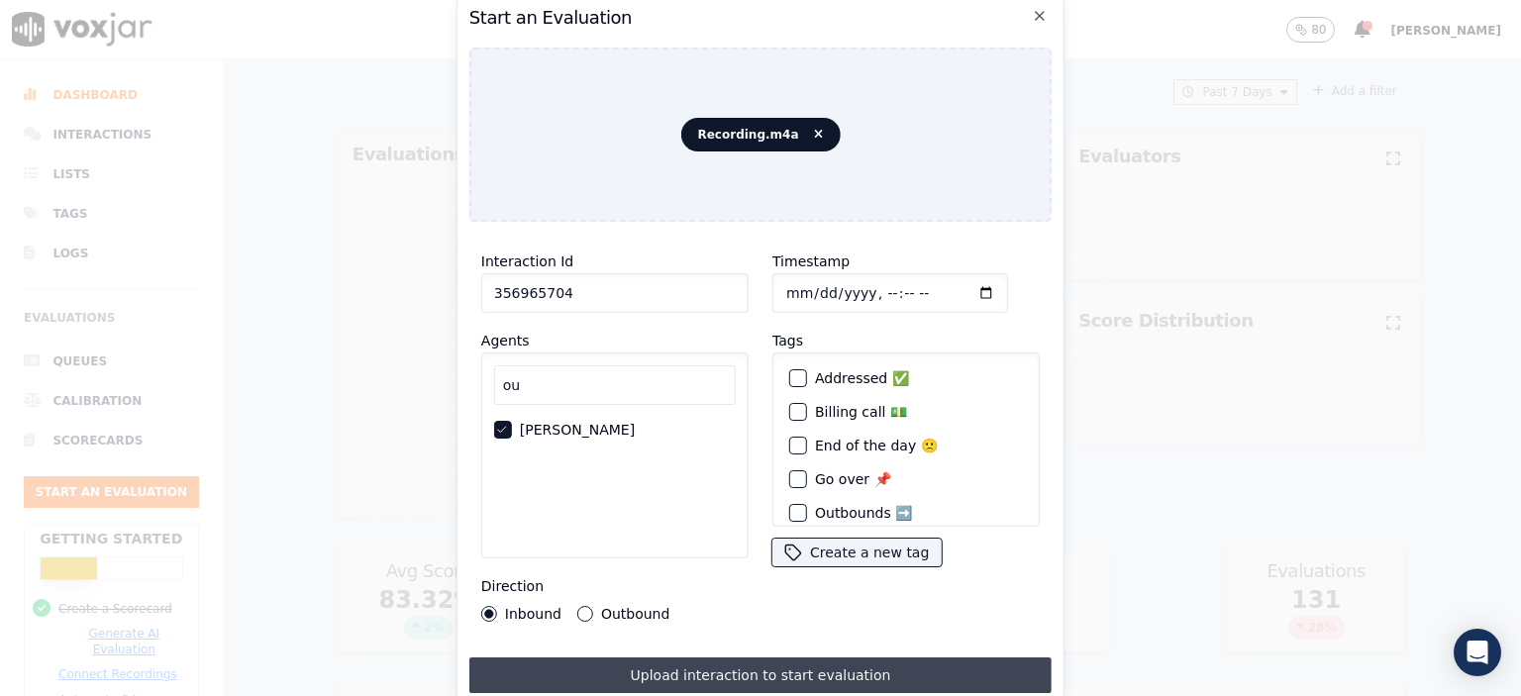
click at [857, 657] on button "Upload interaction to start evaluation" at bounding box center [760, 675] width 582 height 36
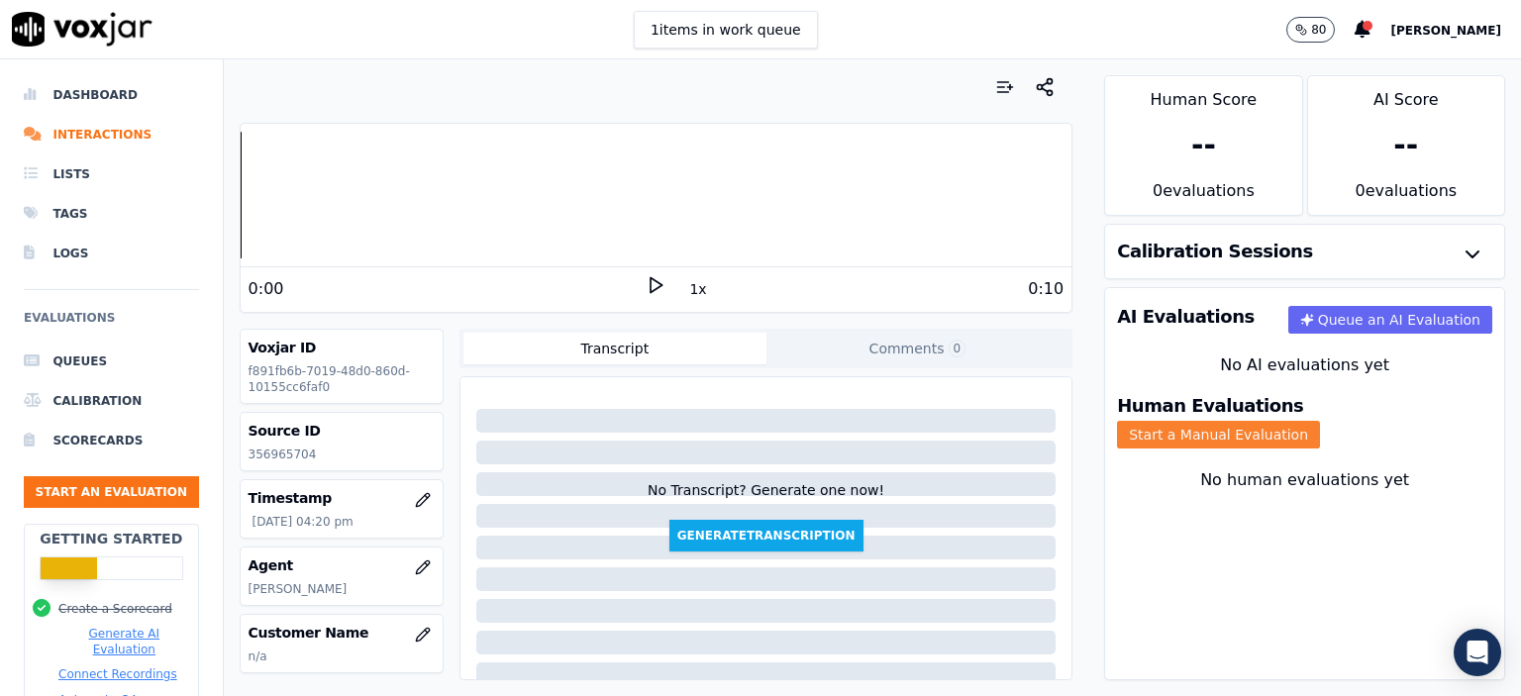
click at [1320, 421] on button "Start a Manual Evaluation" at bounding box center [1218, 435] width 203 height 28
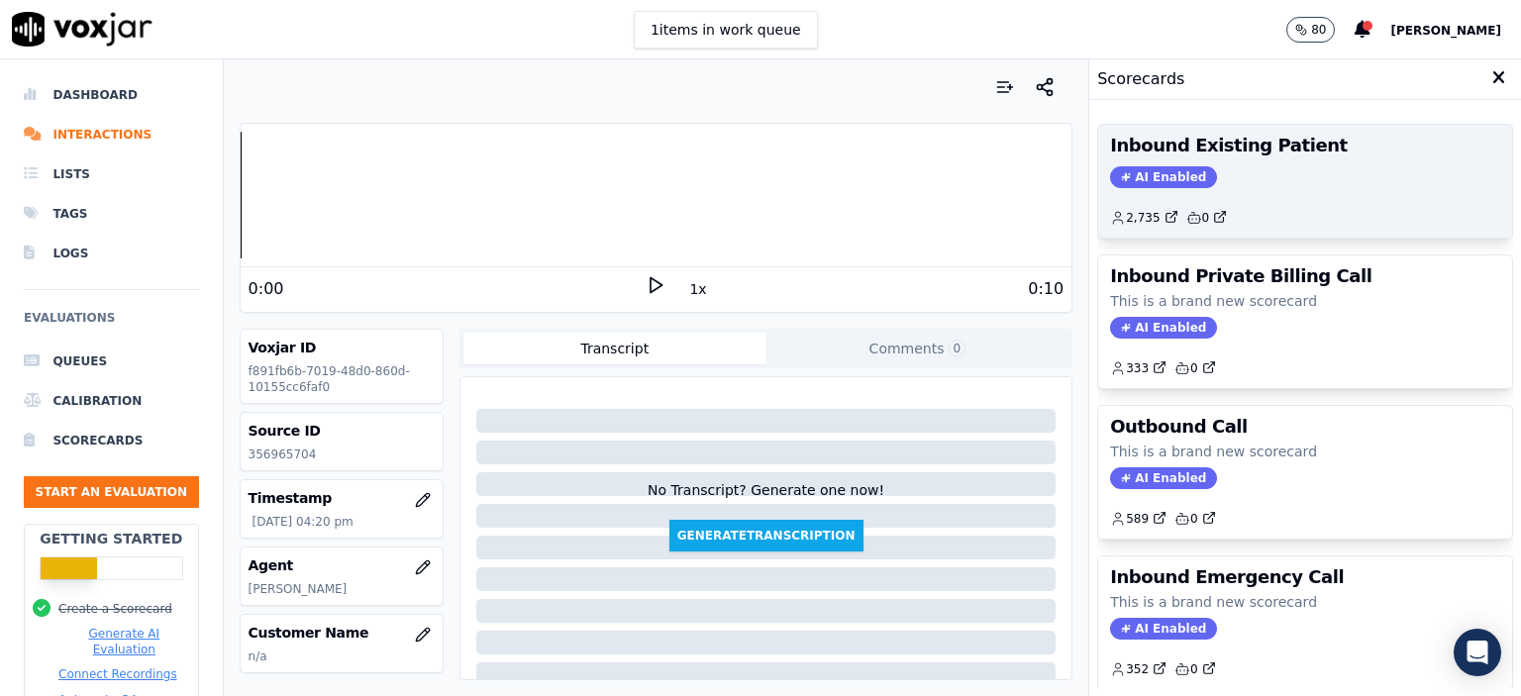
click at [1271, 212] on div "2,735 0" at bounding box center [1305, 210] width 390 height 32
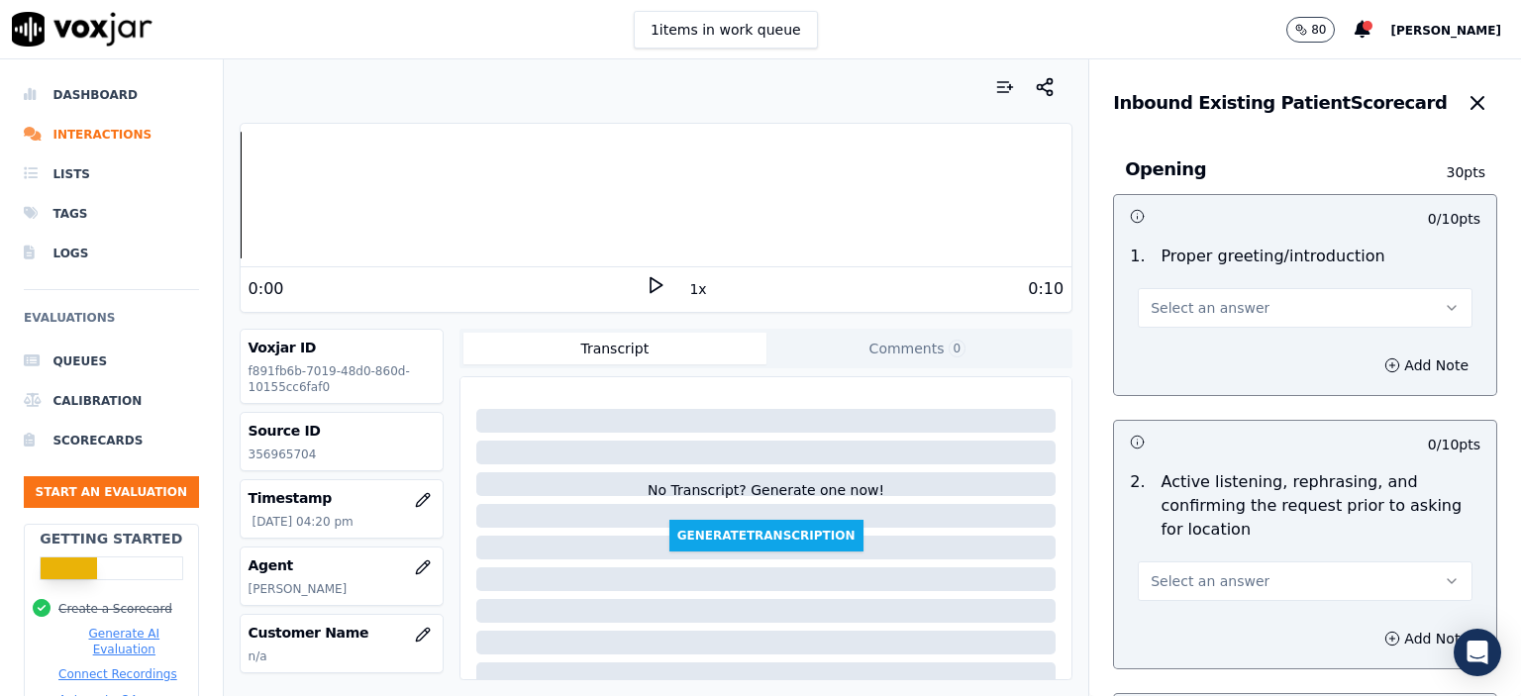
click at [1249, 315] on button "Select an answer" at bounding box center [1305, 308] width 335 height 40
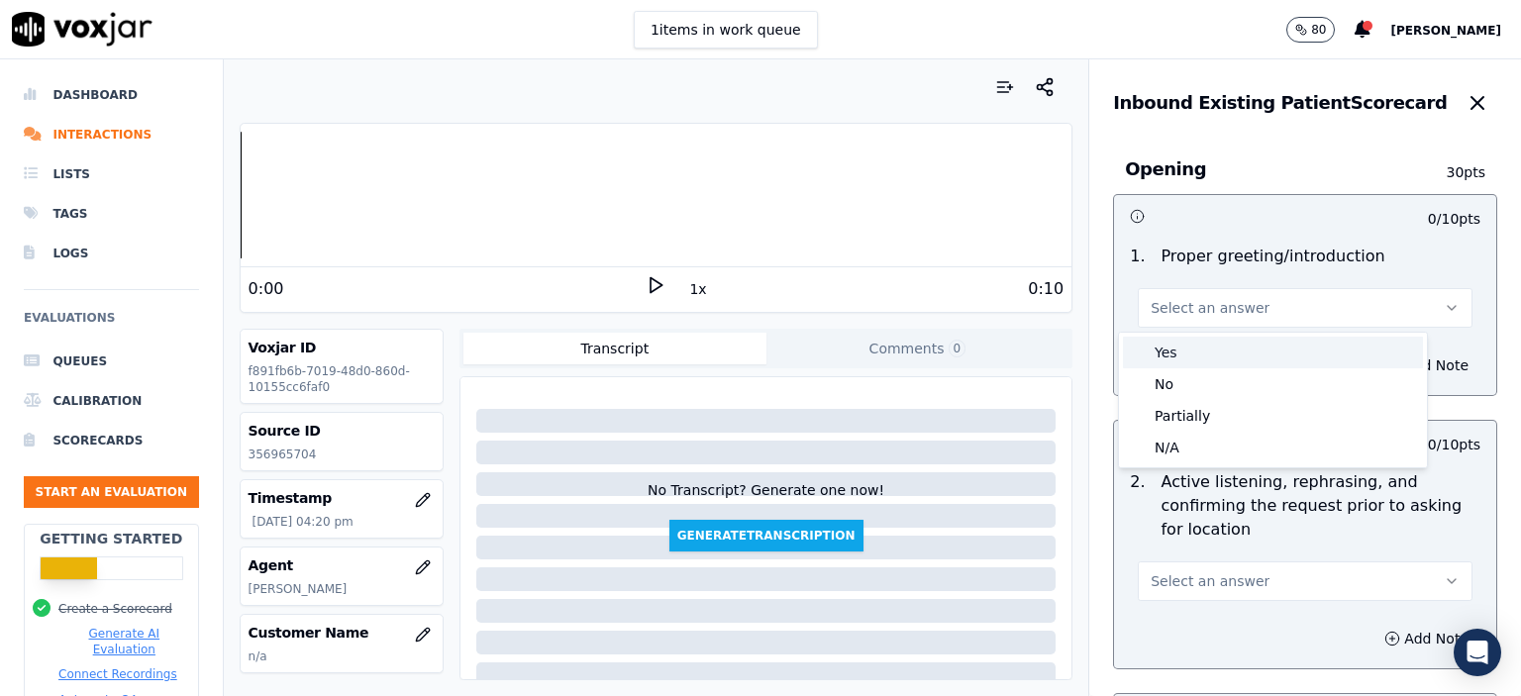
click at [1236, 357] on div "Yes" at bounding box center [1273, 353] width 300 height 32
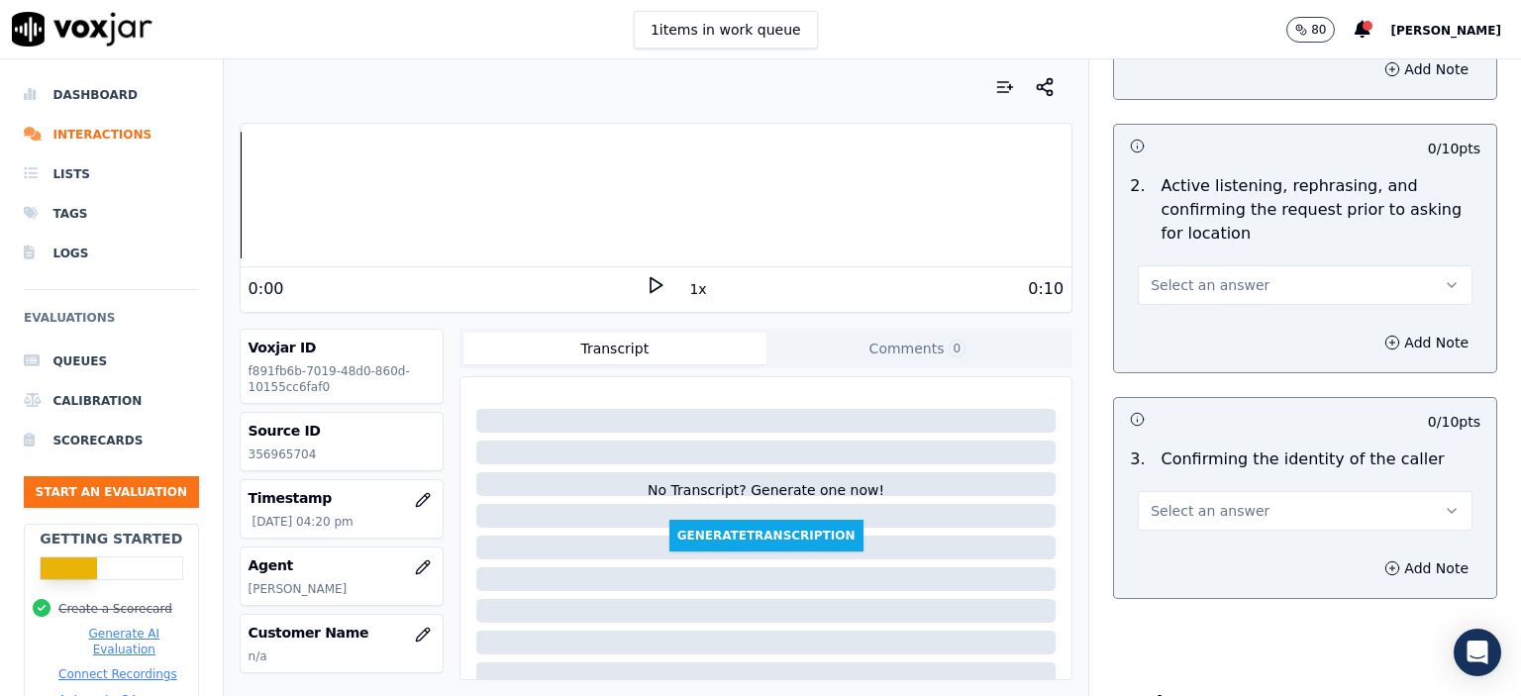
scroll to position [297, 0]
click at [1239, 288] on button "Select an answer" at bounding box center [1305, 284] width 335 height 40
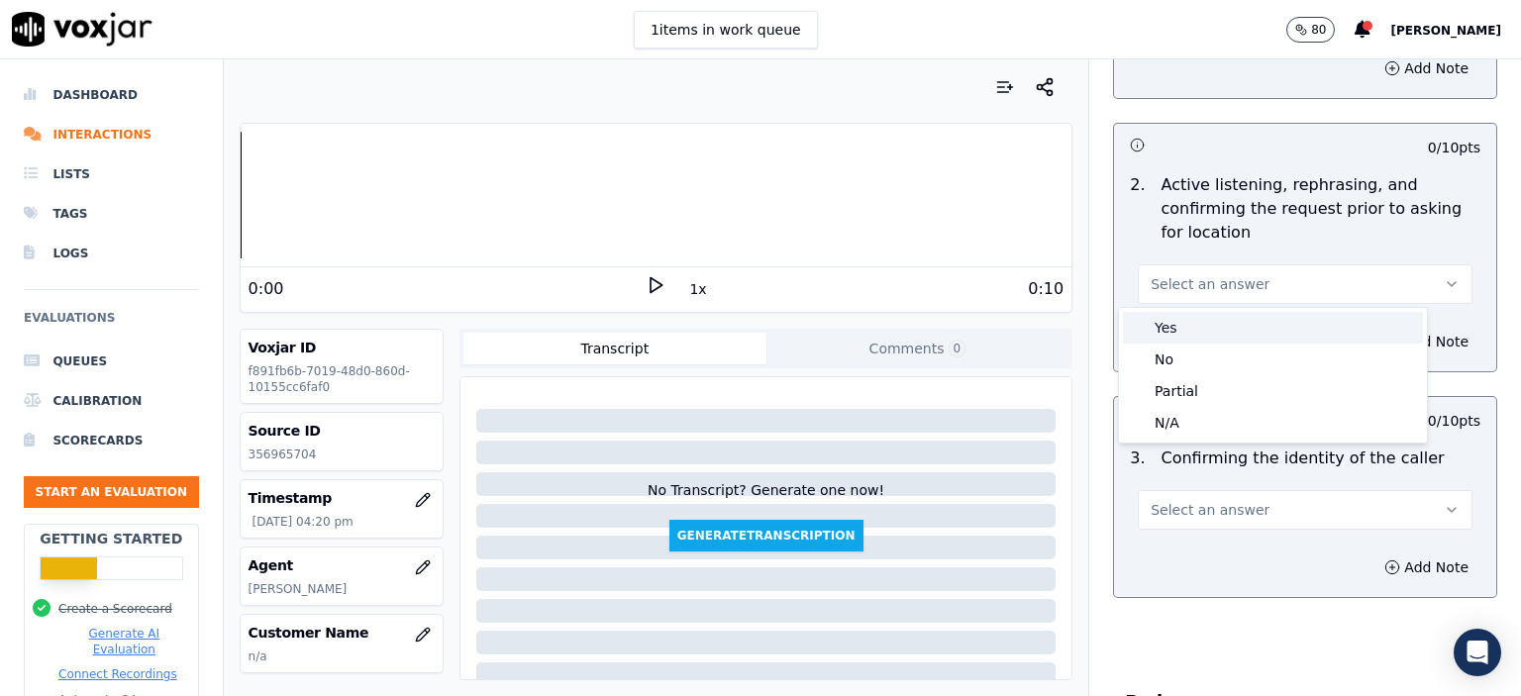
click at [1234, 327] on div "Yes" at bounding box center [1273, 328] width 300 height 32
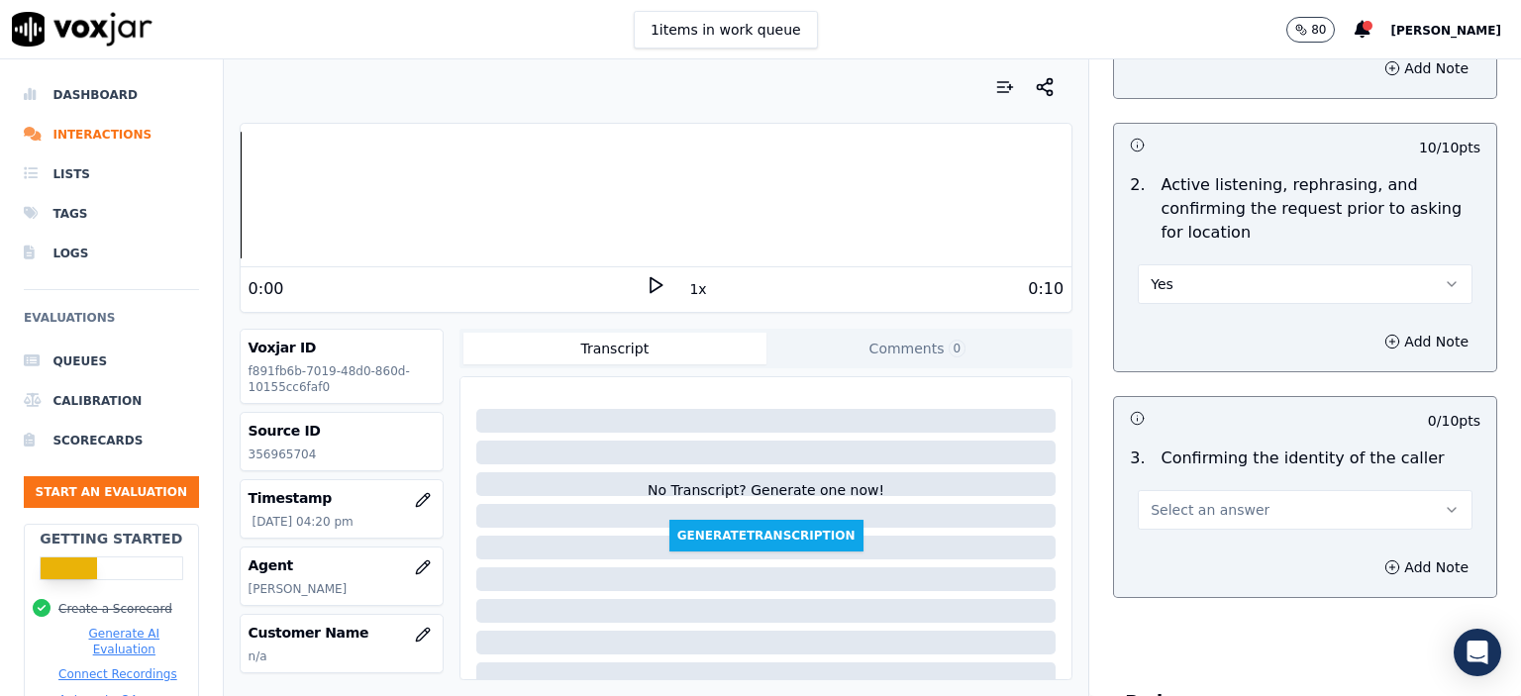
click at [1173, 280] on button "Yes" at bounding box center [1305, 284] width 335 height 40
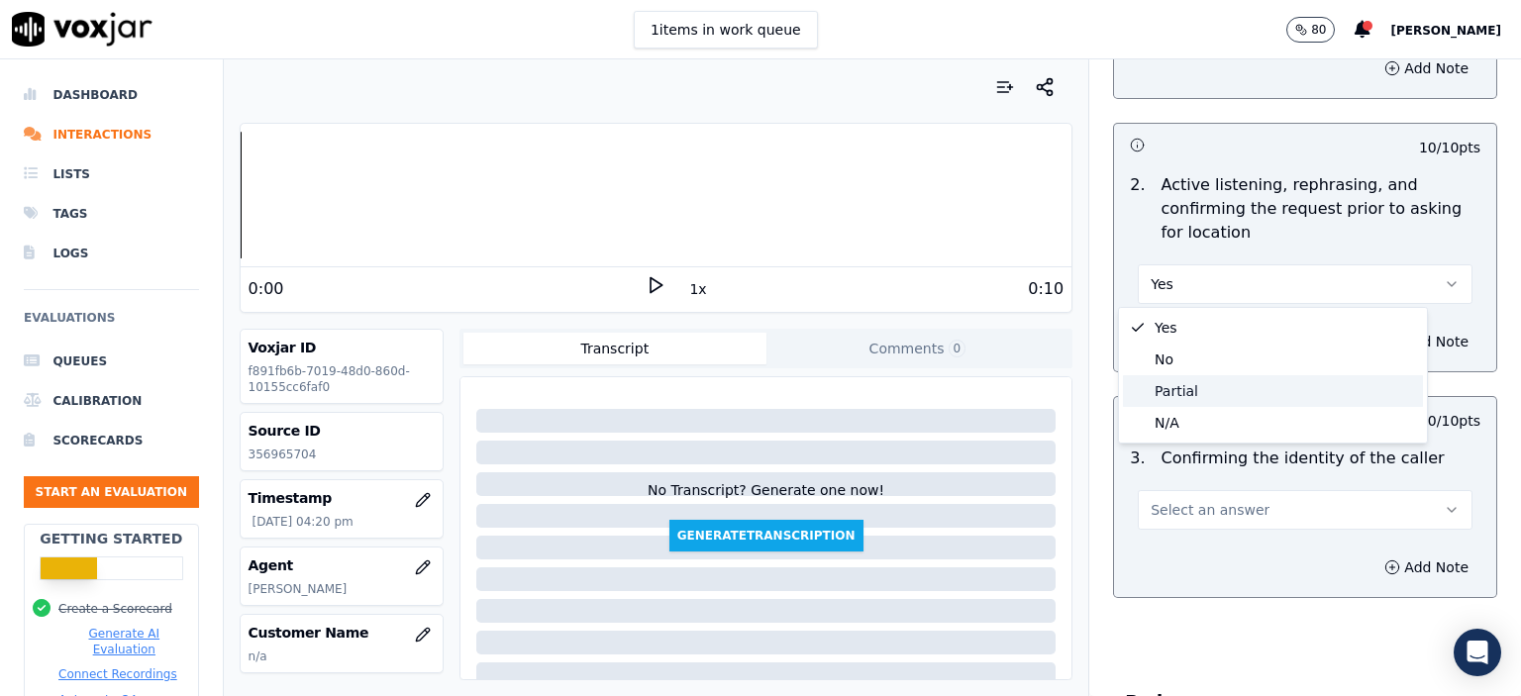
drag, startPoint x: 1172, startPoint y: 387, endPoint x: 1250, endPoint y: 428, distance: 87.3
click at [1172, 388] on div "Partial" at bounding box center [1273, 391] width 300 height 32
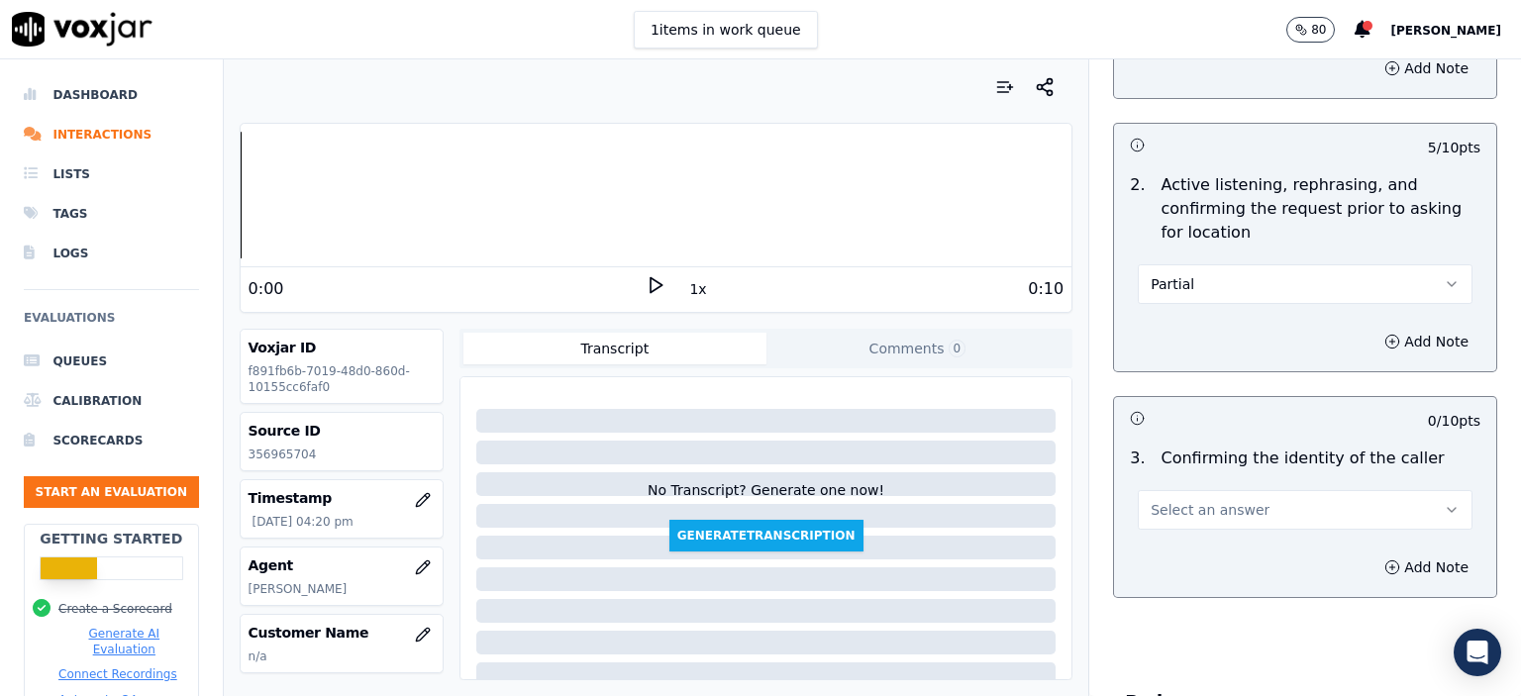
drag, startPoint x: 1214, startPoint y: 514, endPoint x: 1214, endPoint y: 530, distance: 15.8
click at [1215, 514] on span "Select an answer" at bounding box center [1210, 510] width 119 height 20
click at [1197, 581] on div "No" at bounding box center [1273, 585] width 300 height 32
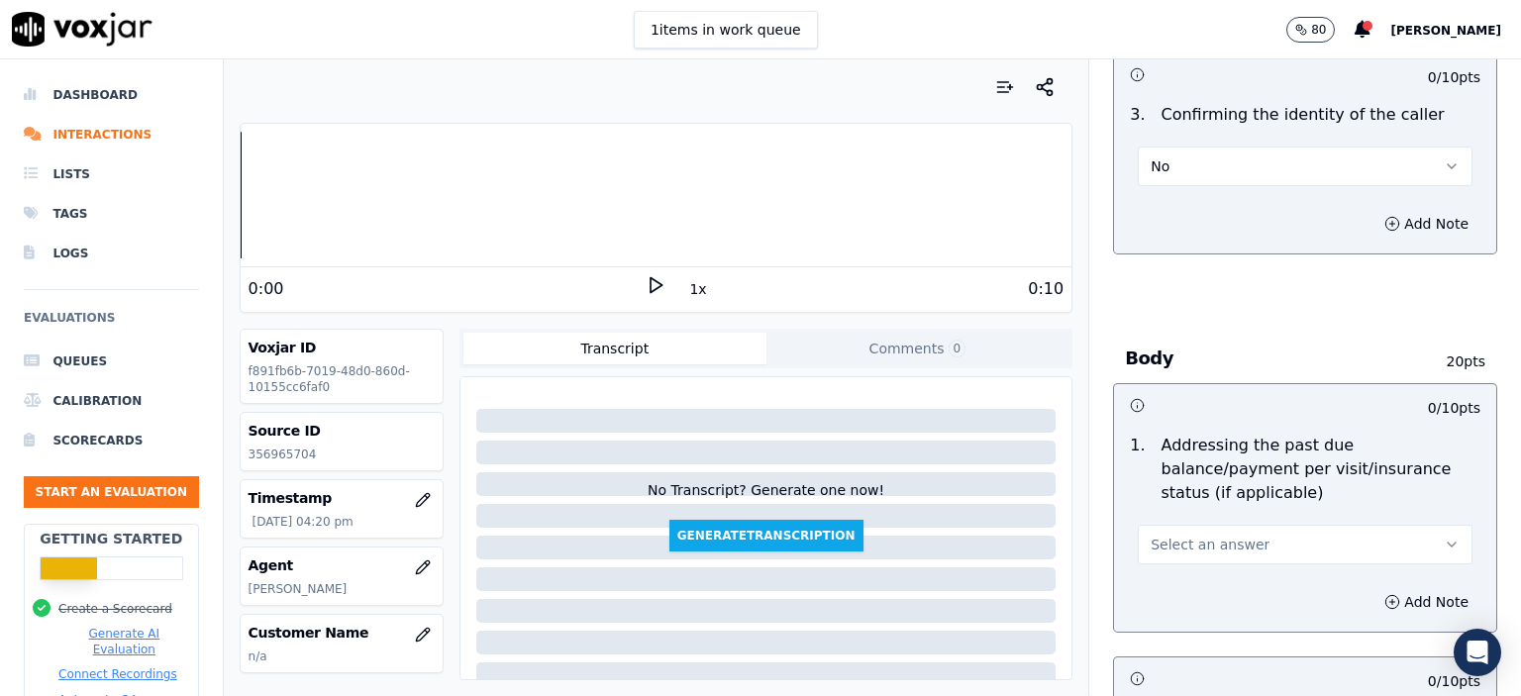
scroll to position [693, 0]
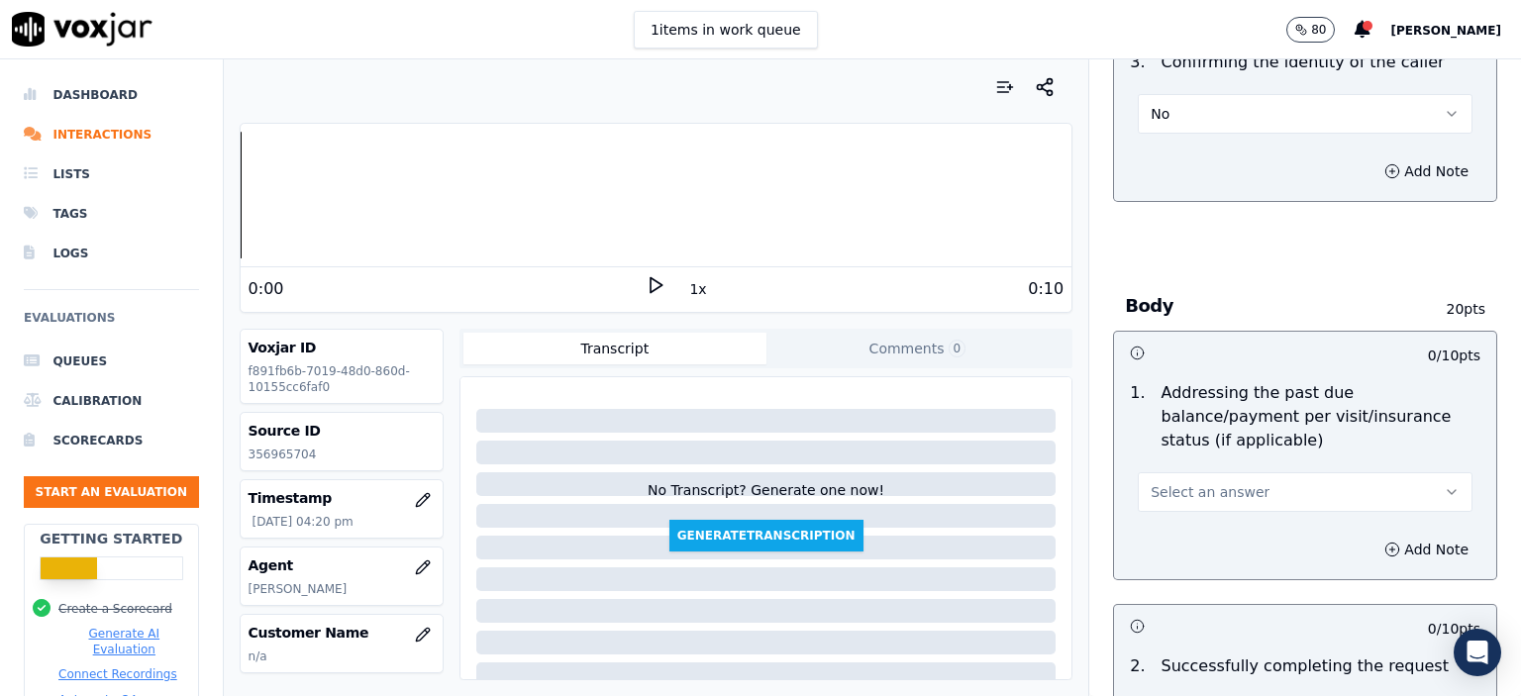
click at [1260, 472] on button "Select an answer" at bounding box center [1305, 492] width 335 height 40
click at [1263, 544] on div "No" at bounding box center [1273, 543] width 300 height 32
click at [1236, 478] on button "No" at bounding box center [1305, 492] width 335 height 40
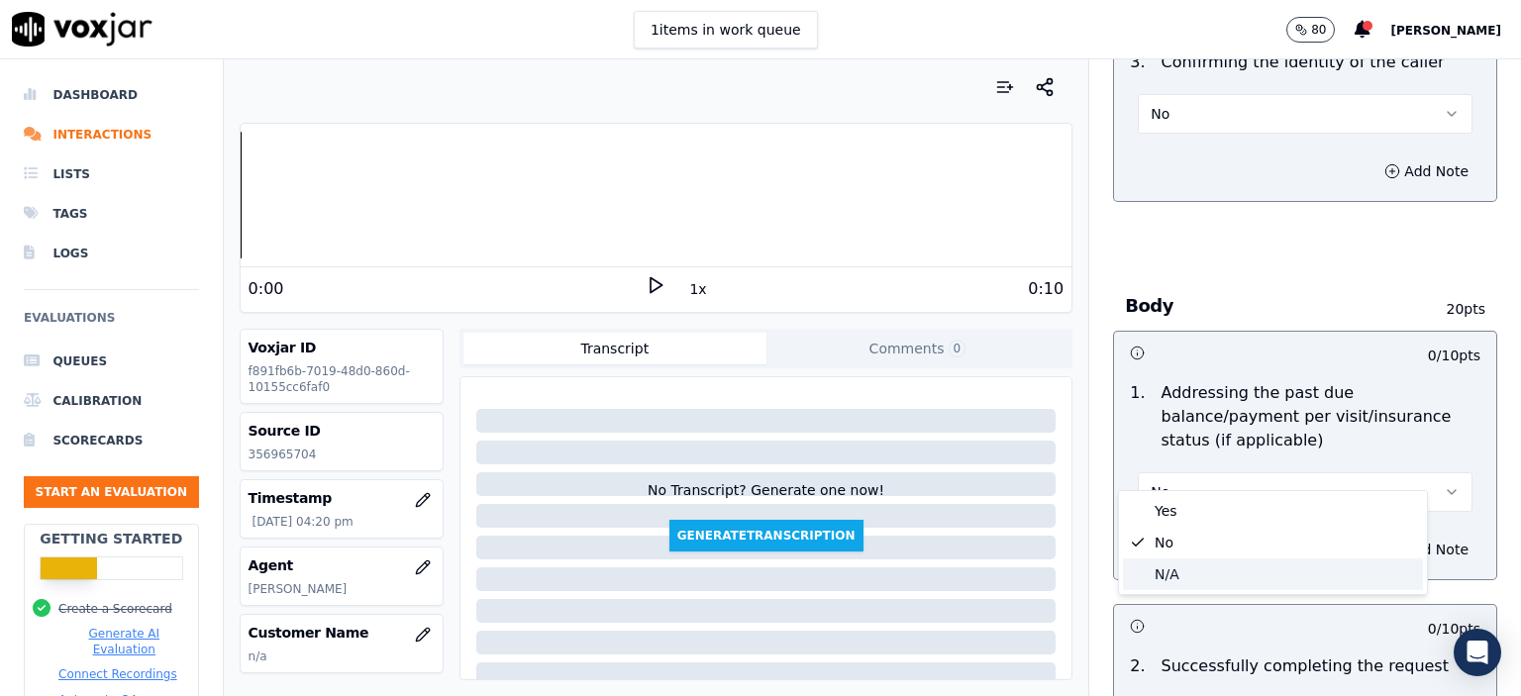
click at [1212, 567] on div "N/A" at bounding box center [1273, 574] width 300 height 32
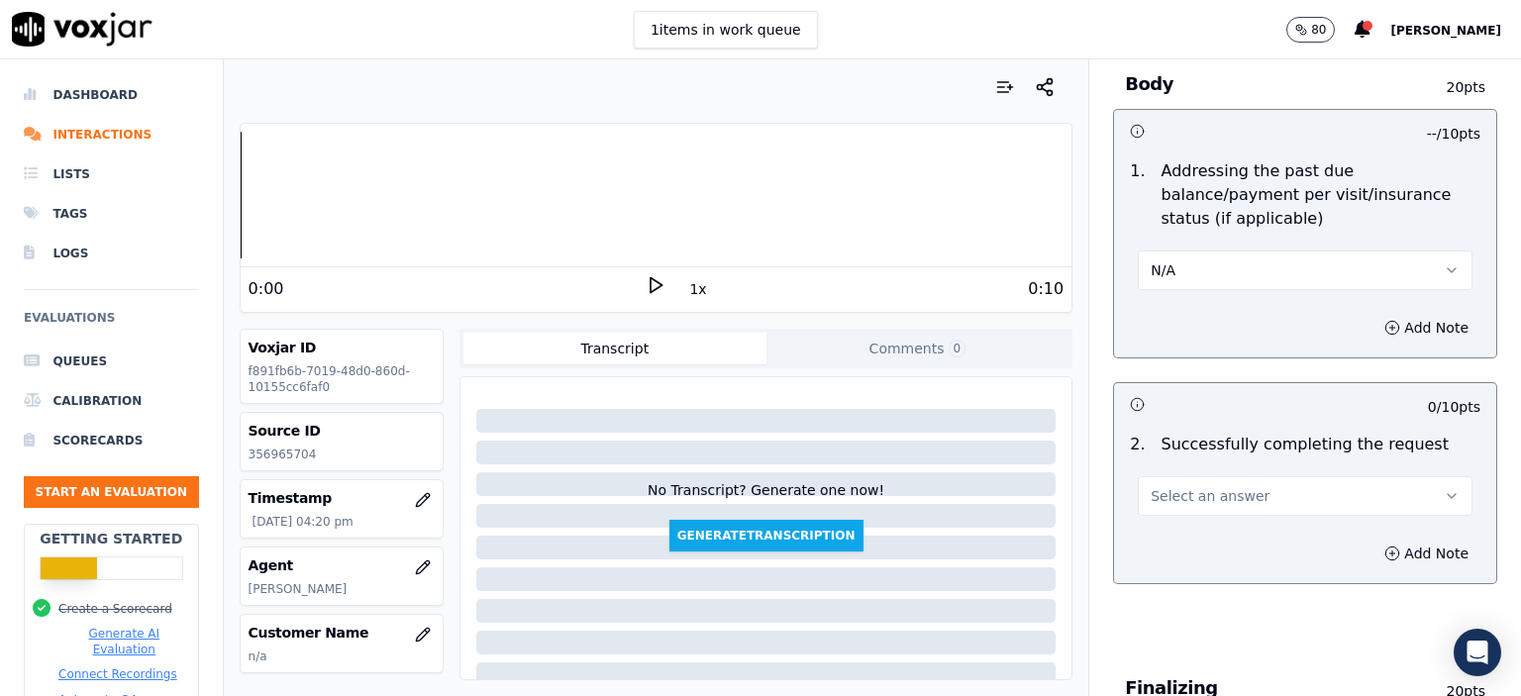
scroll to position [990, 0]
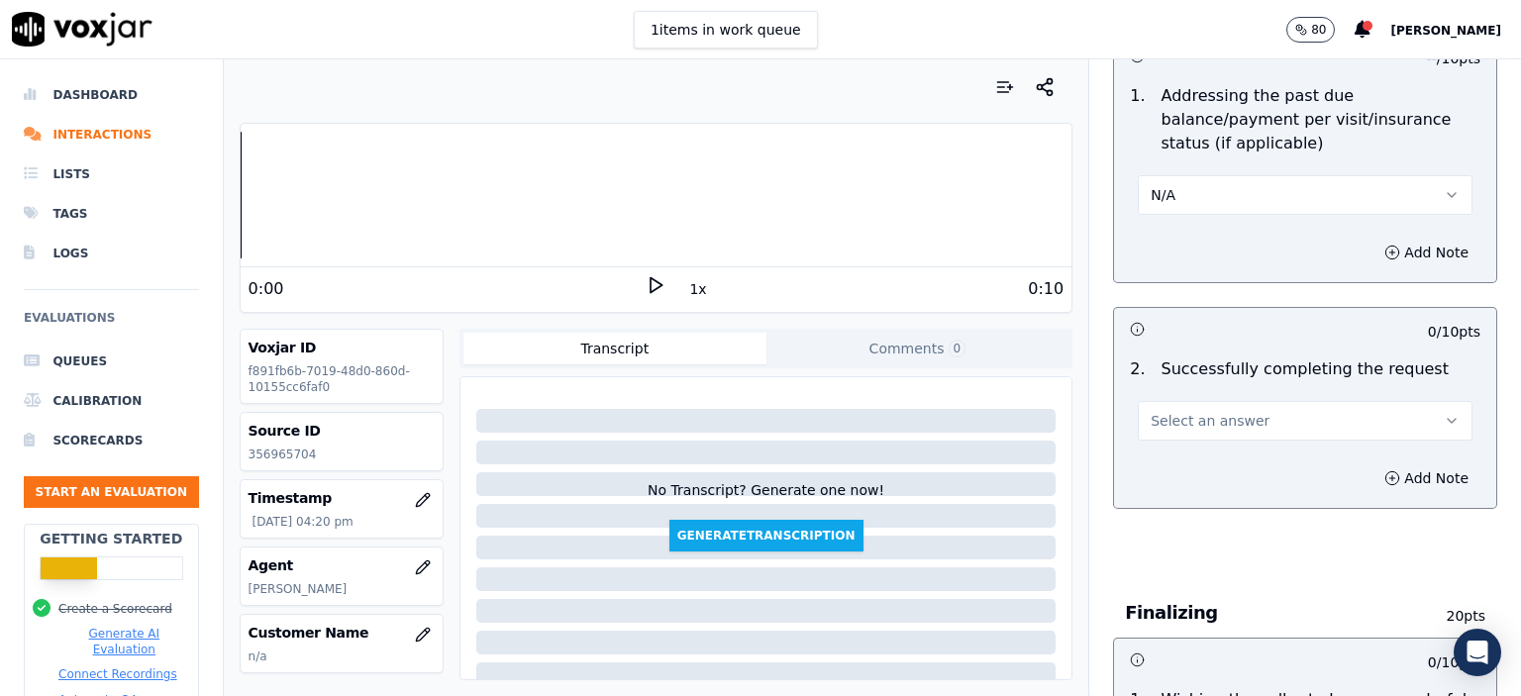
click at [1218, 411] on span "Select an answer" at bounding box center [1210, 421] width 119 height 20
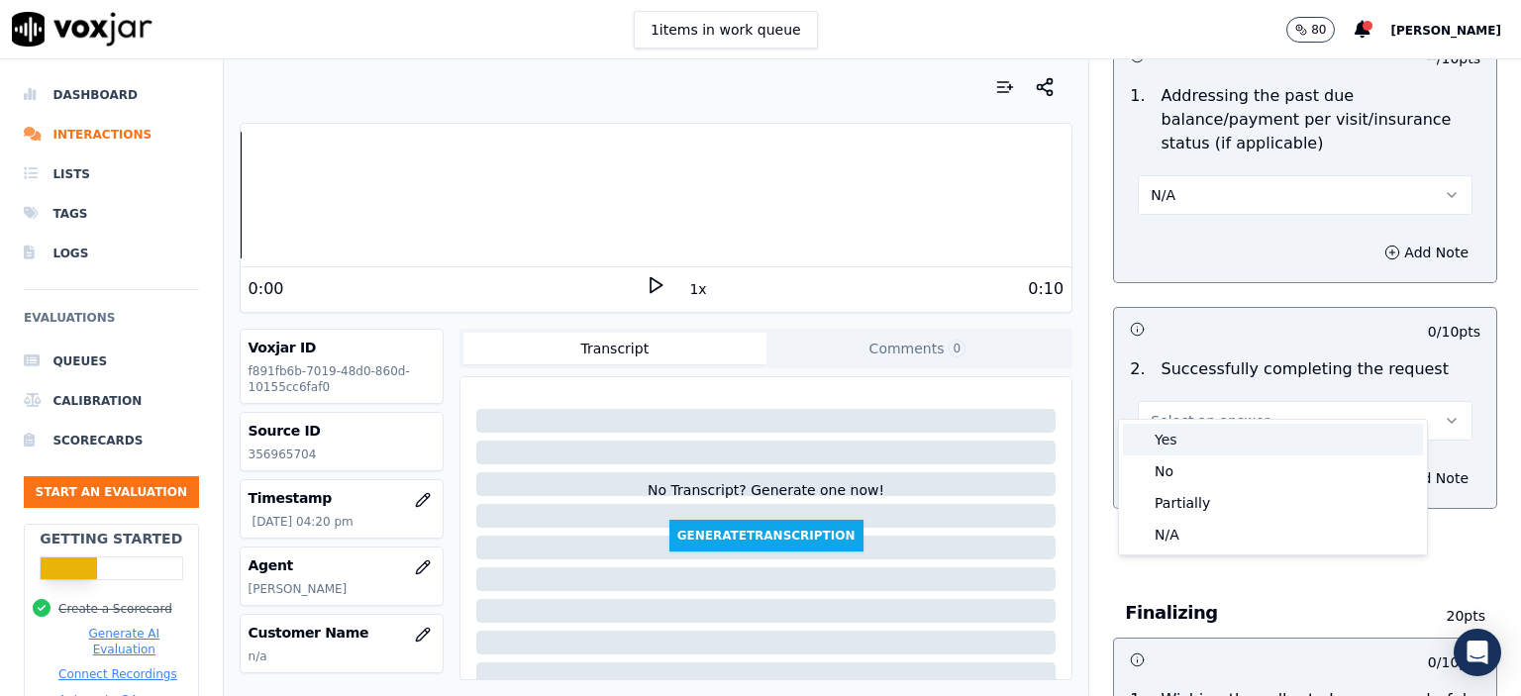
click at [1228, 435] on div "Yes" at bounding box center [1273, 440] width 300 height 32
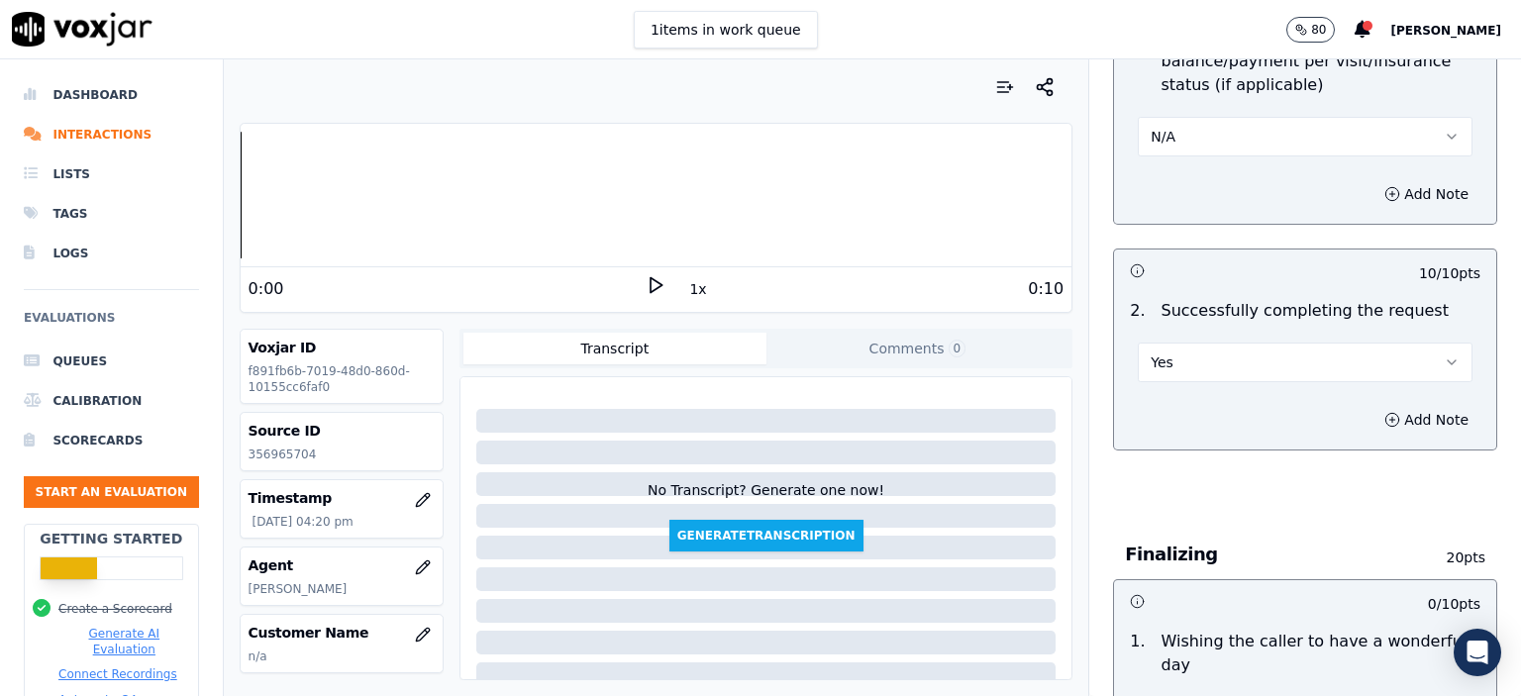
scroll to position [1188, 0]
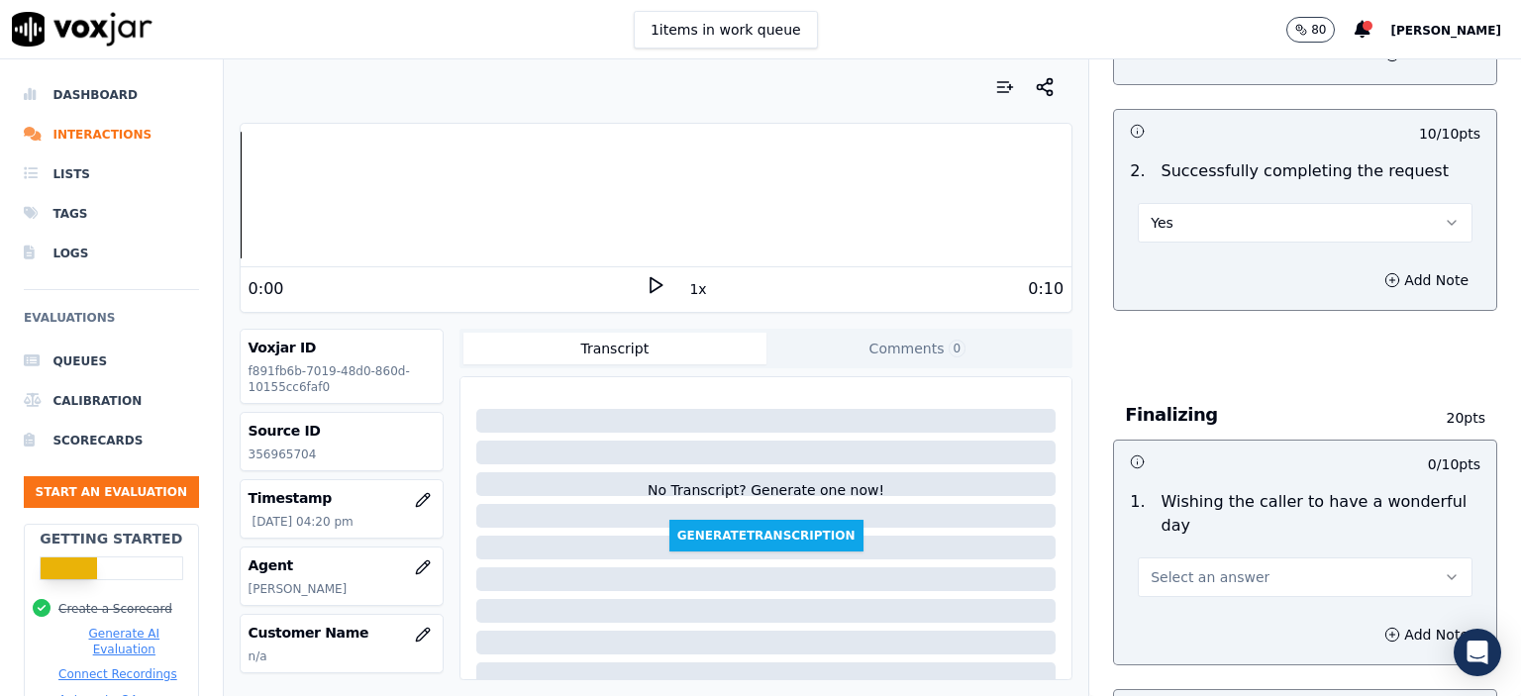
click at [1252, 557] on button "Select an answer" at bounding box center [1305, 577] width 335 height 40
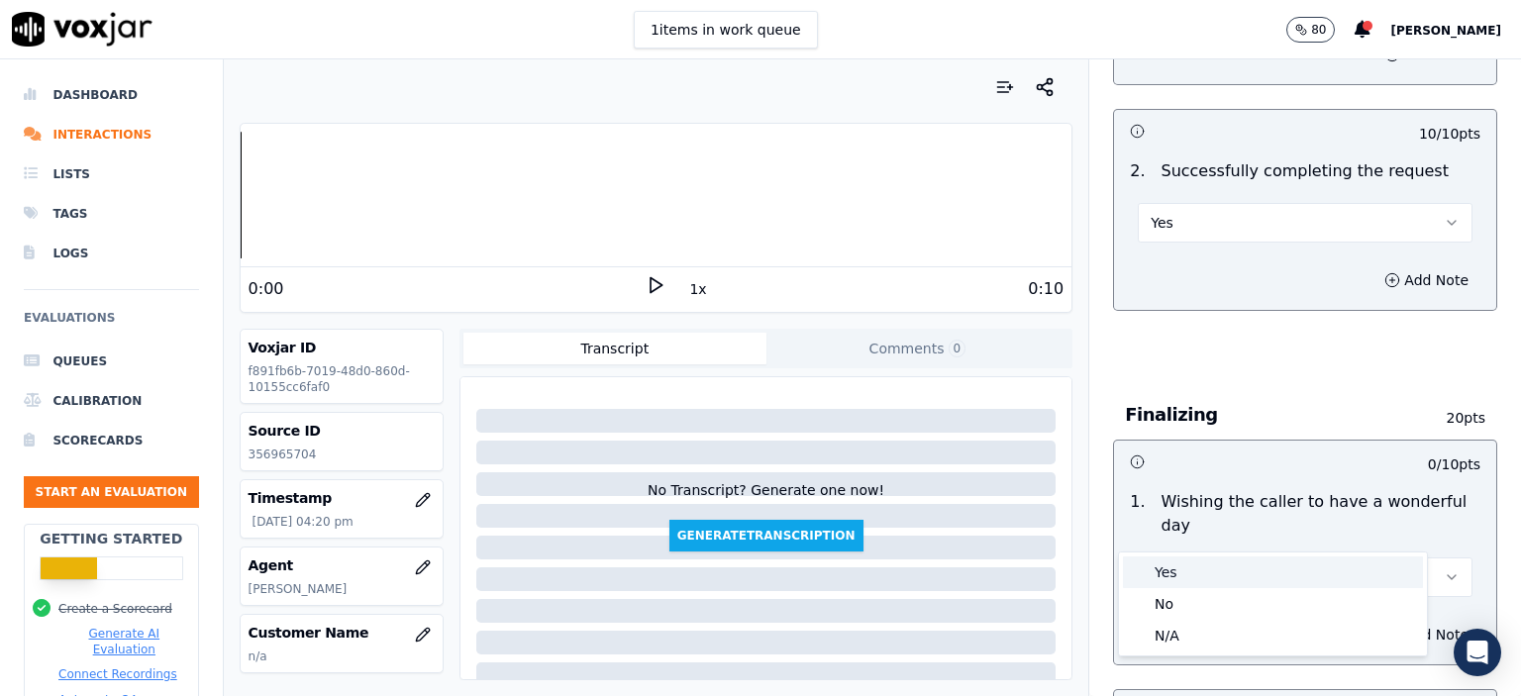
click at [1241, 568] on div "Yes" at bounding box center [1273, 572] width 300 height 32
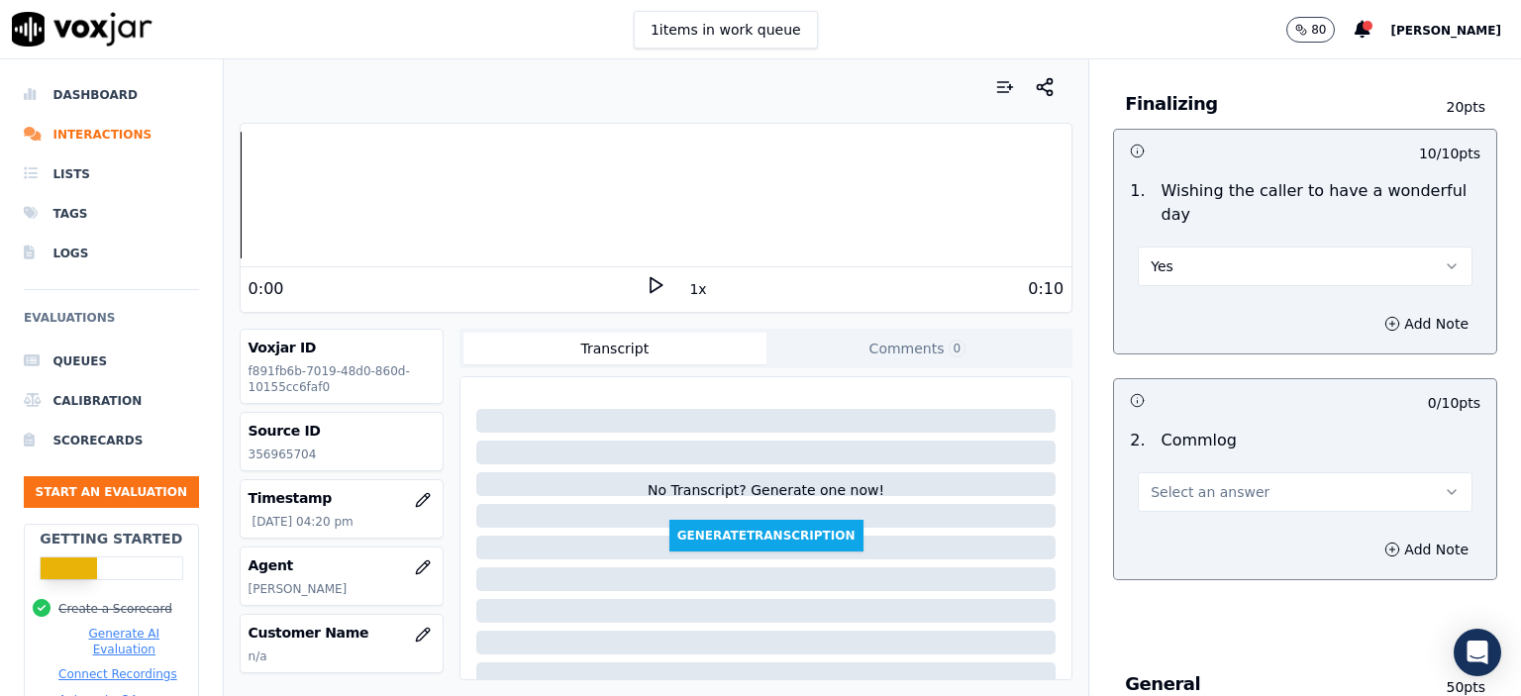
scroll to position [1584, 0]
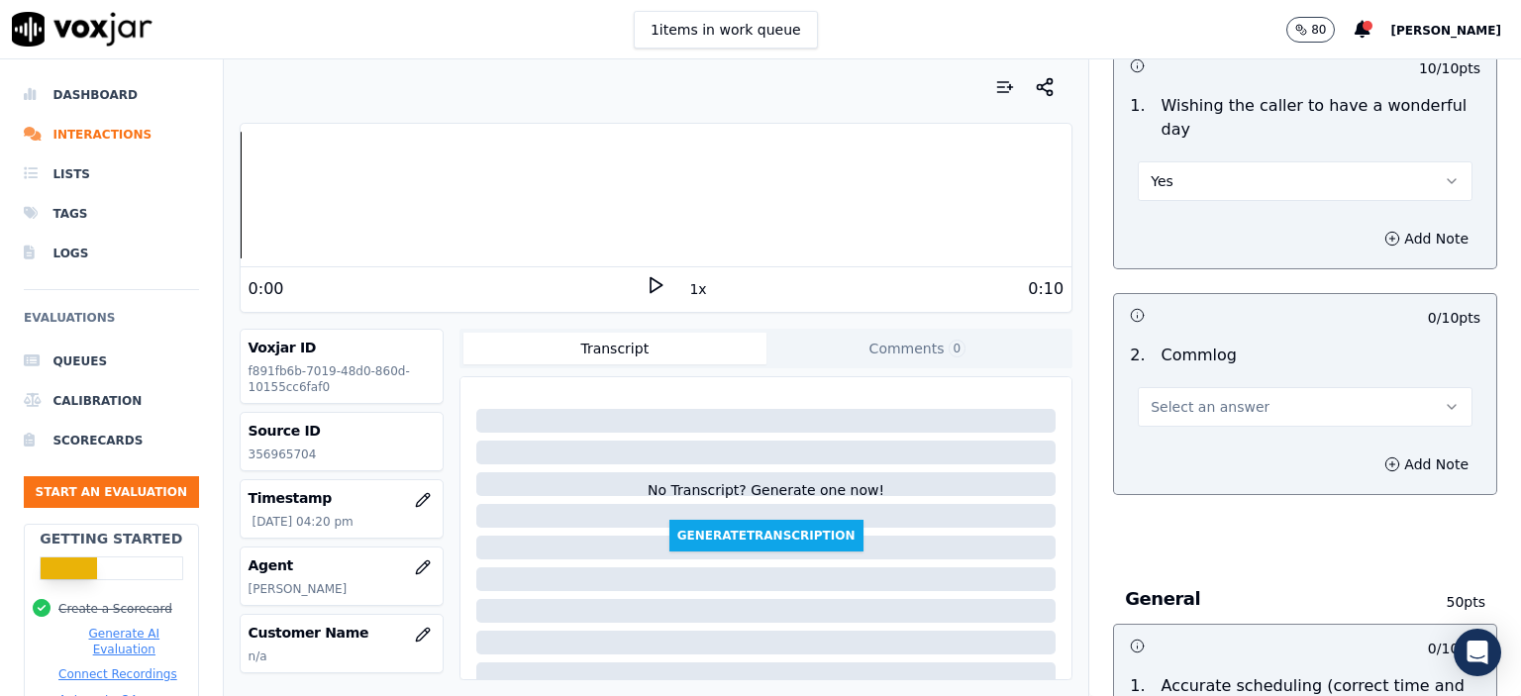
click at [1203, 397] on span "Select an answer" at bounding box center [1210, 407] width 119 height 20
drag, startPoint x: 1229, startPoint y: 399, endPoint x: 1267, endPoint y: 374, distance: 45.9
click at [1230, 396] on div "Yes" at bounding box center [1273, 401] width 300 height 32
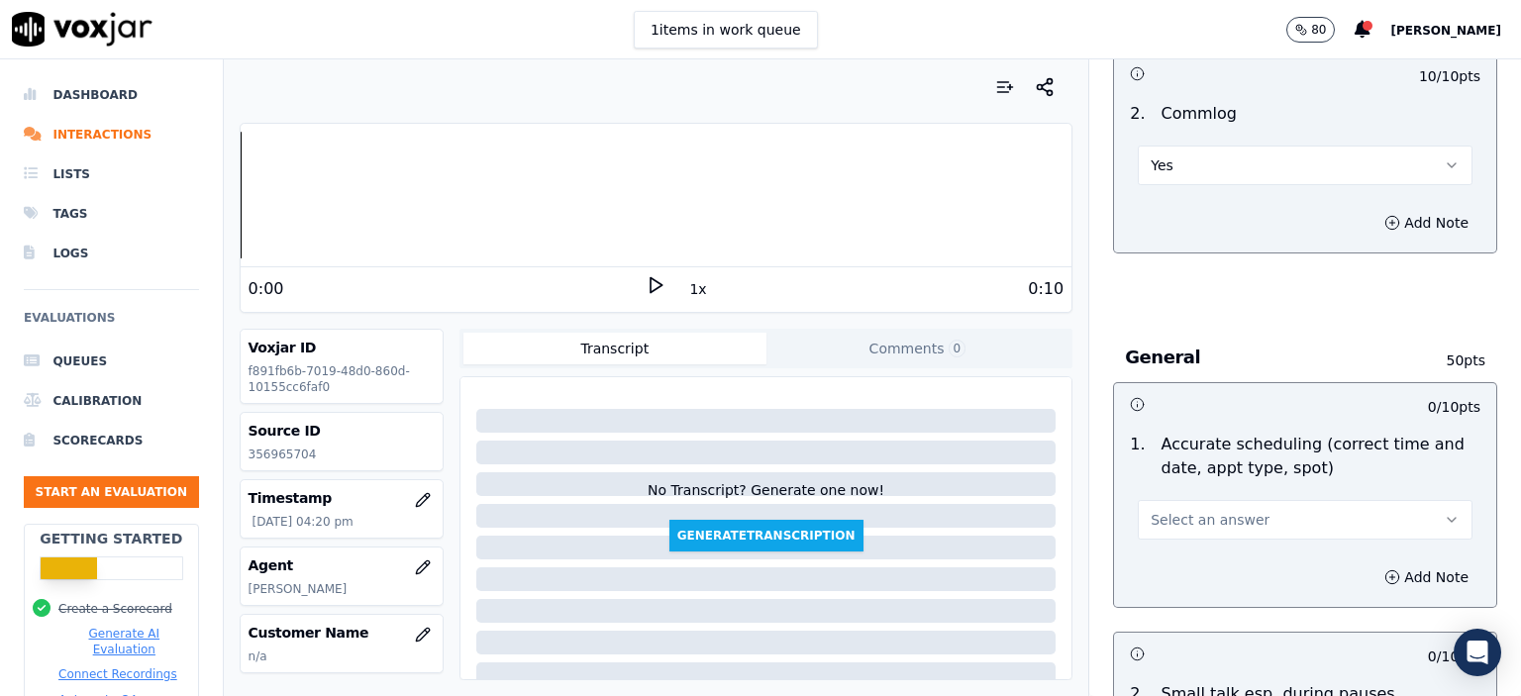
scroll to position [1881, 0]
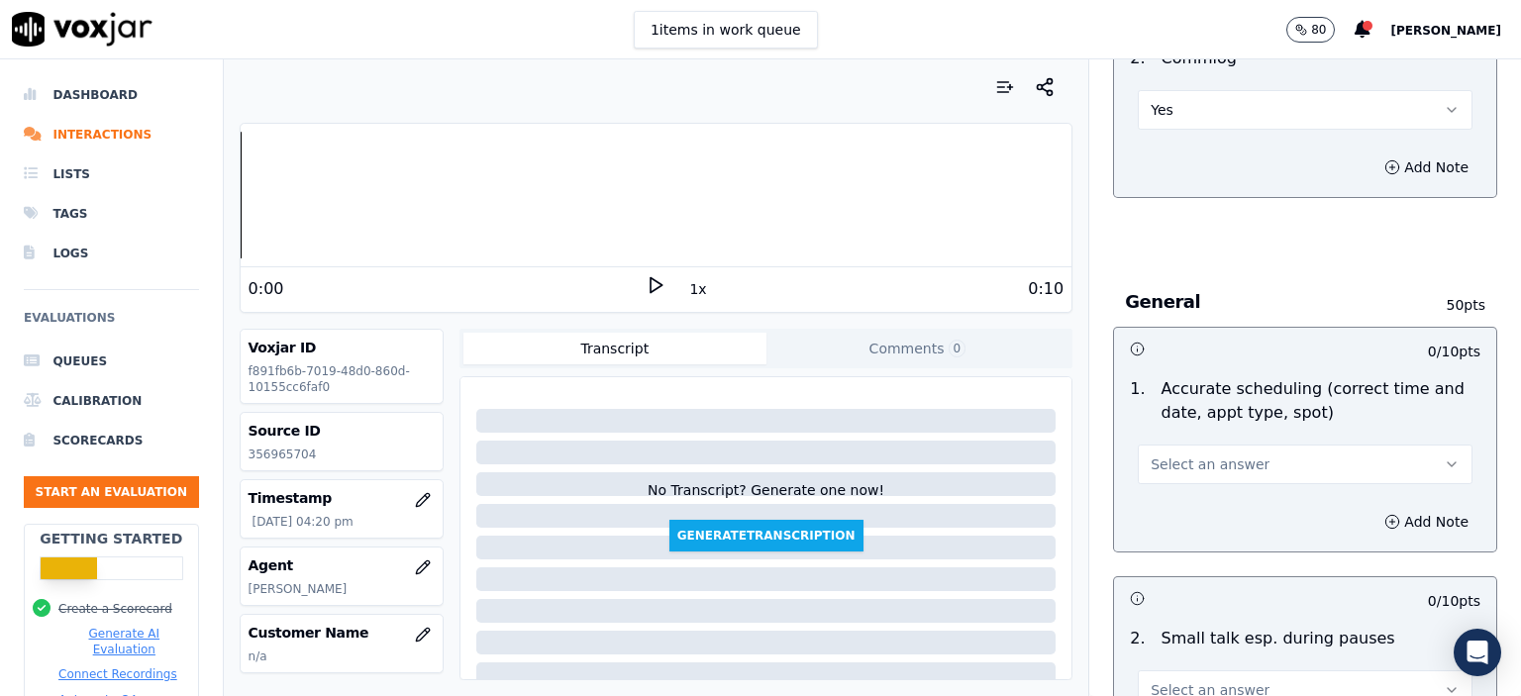
click at [1253, 445] on button "Select an answer" at bounding box center [1305, 465] width 335 height 40
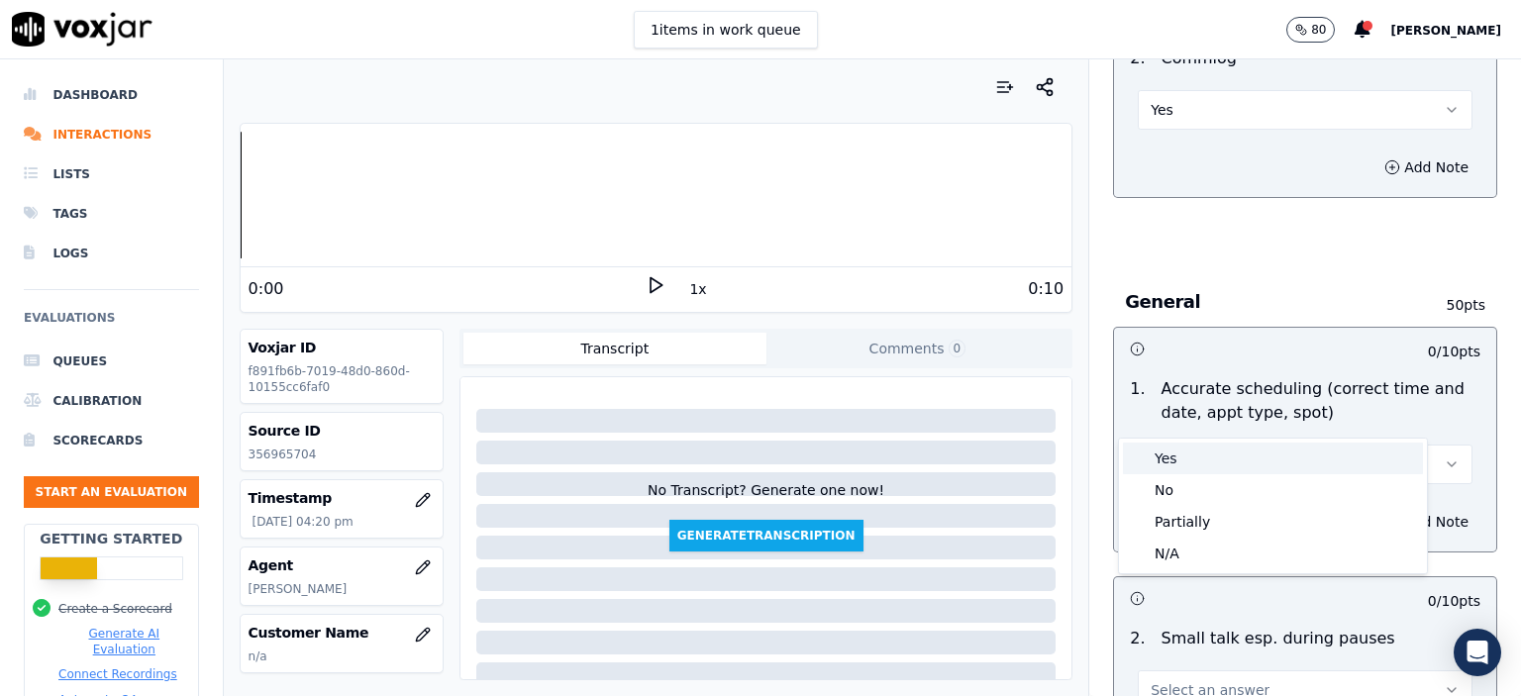
click at [1244, 457] on div "Yes" at bounding box center [1273, 459] width 300 height 32
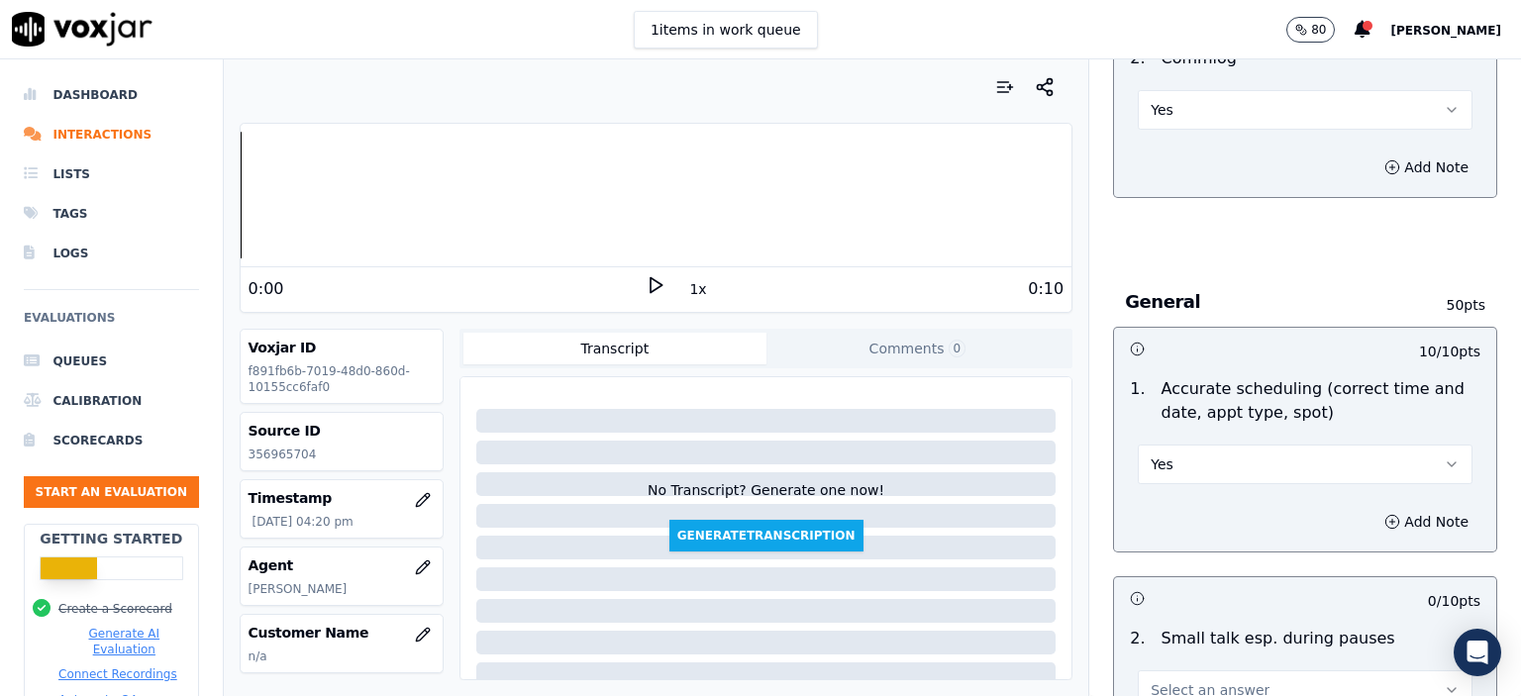
scroll to position [2178, 0]
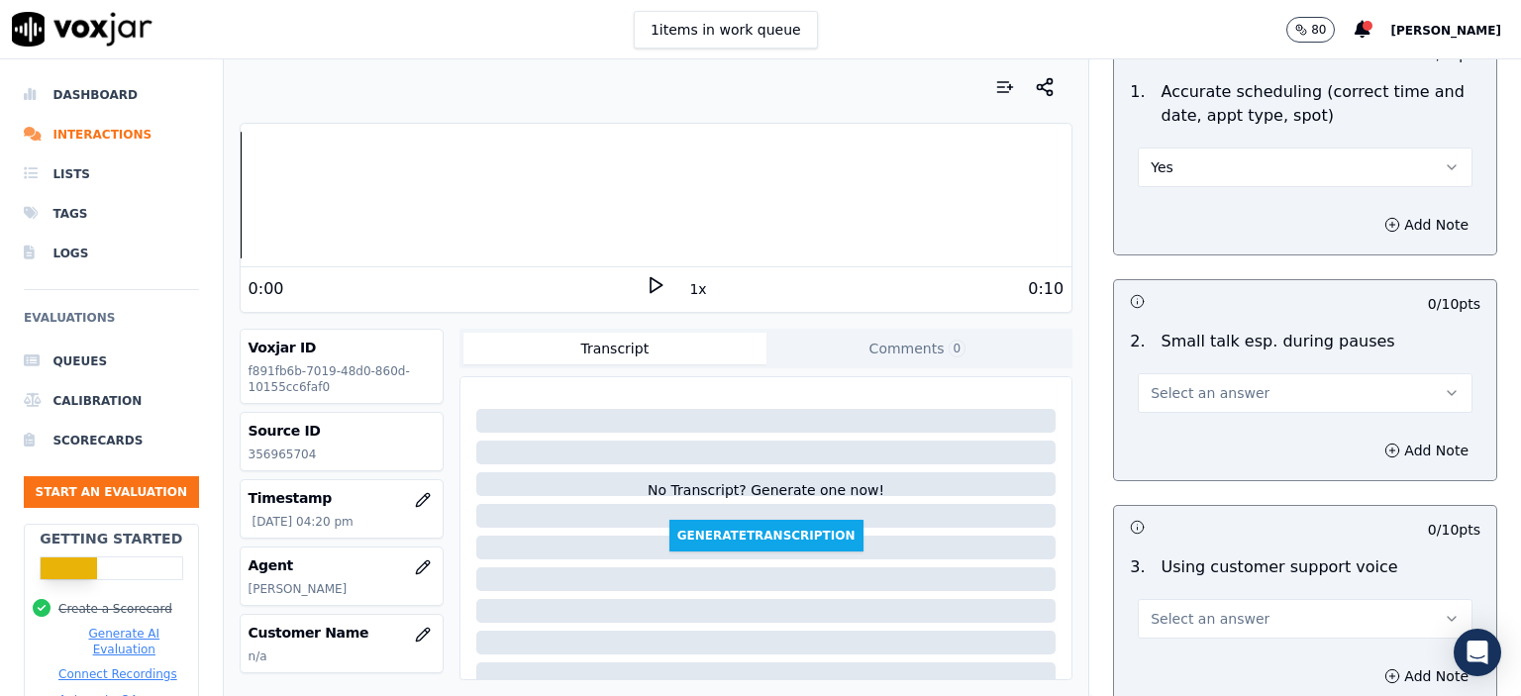
click at [1267, 148] on button "Yes" at bounding box center [1305, 168] width 335 height 40
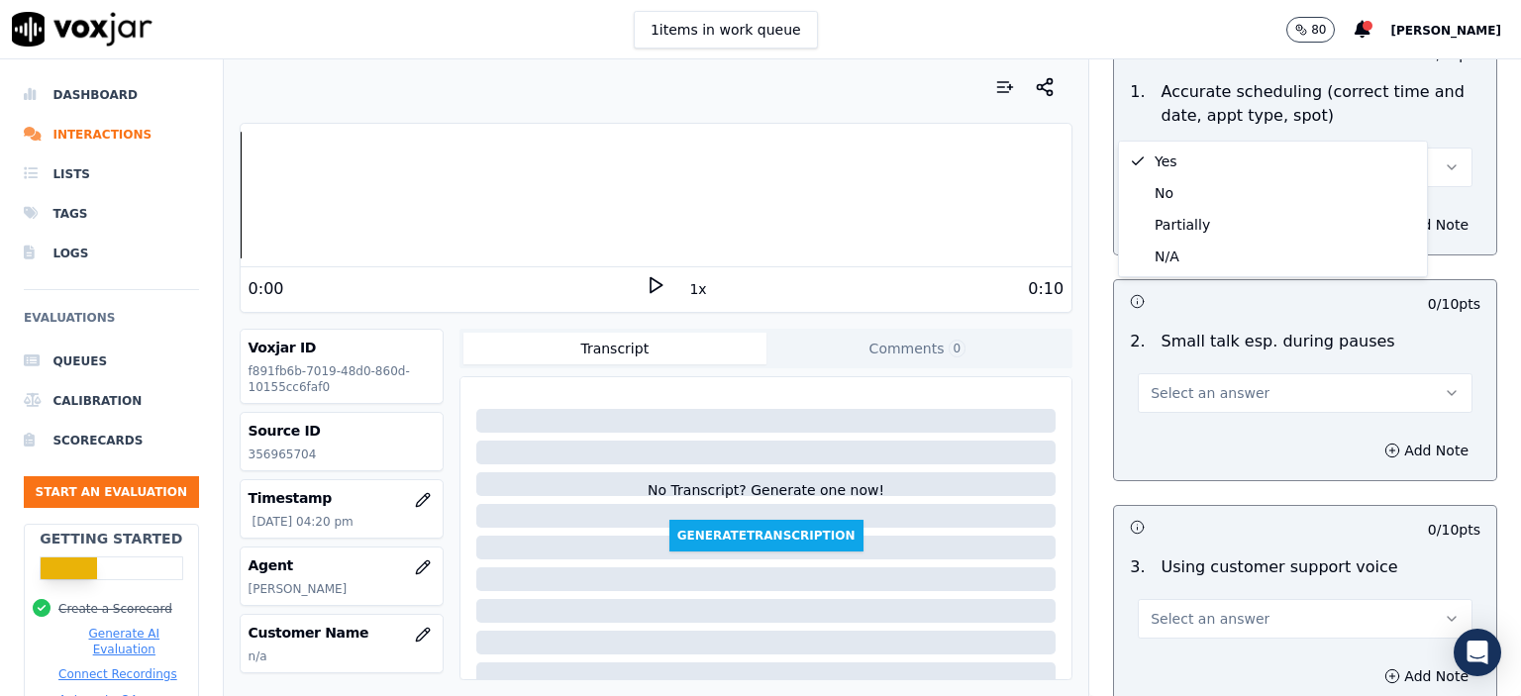
click at [1218, 373] on button "Select an answer" at bounding box center [1305, 393] width 335 height 40
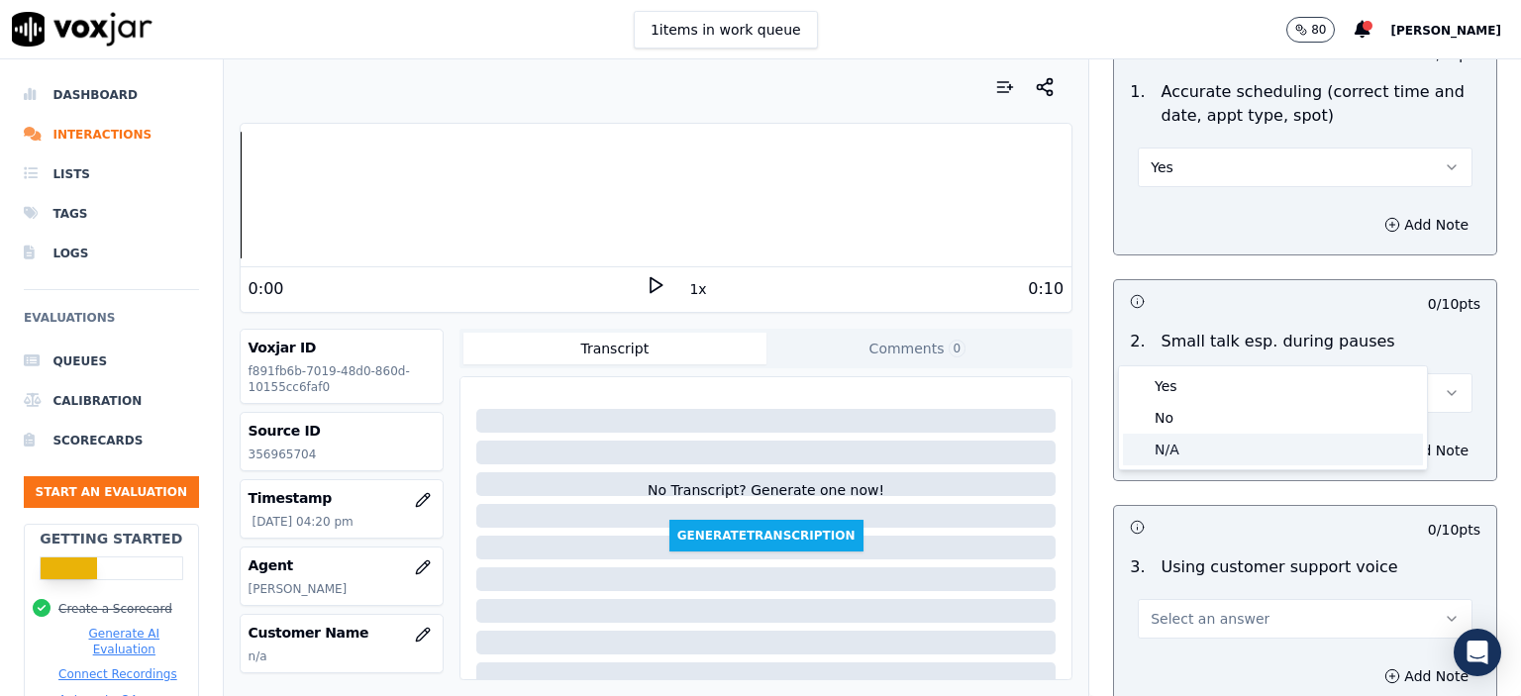
click at [1206, 447] on div "N/A" at bounding box center [1273, 450] width 300 height 32
click at [1216, 609] on span "Select an answer" at bounding box center [1210, 619] width 119 height 20
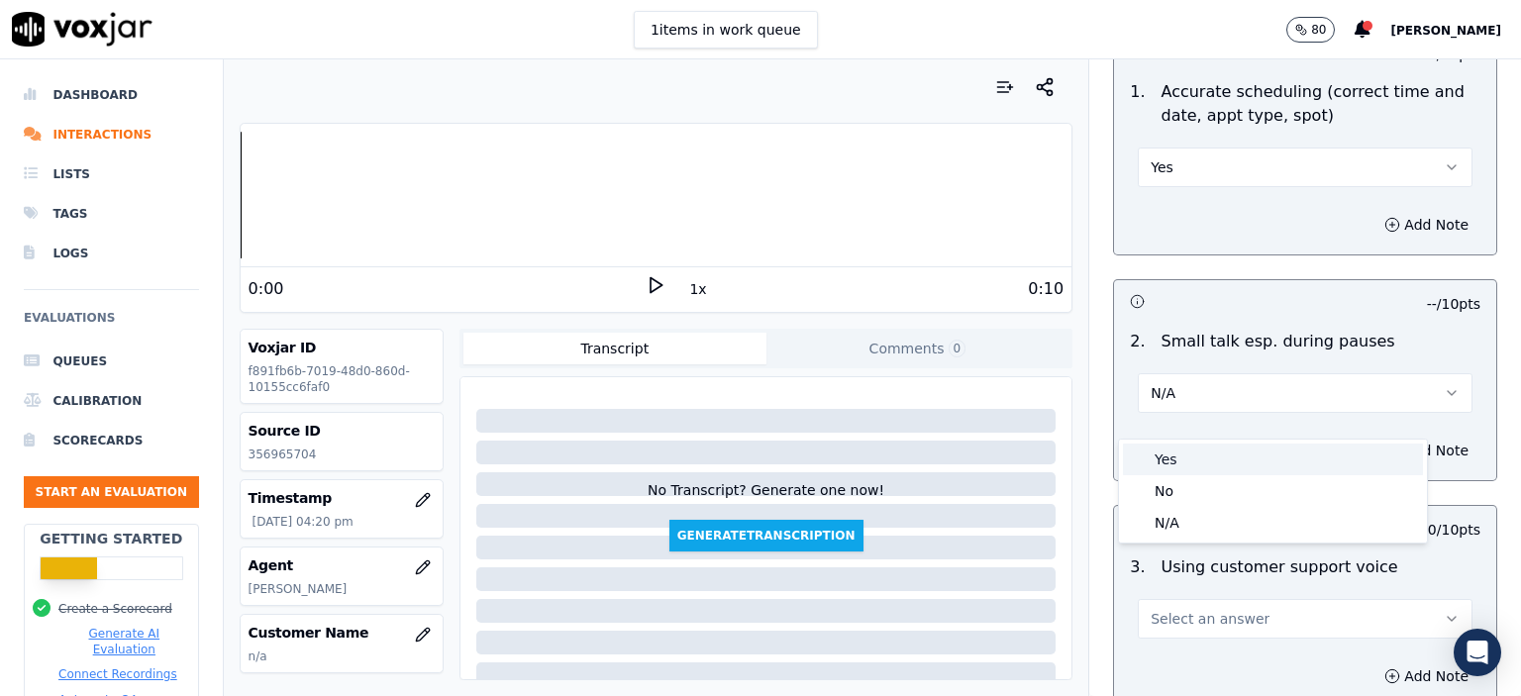
click at [1225, 463] on div "Yes" at bounding box center [1273, 460] width 300 height 32
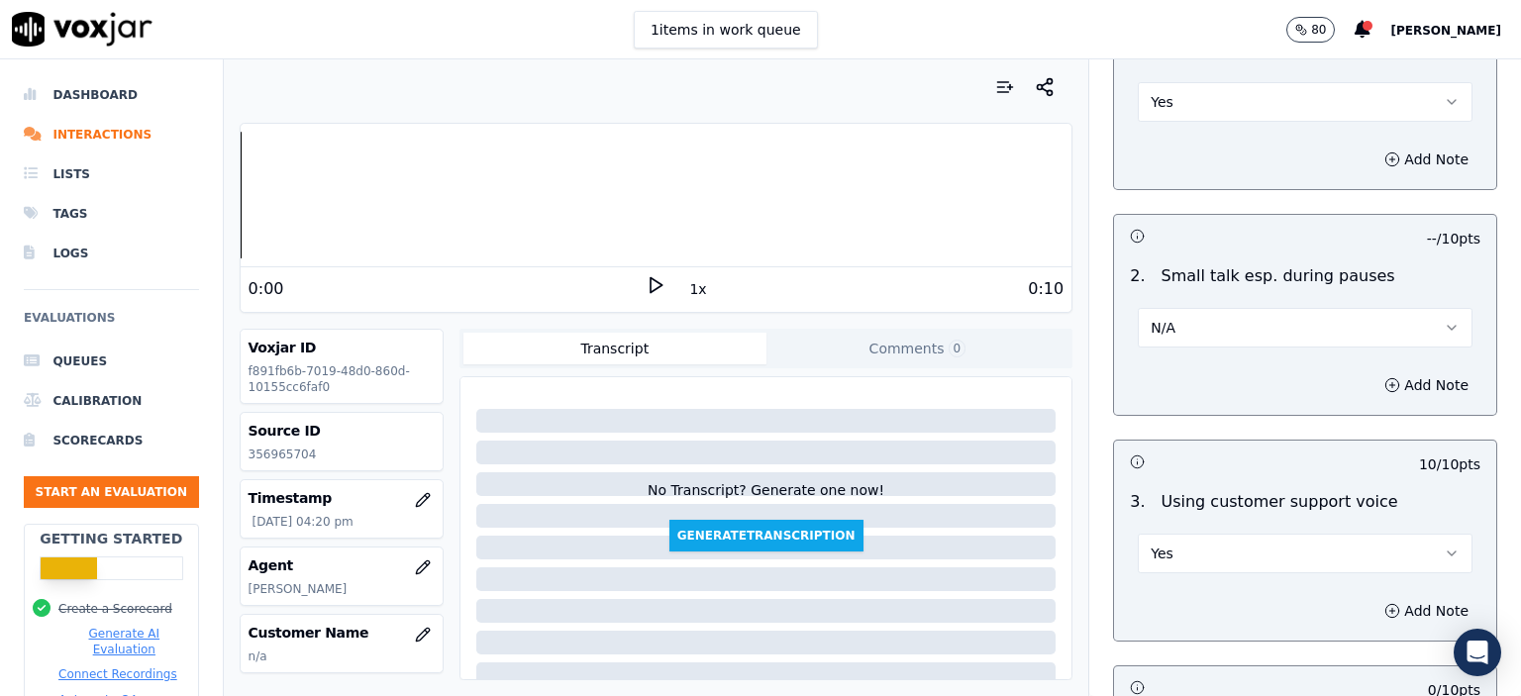
scroll to position [2475, 0]
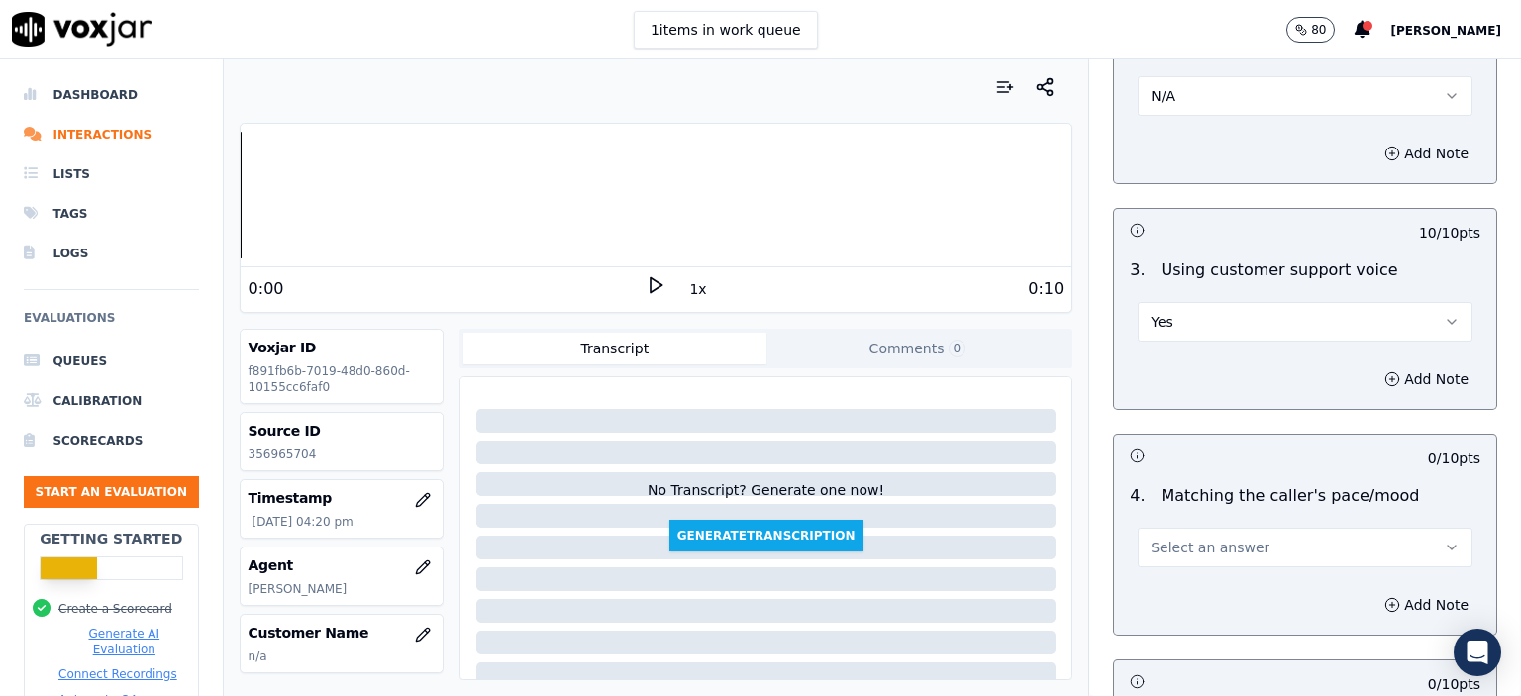
click at [1248, 528] on button "Select an answer" at bounding box center [1305, 548] width 335 height 40
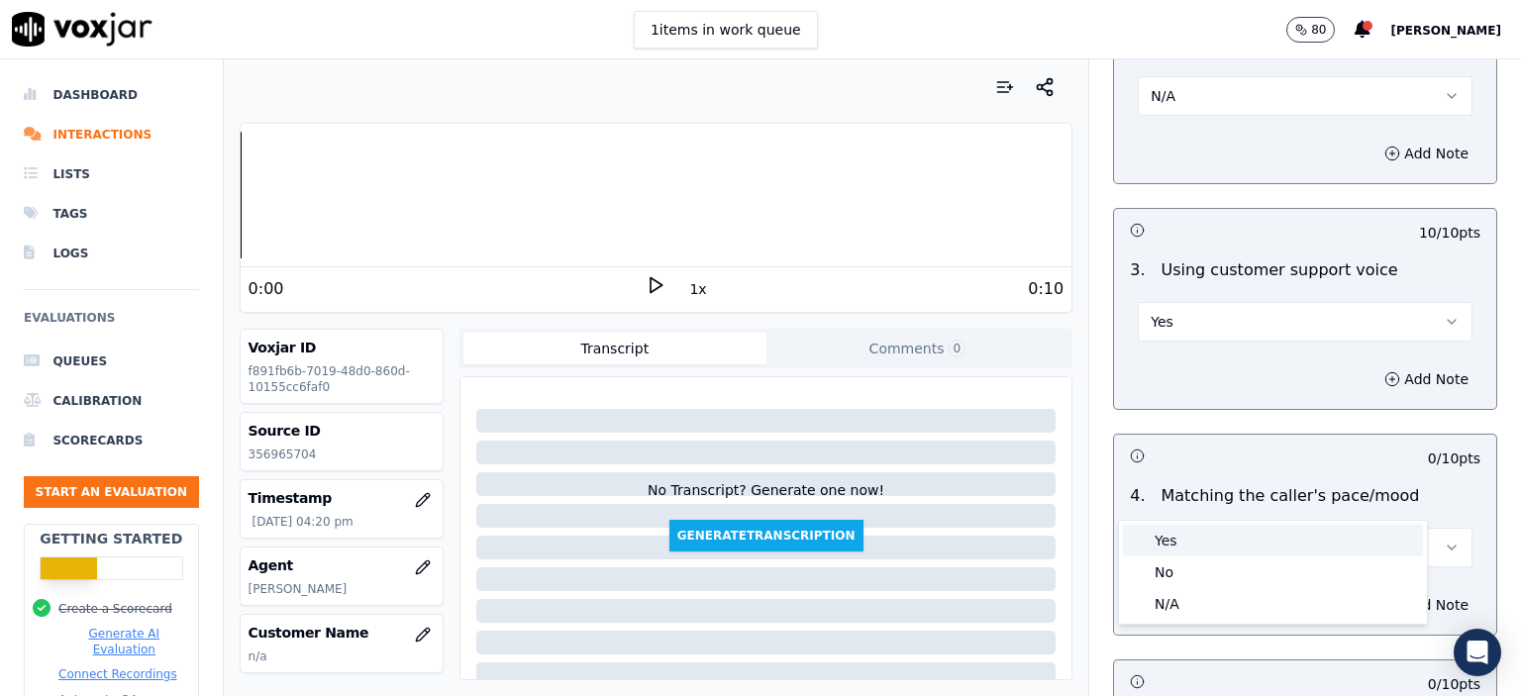
click at [1233, 536] on div "Yes" at bounding box center [1273, 541] width 300 height 32
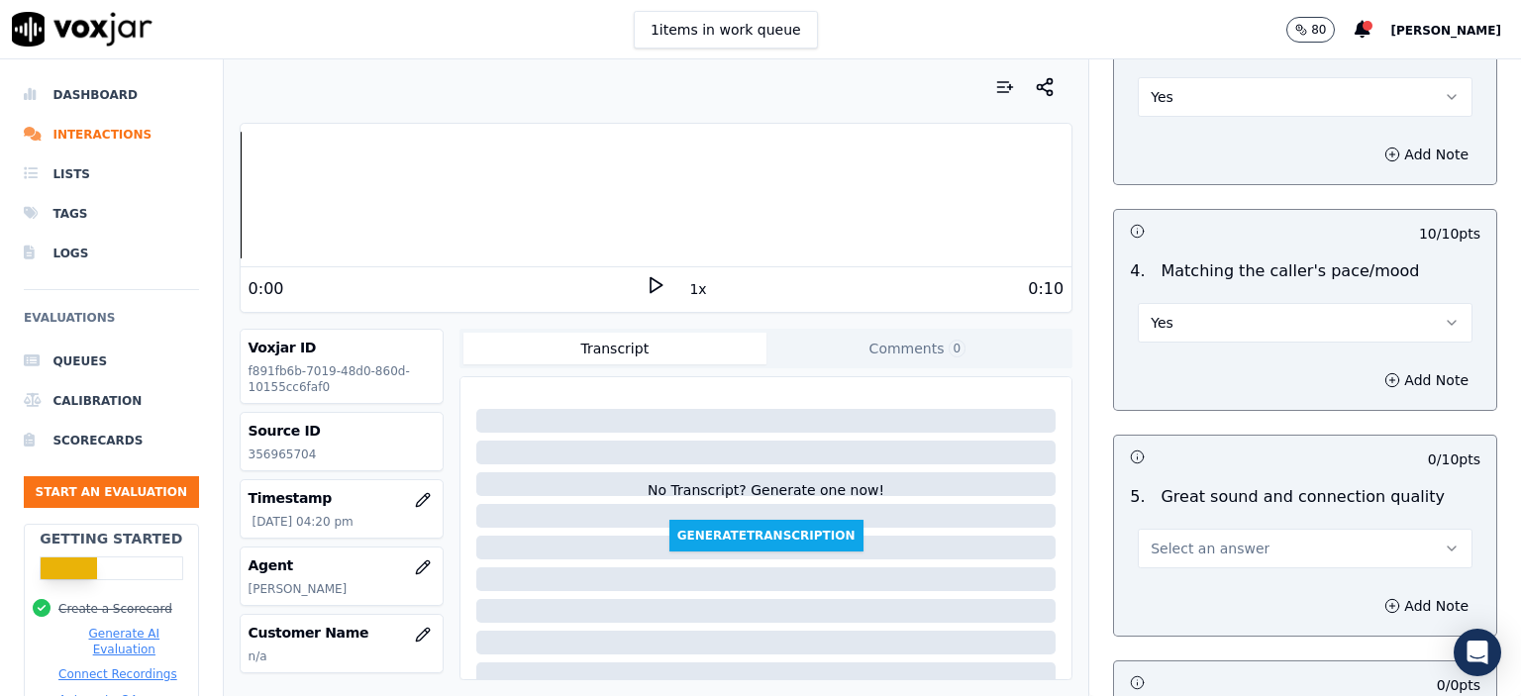
scroll to position [2773, 0]
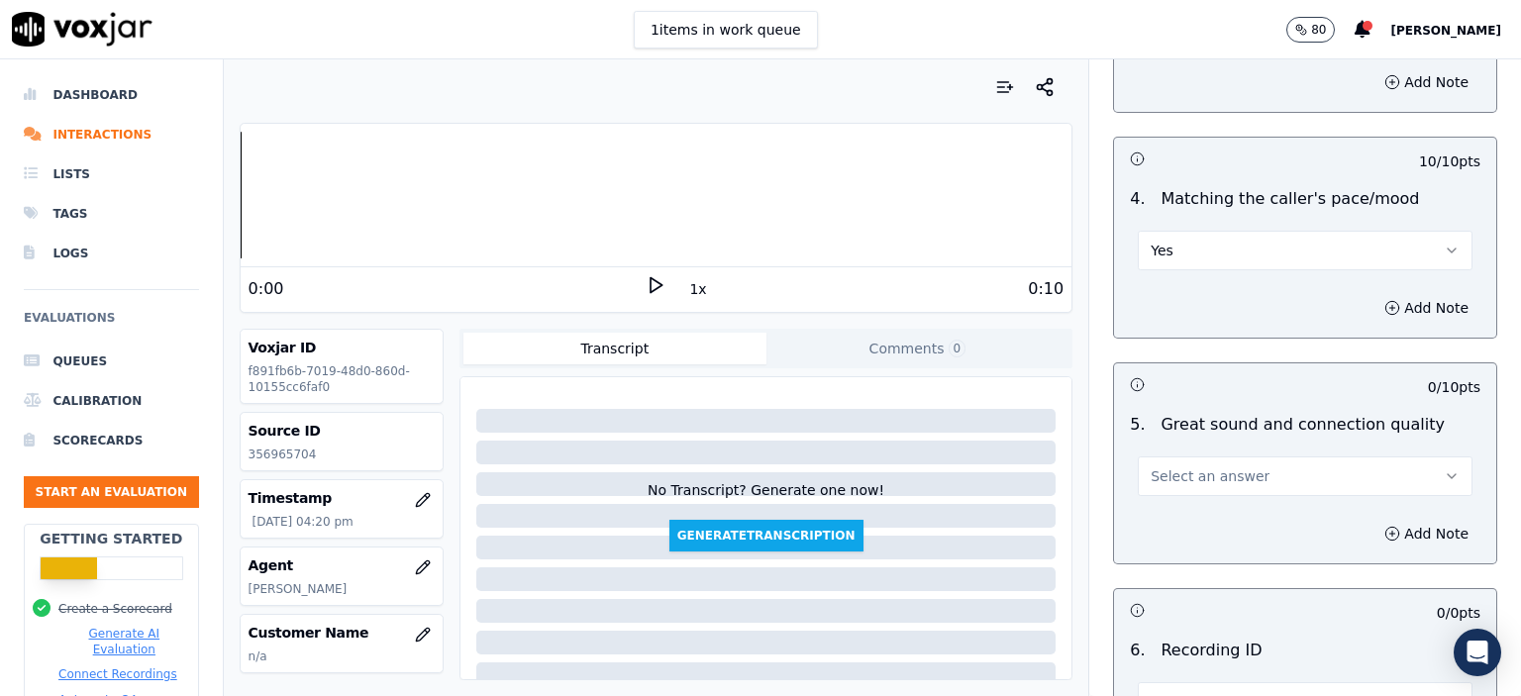
click at [1233, 456] on button "Select an answer" at bounding box center [1305, 476] width 335 height 40
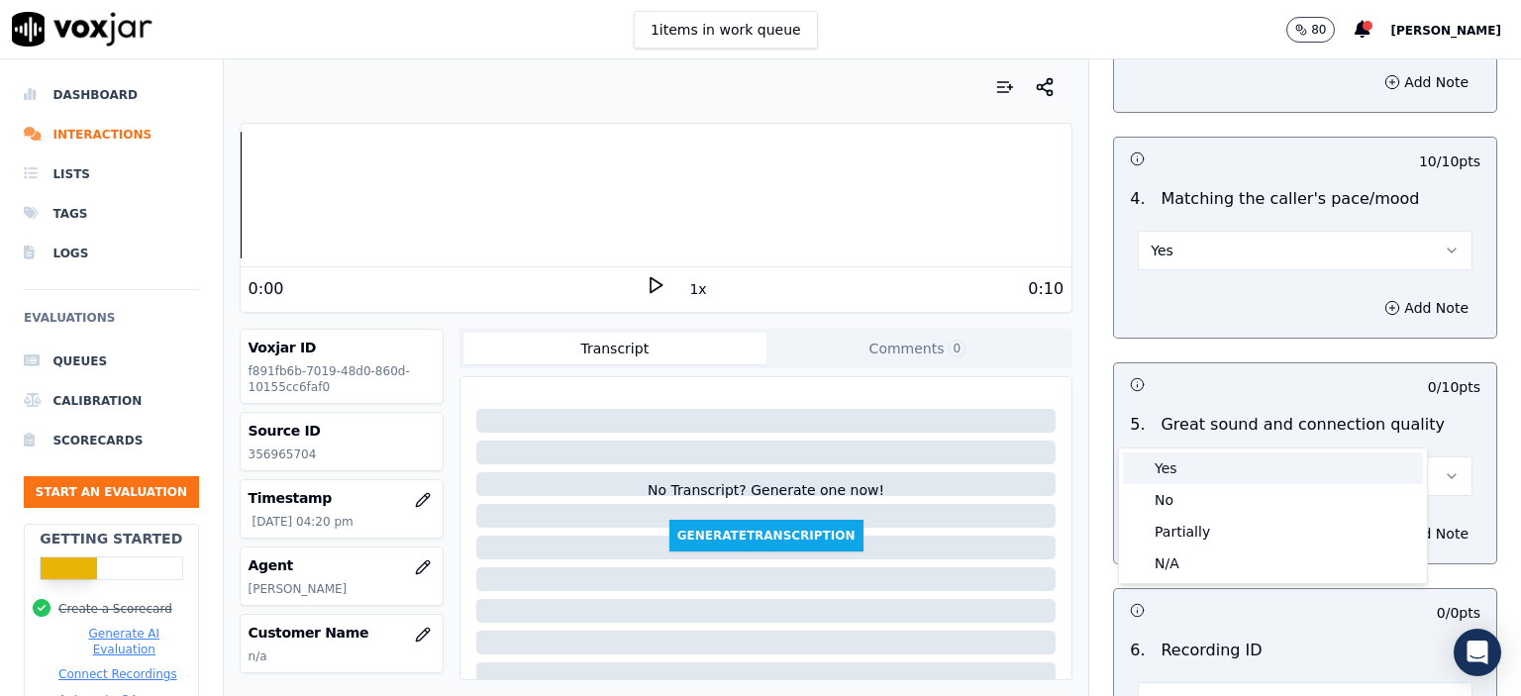
click at [1231, 473] on div "Yes" at bounding box center [1273, 469] width 300 height 32
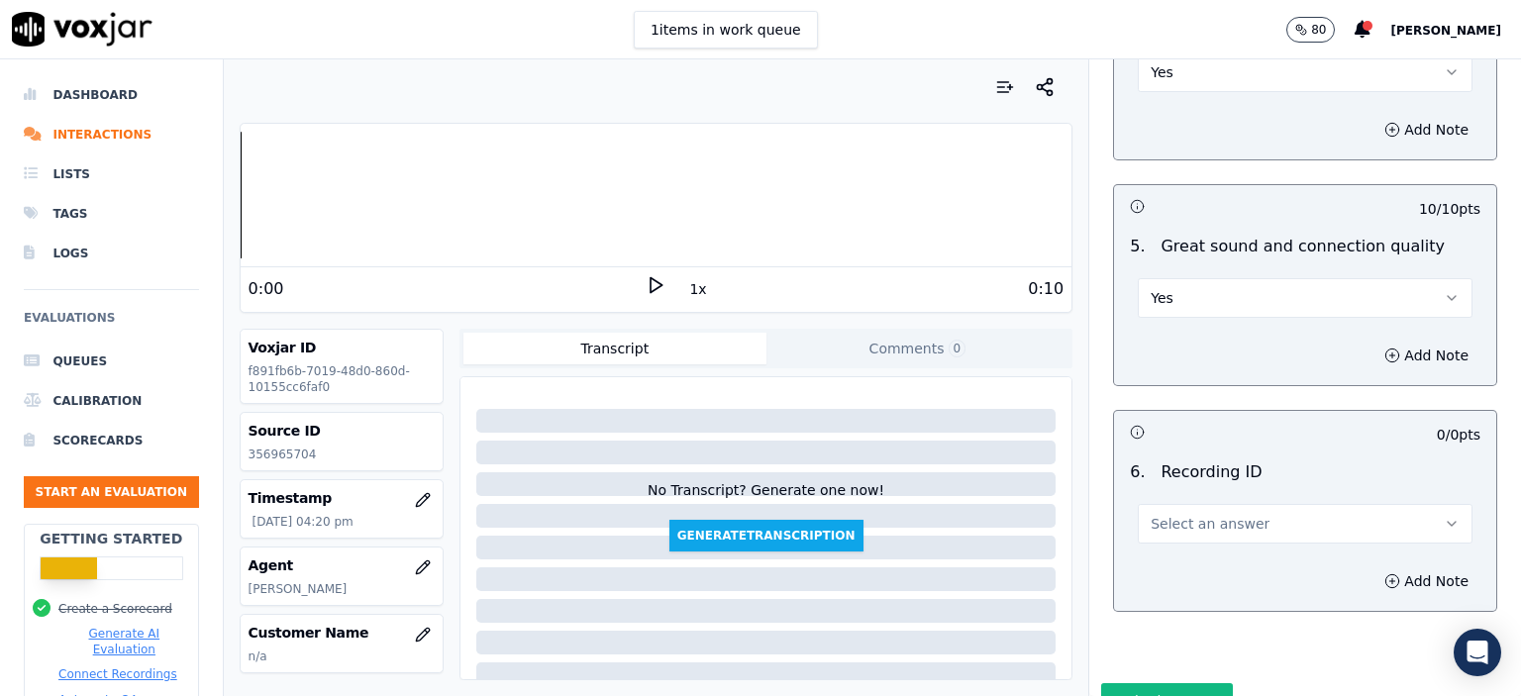
scroll to position [2977, 0]
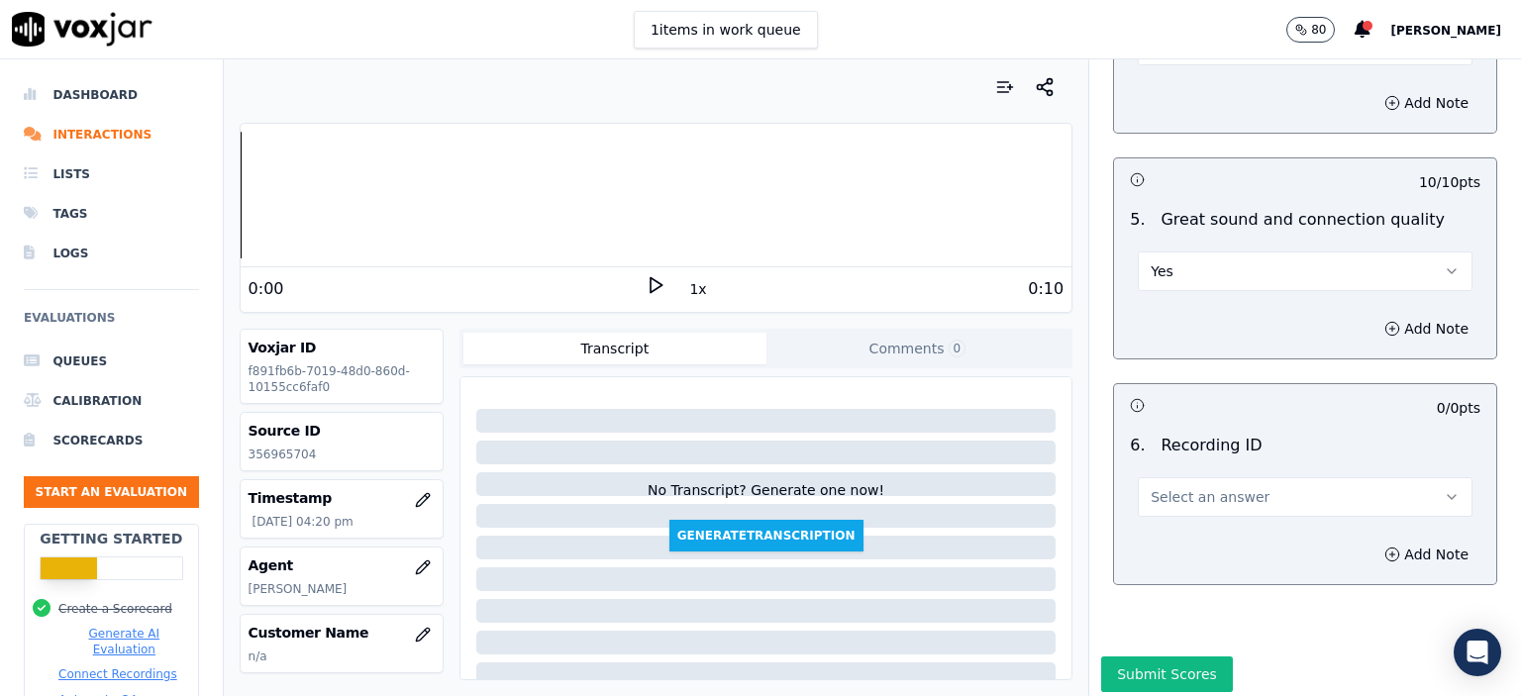
click at [1248, 477] on button "Select an answer" at bounding box center [1305, 497] width 335 height 40
click at [1254, 490] on div "N/A" at bounding box center [1273, 501] width 300 height 32
click at [269, 455] on p "356965704" at bounding box center [342, 455] width 186 height 16
copy p "356965704"
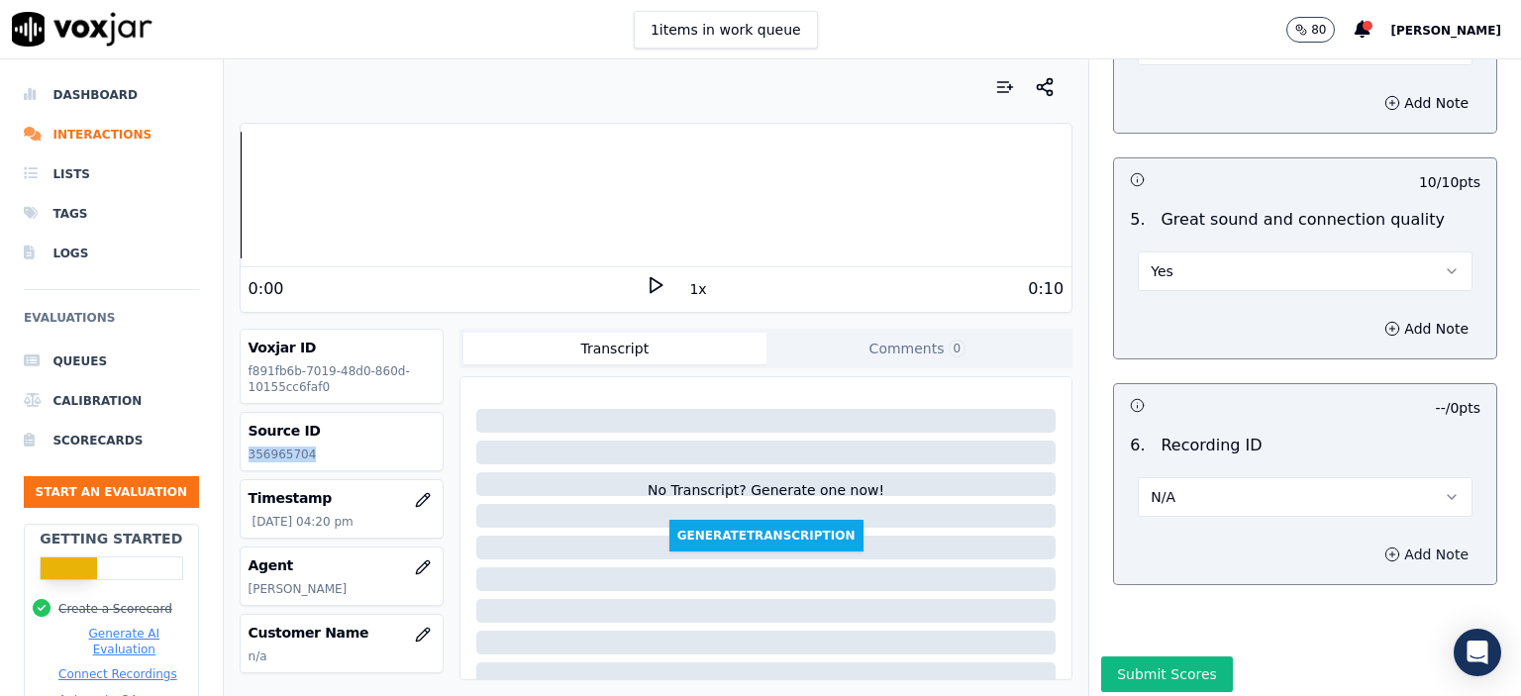
click at [1386, 541] on button "Add Note" at bounding box center [1426, 555] width 108 height 28
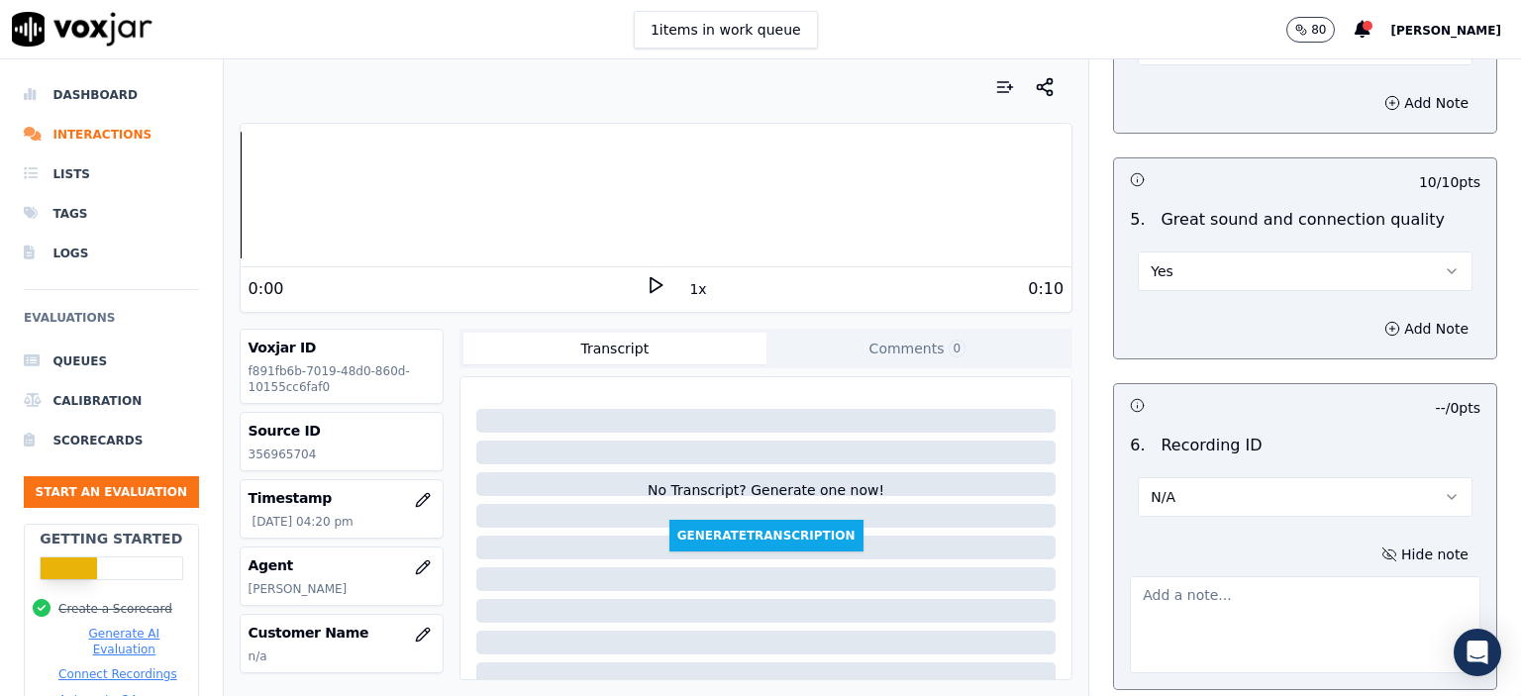
paste textarea "356965704"
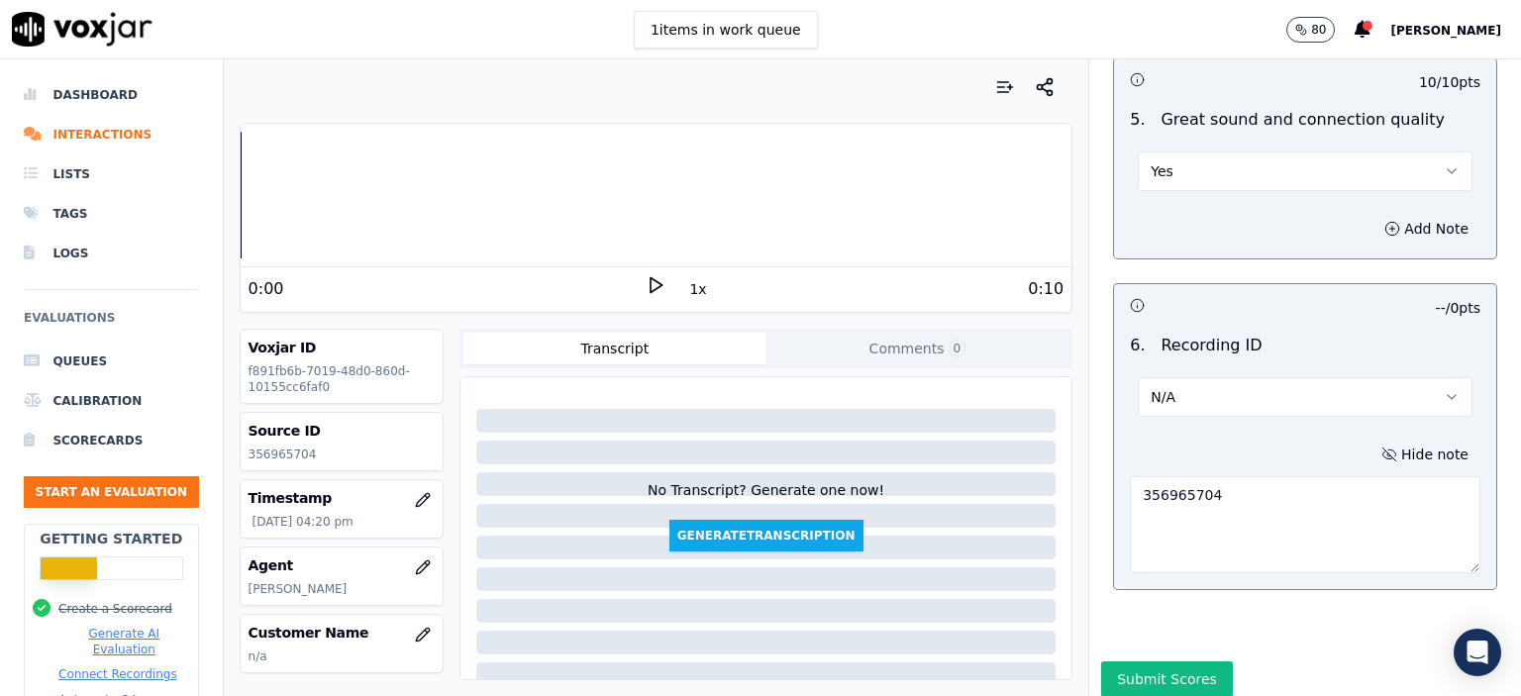
scroll to position [3081, 0]
type textarea "356965704"
click at [1135, 657] on button "Submit Scores" at bounding box center [1167, 675] width 132 height 36
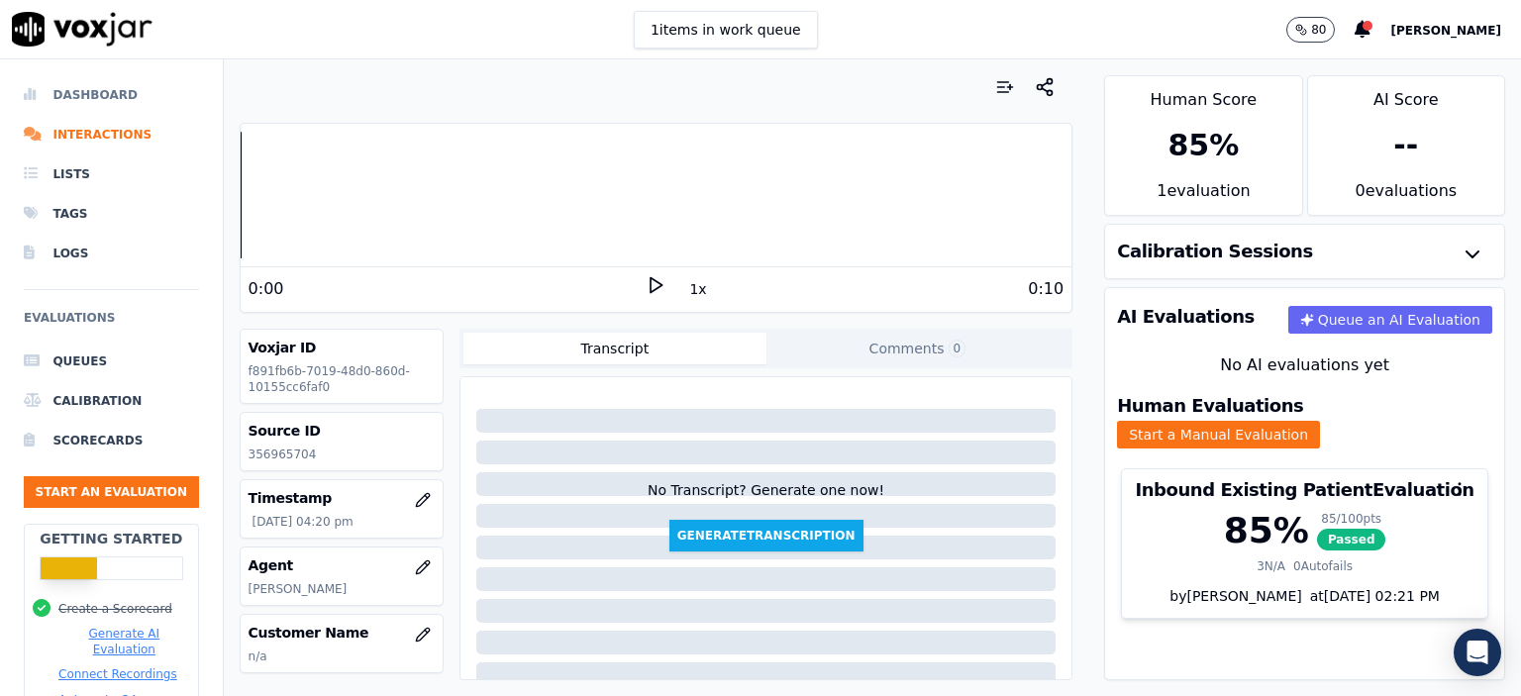
click at [96, 77] on li "Dashboard" at bounding box center [111, 95] width 175 height 40
